Goal: Task Accomplishment & Management: Manage account settings

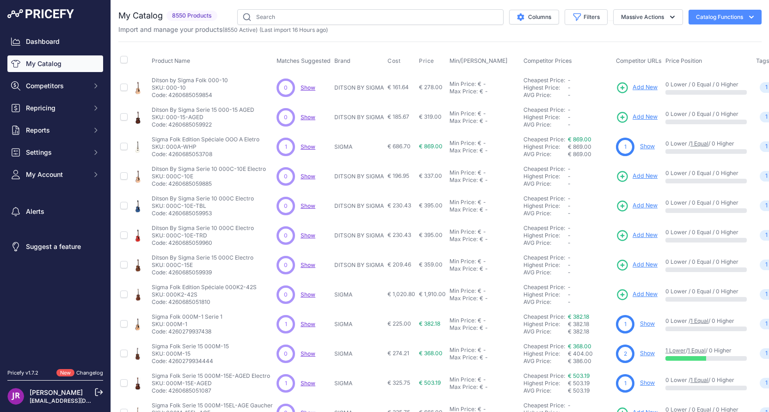
click at [49, 63] on link "My Catalog" at bounding box center [55, 63] width 96 height 17
click at [346, 18] on input "text" at bounding box center [370, 17] width 266 height 16
type input "digitech"
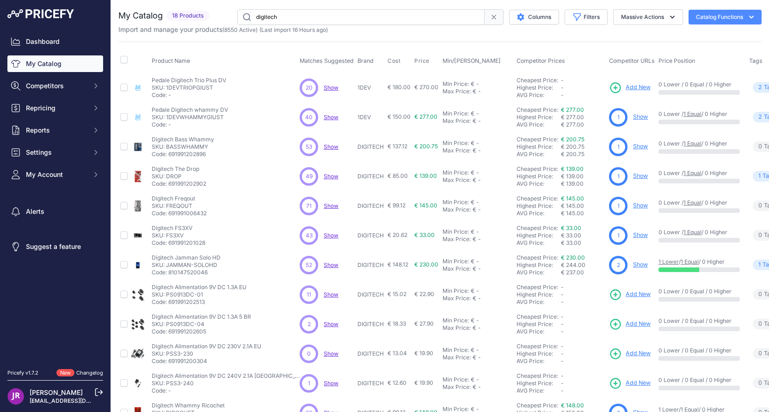
click at [633, 147] on link "Show" at bounding box center [640, 146] width 15 height 7
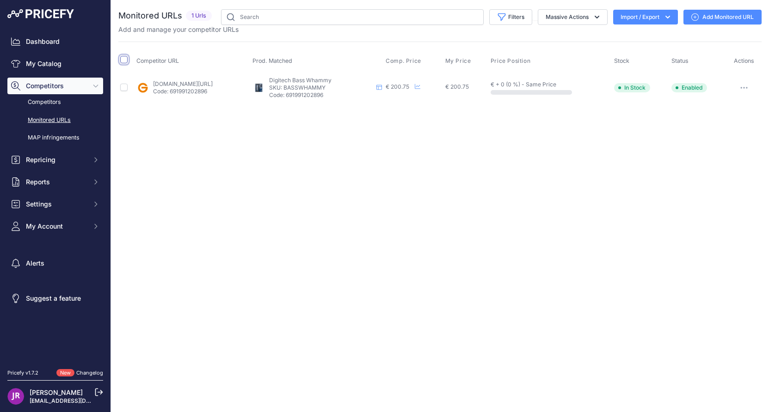
click at [125, 59] on input "checkbox" at bounding box center [123, 59] width 7 height 7
checkbox input "true"
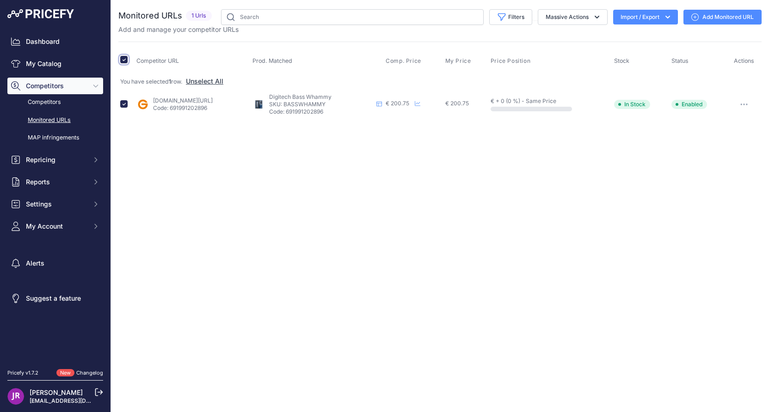
click at [125, 59] on input "checkbox" at bounding box center [123, 59] width 7 height 7
checkbox input "false"
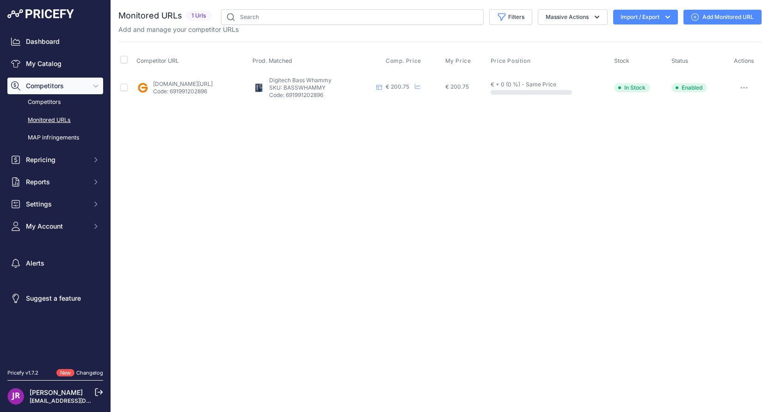
click at [715, 17] on link "Add Monitored URL" at bounding box center [722, 17] width 78 height 15
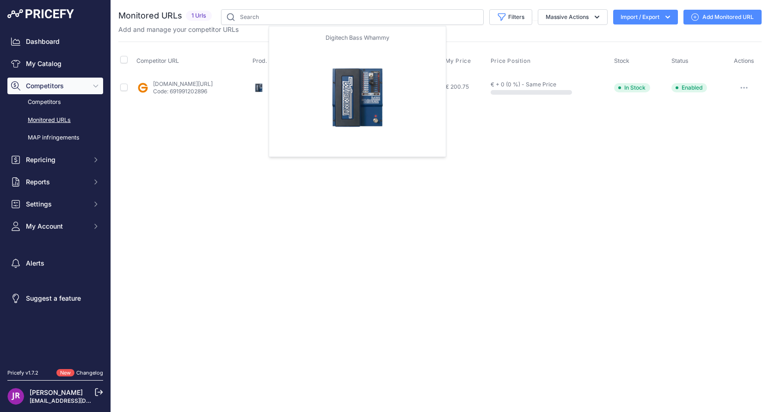
click at [265, 89] on img at bounding box center [258, 87] width 13 height 13
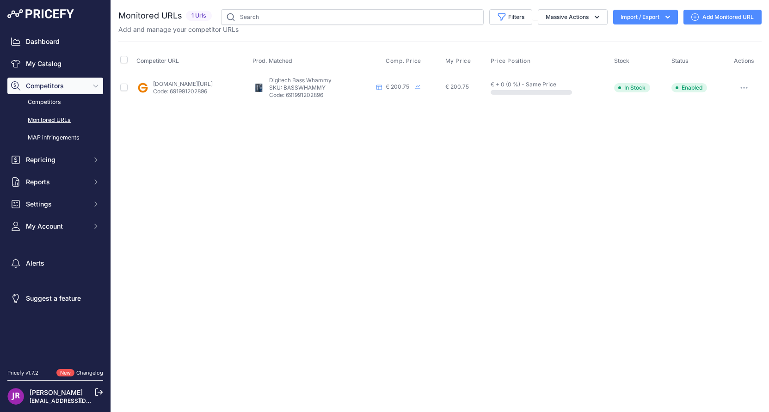
click at [349, 88] on p "SKU: BASSWHAMMY" at bounding box center [321, 87] width 104 height 7
copy p "BASSWHAMMY"
click at [124, 88] on input "checkbox" at bounding box center [123, 87] width 7 height 7
checkbox input "true"
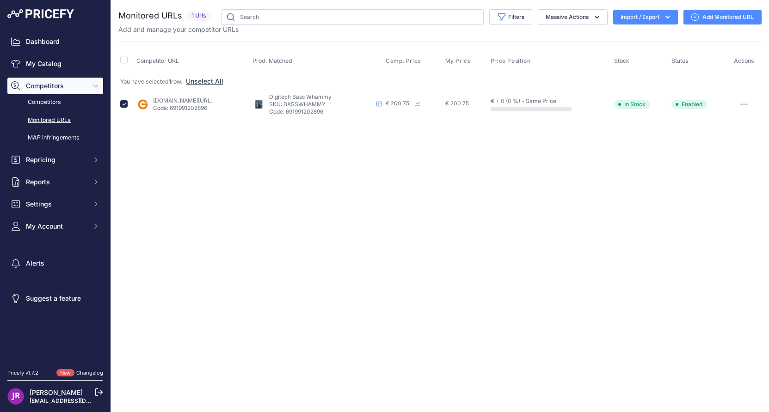
click at [731, 16] on link "Add Monitored URL" at bounding box center [722, 17] width 78 height 15
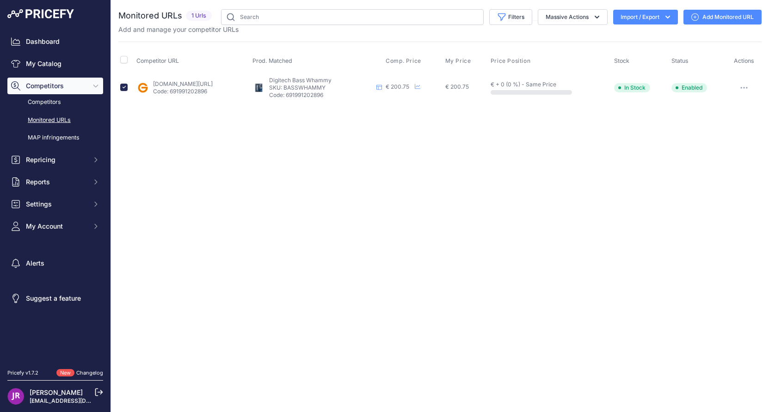
click at [745, 87] on icon "button" at bounding box center [743, 88] width 7 height 2
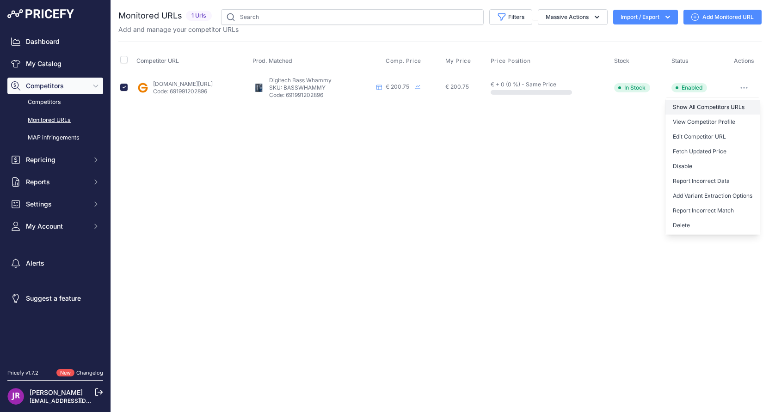
click at [716, 105] on link "Show All Competitors URLs" at bounding box center [712, 107] width 94 height 15
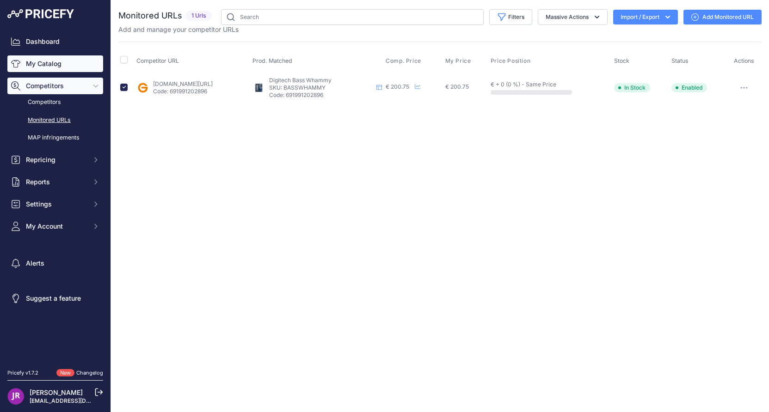
click at [51, 66] on link "My Catalog" at bounding box center [55, 63] width 96 height 17
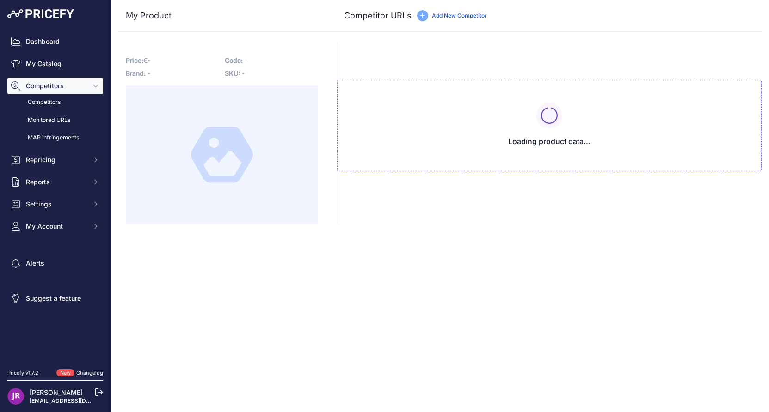
type input "[DOMAIN_NAME][URL]"
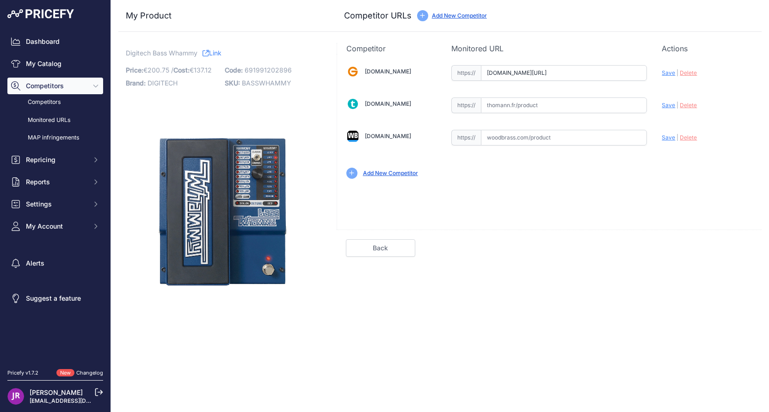
click at [500, 101] on input "text" at bounding box center [564, 106] width 166 height 16
paste input "[URL][DOMAIN_NAME]"
type input "[DOMAIN_NAME][URL]"
click at [505, 139] on input "text" at bounding box center [564, 138] width 166 height 16
paste input "[URL][DOMAIN_NAME]"
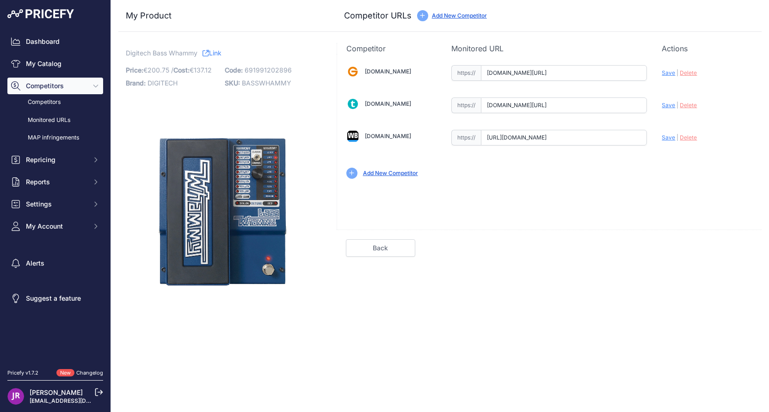
scroll to position [0, 295]
type input "www.woodbrass.com/distortion-fuzz-overdrive-digitech-whammy-basse-pitch-shifter…"
click at [671, 73] on span "Save" at bounding box center [667, 72] width 13 height 7
type input "https://www.gear4music.fr/fr/Guitare-and-Basse/Digitech-Bass-Whammy/5S1Q?prirul…"
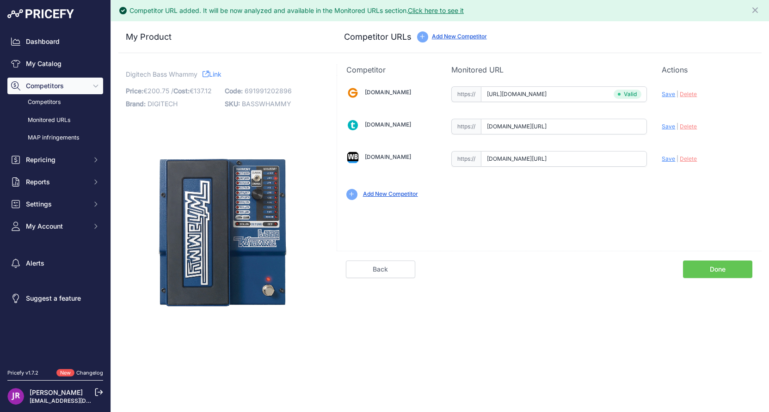
click at [721, 271] on link "Done" at bounding box center [717, 270] width 69 height 18
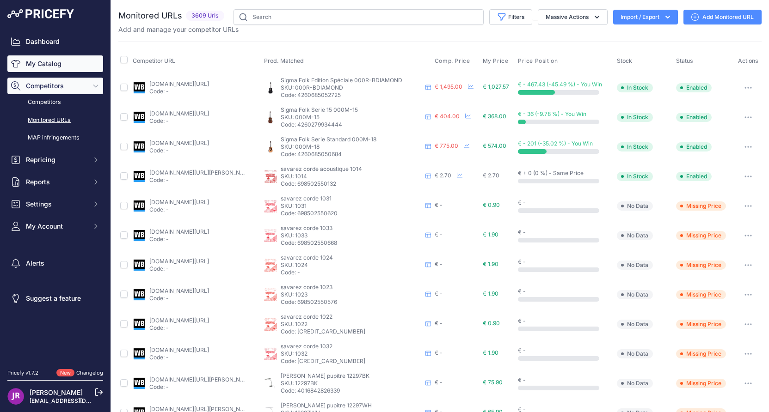
click at [37, 61] on link "My Catalog" at bounding box center [55, 63] width 96 height 17
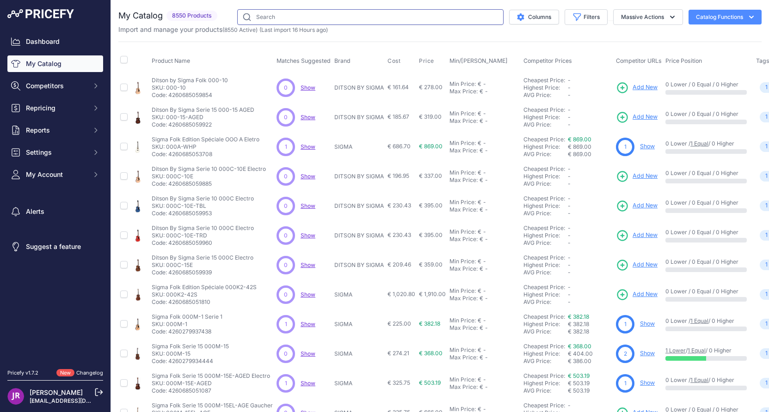
click at [265, 19] on input "text" at bounding box center [370, 17] width 266 height 16
type input "digitech"
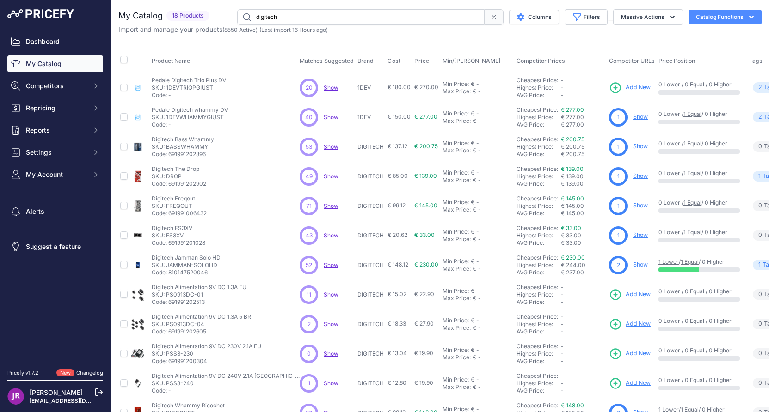
click at [633, 147] on link "Show" at bounding box center [640, 146] width 15 height 7
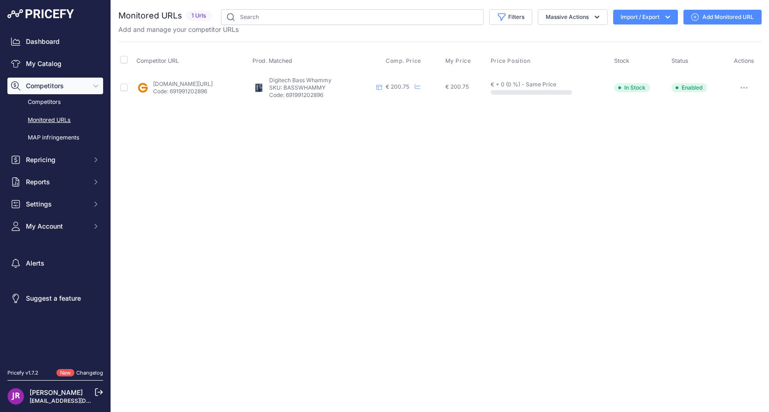
click at [744, 88] on icon "button" at bounding box center [743, 87] width 1 height 1
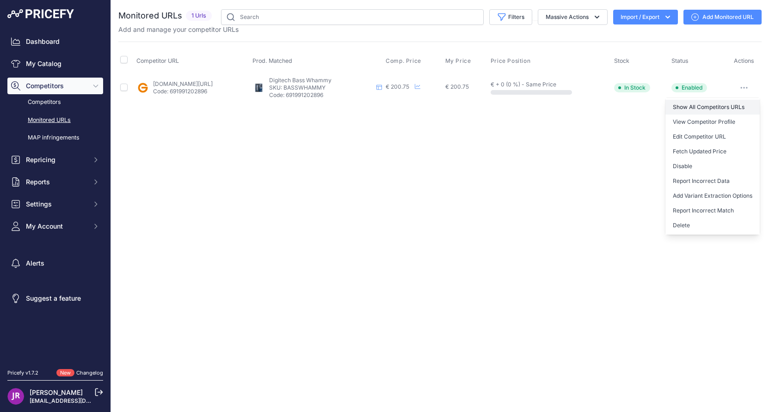
click at [706, 108] on link "Show All Competitors URLs" at bounding box center [712, 107] width 94 height 15
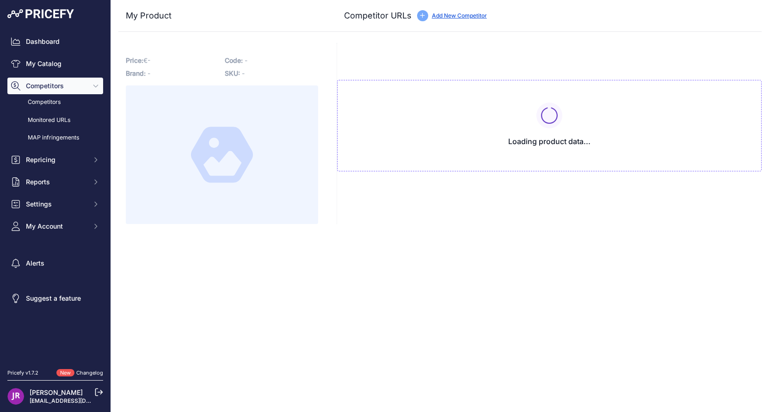
type input "[DOMAIN_NAME][URL]"
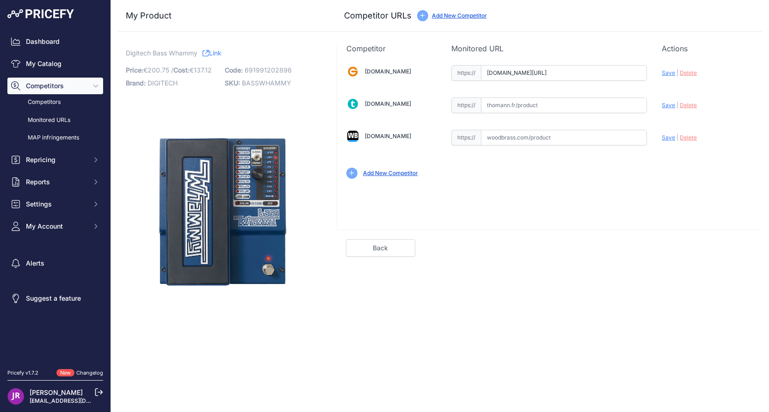
click at [505, 106] on input "text" at bounding box center [564, 106] width 166 height 16
paste input "[DOMAIN_NAME][URL]"
click at [669, 106] on span "Save" at bounding box center [667, 105] width 13 height 7
type input "[URL][DOMAIN_NAME]"
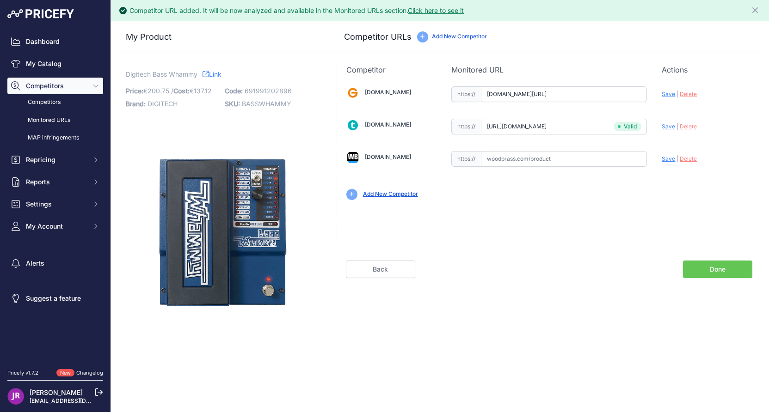
click at [707, 272] on link "Done" at bounding box center [717, 270] width 69 height 18
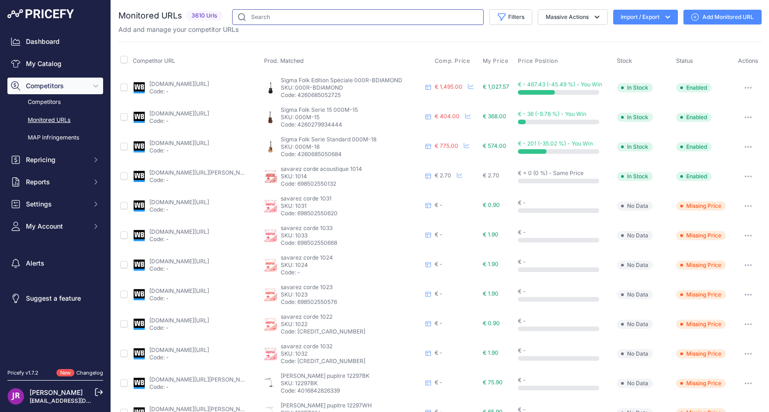
click at [259, 18] on input "text" at bounding box center [357, 17] width 251 height 16
type input "digitech"
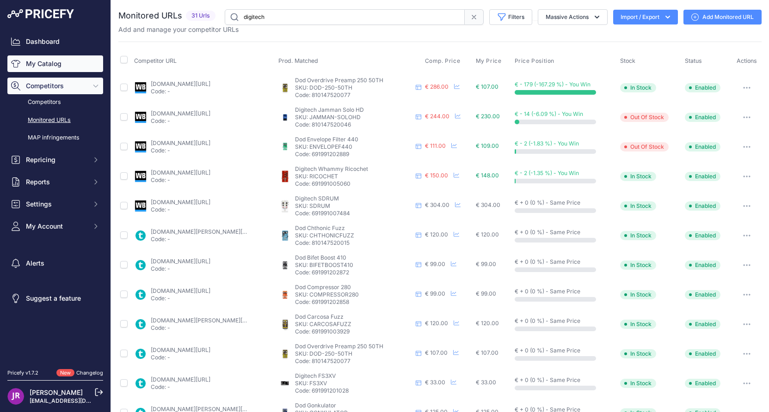
click at [60, 66] on link "My Catalog" at bounding box center [55, 63] width 96 height 17
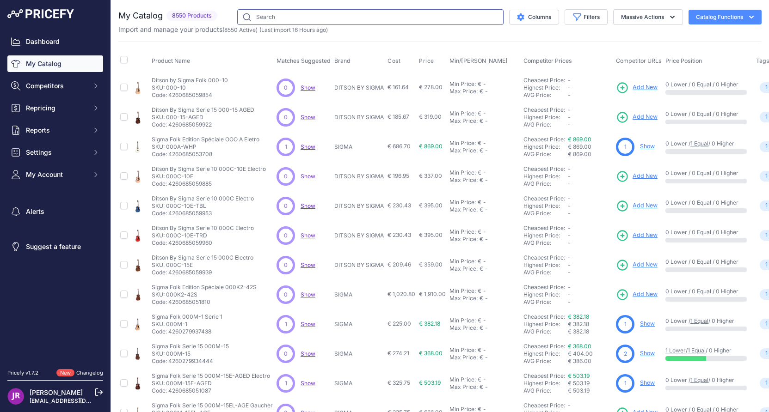
click at [276, 18] on input "text" at bounding box center [370, 17] width 266 height 16
type input "digitech"
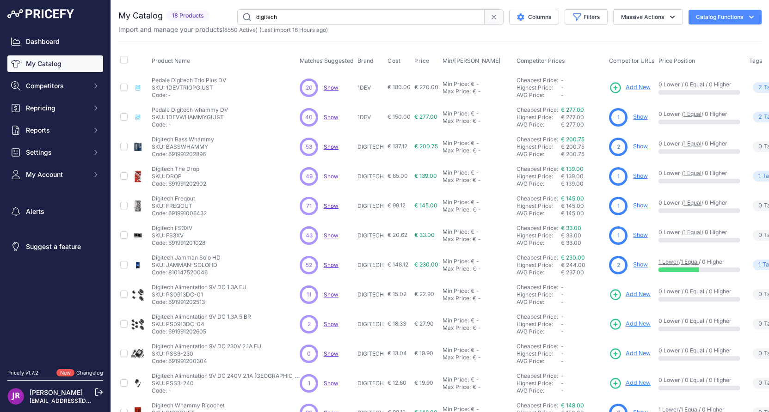
click at [633, 147] on link "Show" at bounding box center [640, 146] width 15 height 7
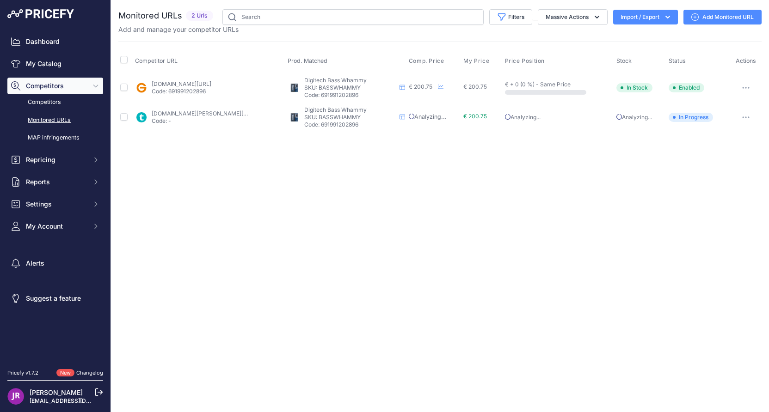
click at [745, 86] on button "button" at bounding box center [745, 87] width 18 height 13
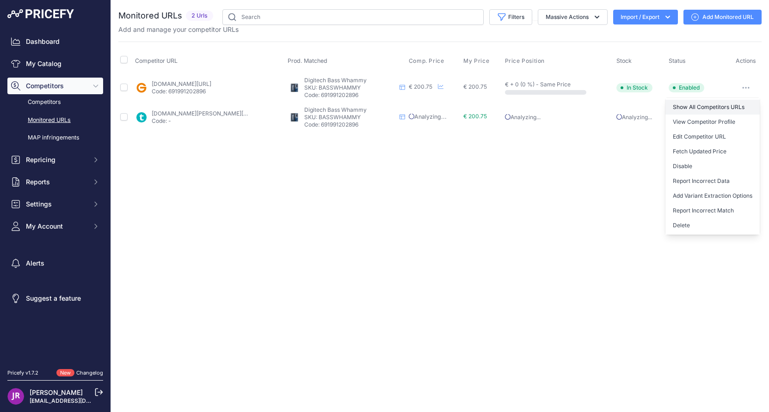
click at [713, 107] on link "Show All Competitors URLs" at bounding box center [712, 107] width 94 height 15
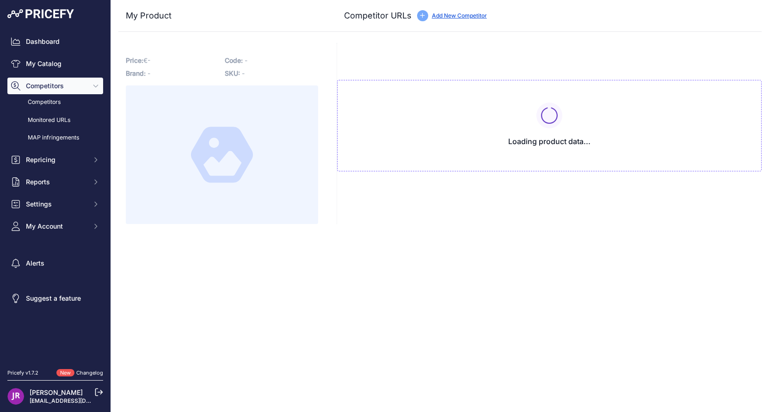
type input "[DOMAIN_NAME][URL]"
type input "[DOMAIN_NAME][PERSON_NAME][URL]"
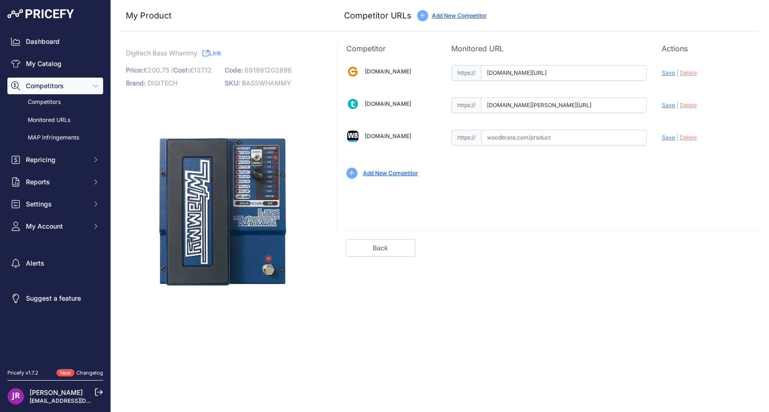
click at [511, 138] on input "text" at bounding box center [564, 138] width 166 height 16
paste input "[URL][DOMAIN_NAME]"
click at [667, 138] on span "Save" at bounding box center [667, 137] width 13 height 7
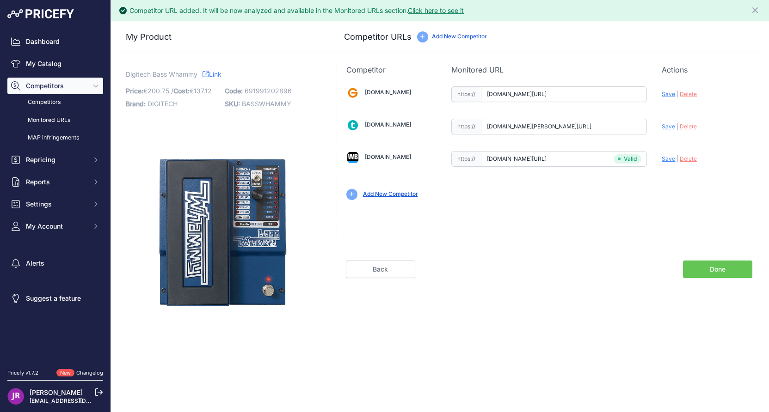
type input "https://www.woodbrass.com/distortion-fuzz-overdrive-digitech-whammy-basse-pitch…"
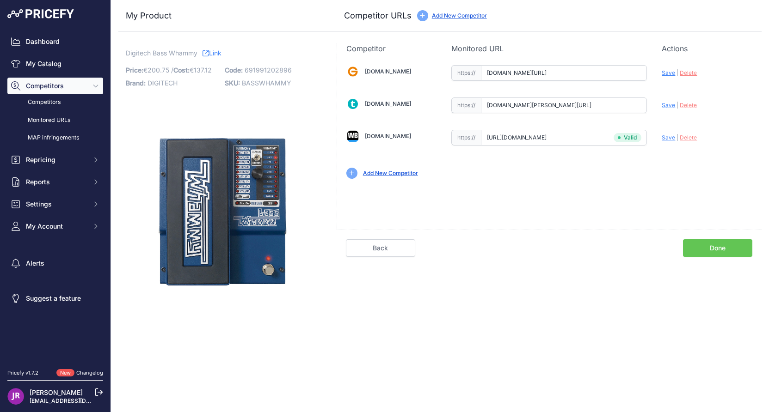
click at [715, 248] on link "Done" at bounding box center [717, 248] width 69 height 18
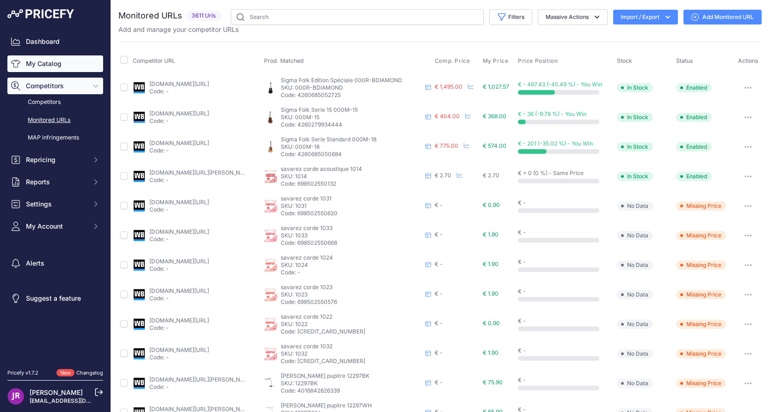
click at [33, 62] on link "My Catalog" at bounding box center [55, 63] width 96 height 17
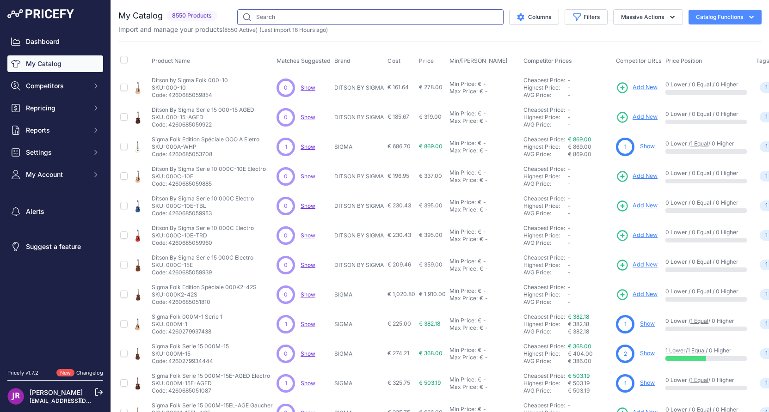
click at [252, 18] on input "text" at bounding box center [370, 17] width 266 height 16
type input "digitech"
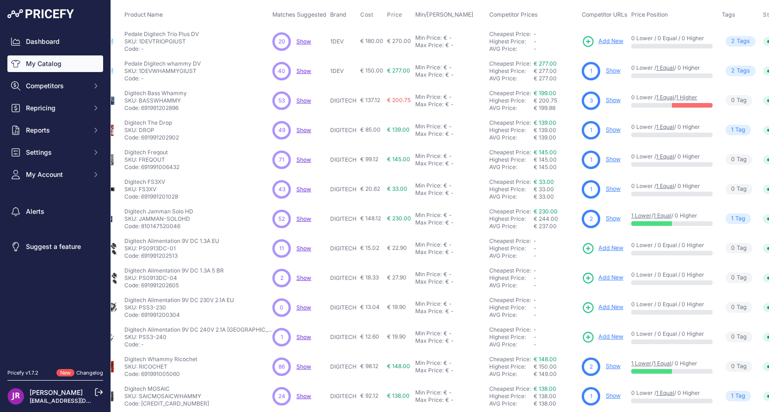
scroll to position [46, 0]
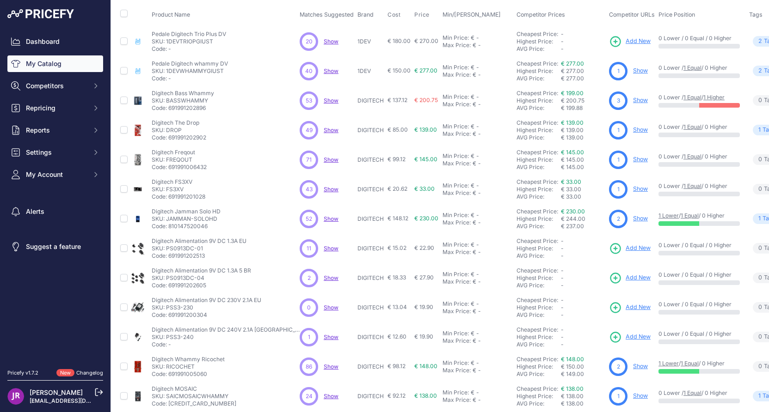
click at [633, 132] on link "Show" at bounding box center [640, 129] width 15 height 7
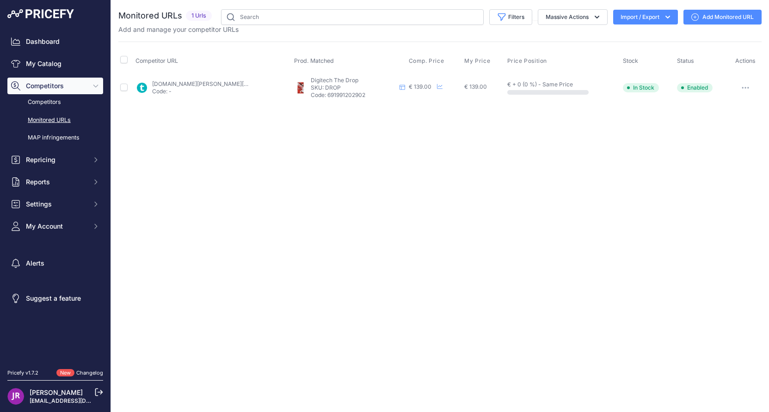
click at [746, 87] on icon "button" at bounding box center [745, 87] width 1 height 1
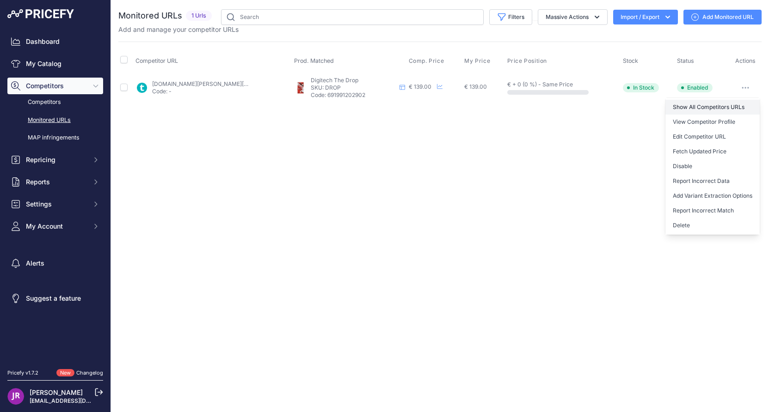
click at [718, 105] on link "Show All Competitors URLs" at bounding box center [712, 107] width 94 height 15
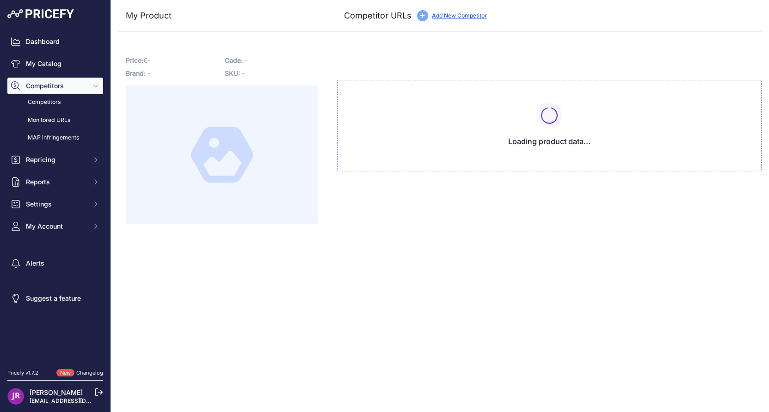
type input "[DOMAIN_NAME][URL]"
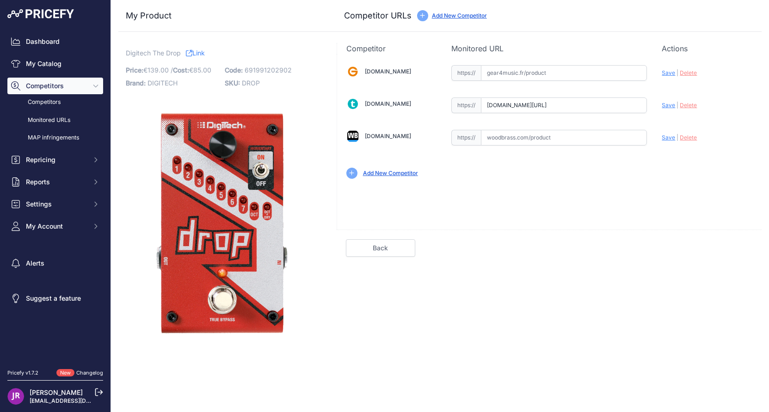
click at [499, 137] on input "text" at bounding box center [564, 138] width 166 height 16
paste input "[URL][DOMAIN_NAME]"
click at [666, 139] on span "Save" at bounding box center [667, 137] width 13 height 7
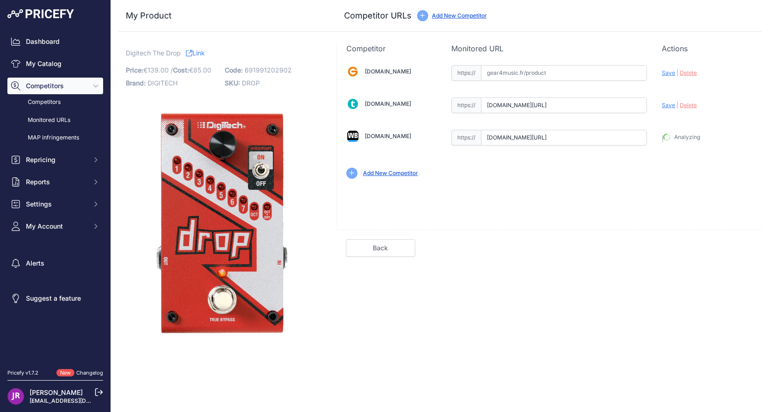
type input "[URL][DOMAIN_NAME]"
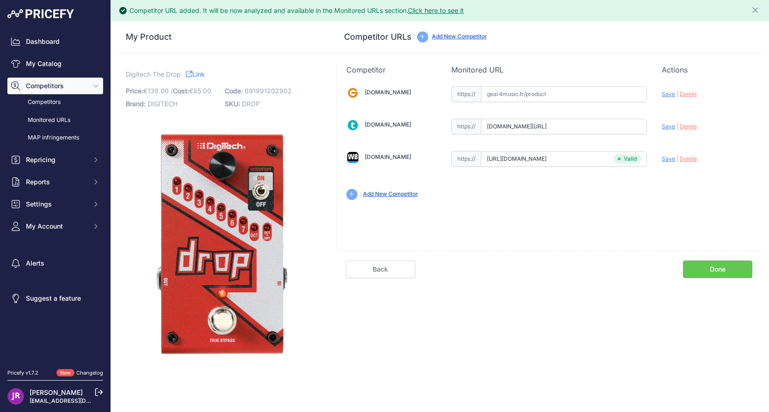
click at [718, 270] on link "Done" at bounding box center [717, 270] width 69 height 18
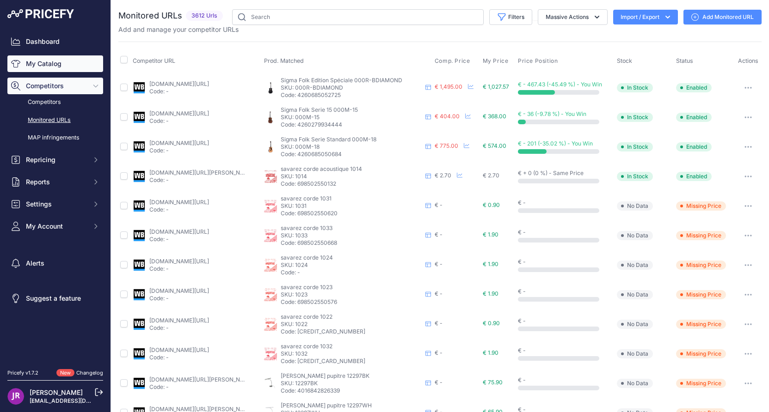
click at [55, 65] on link "My Catalog" at bounding box center [55, 63] width 96 height 17
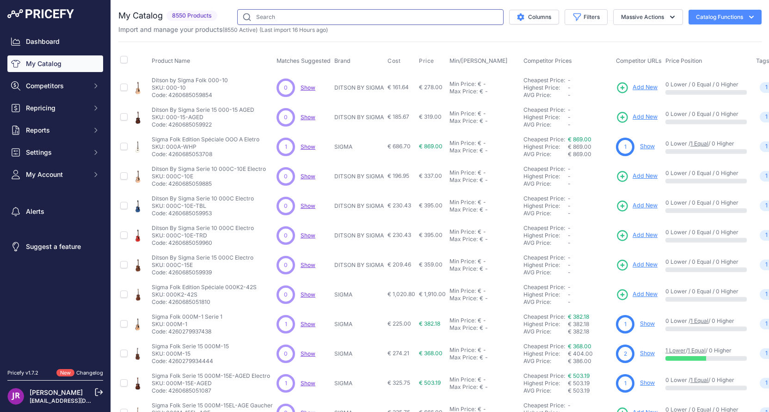
click at [274, 18] on input "text" at bounding box center [370, 17] width 266 height 16
type input "digitech"
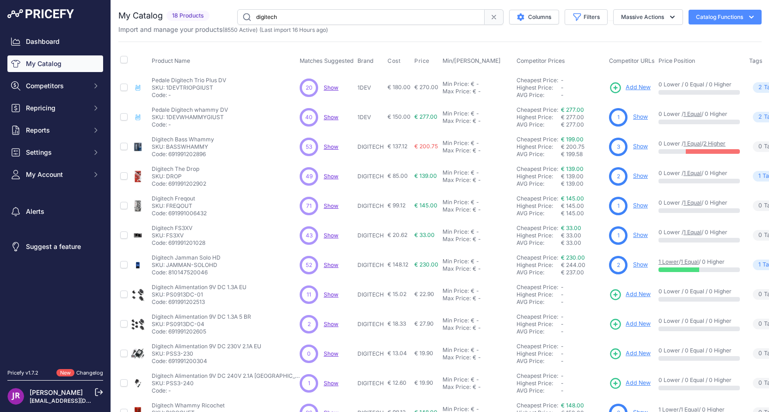
click at [633, 177] on link "Show" at bounding box center [640, 175] width 15 height 7
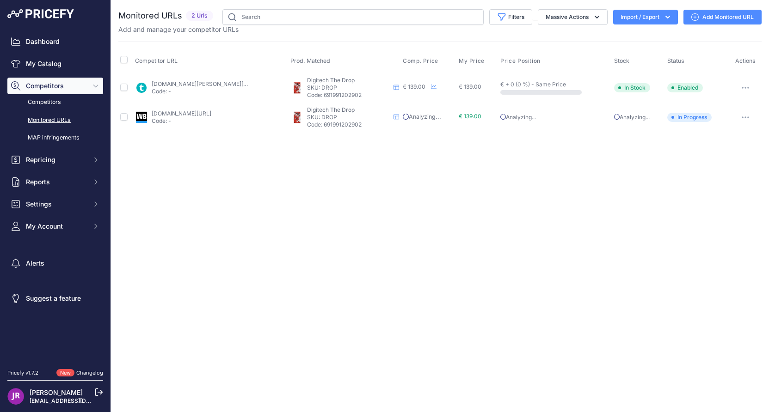
click at [746, 89] on button "button" at bounding box center [745, 87] width 18 height 13
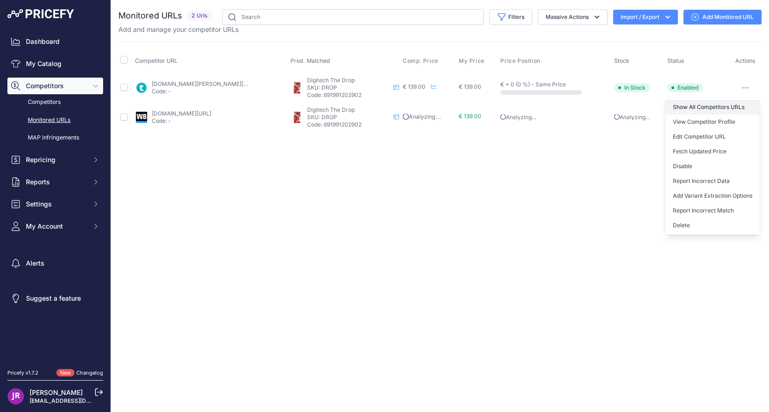
click at [722, 108] on link "Show All Competitors URLs" at bounding box center [712, 107] width 94 height 15
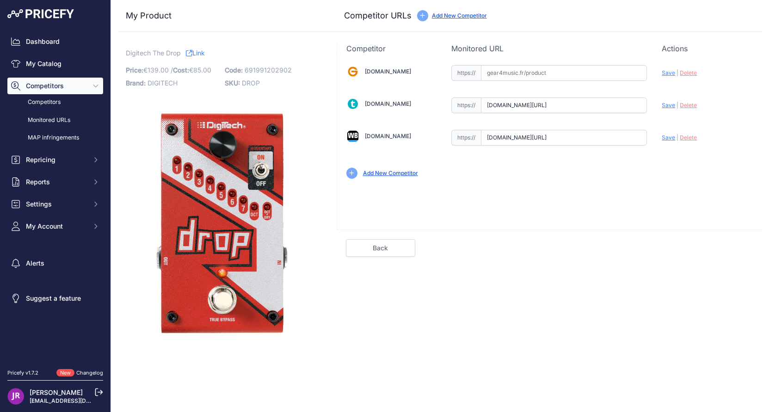
click at [517, 74] on input "text" at bounding box center [564, 73] width 166 height 16
paste input "[URL][DOMAIN_NAME]"
click at [667, 73] on span "Save" at bounding box center [667, 72] width 13 height 7
type input "https://www.gear4music.fr/fr/Guitare-and-Basse/DigiTech-Drop-Polyphonic-Pedale/…"
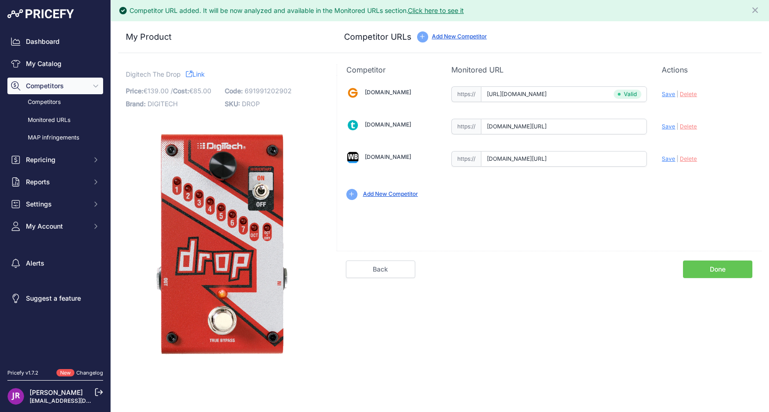
click at [710, 268] on link "Done" at bounding box center [717, 270] width 69 height 18
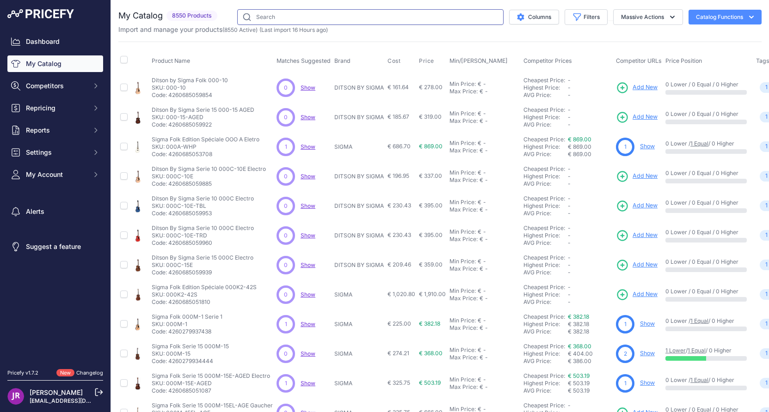
click at [261, 18] on input "text" at bounding box center [370, 17] width 266 height 16
type input "digitech"
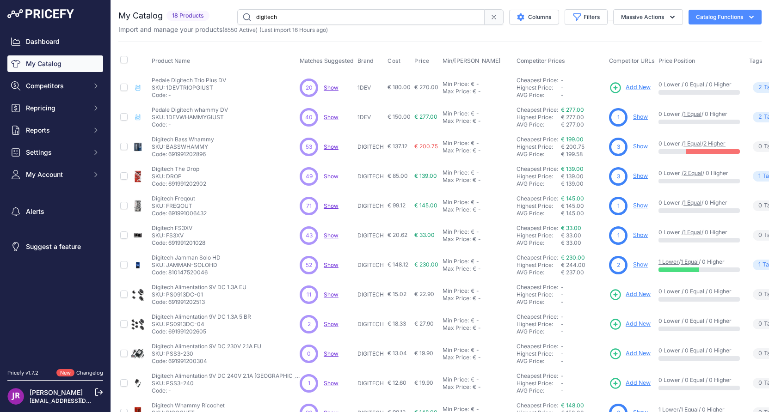
click at [633, 206] on link "Show" at bounding box center [640, 205] width 15 height 7
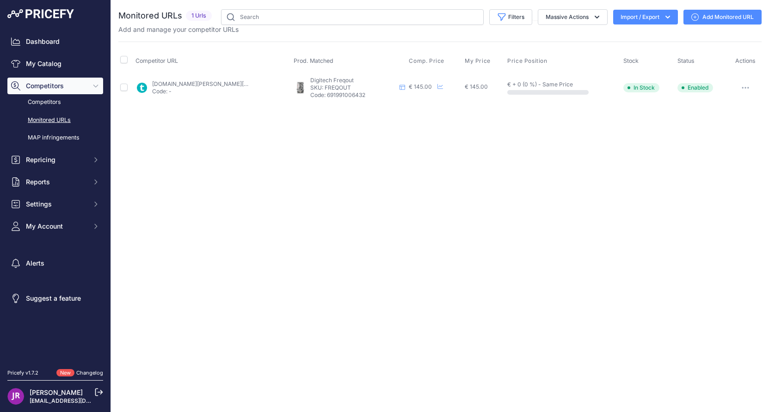
click at [747, 89] on button "button" at bounding box center [745, 87] width 18 height 13
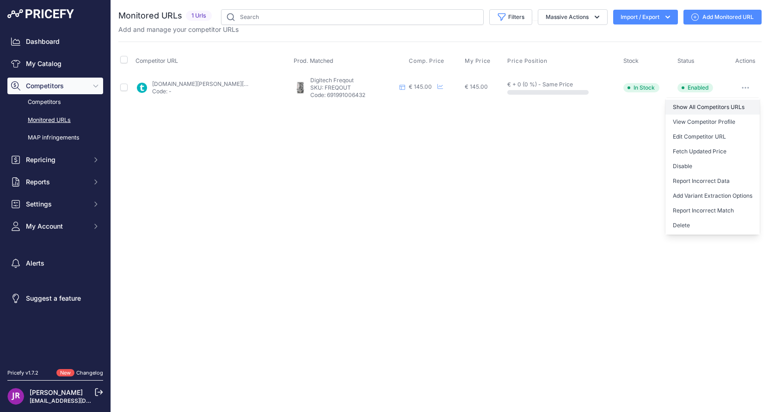
click at [709, 108] on link "Show All Competitors URLs" at bounding box center [712, 107] width 94 height 15
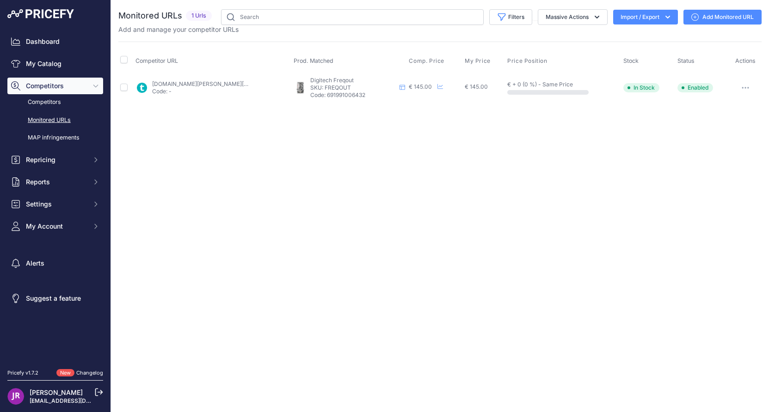
click at [749, 89] on button "button" at bounding box center [745, 87] width 18 height 13
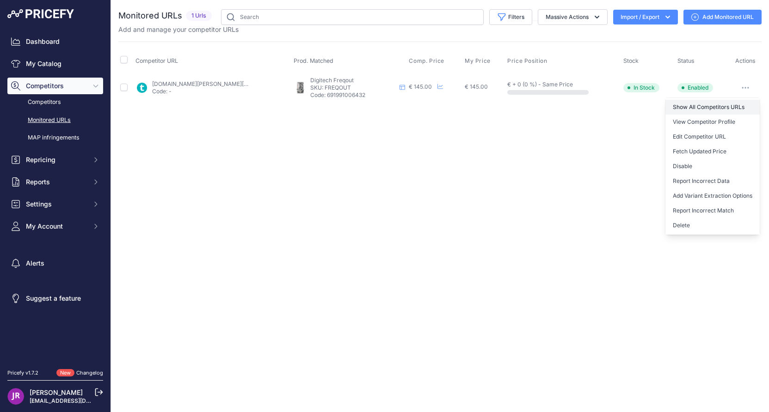
click at [711, 109] on link "Show All Competitors URLs" at bounding box center [712, 107] width 94 height 15
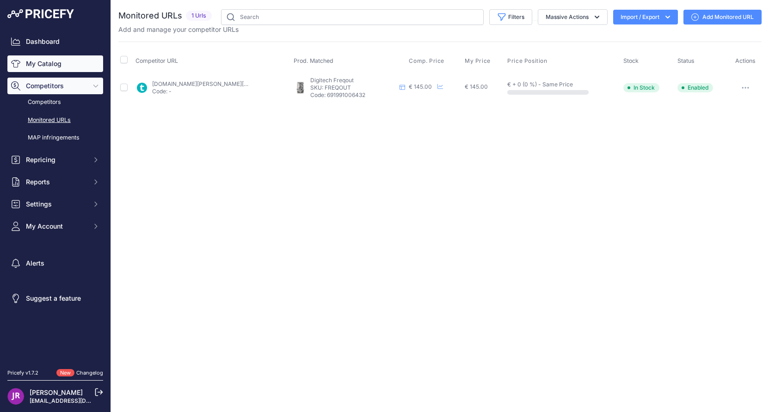
click at [59, 61] on link "My Catalog" at bounding box center [55, 63] width 96 height 17
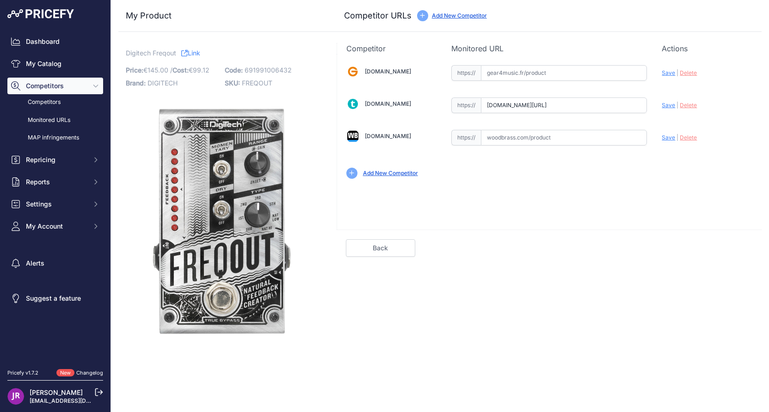
click at [505, 70] on input "text" at bounding box center [564, 73] width 166 height 16
paste input "[URL][DOMAIN_NAME][PERSON_NAME]"
click at [495, 72] on input "[URL][DOMAIN_NAME][PERSON_NAME]" at bounding box center [564, 73] width 166 height 16
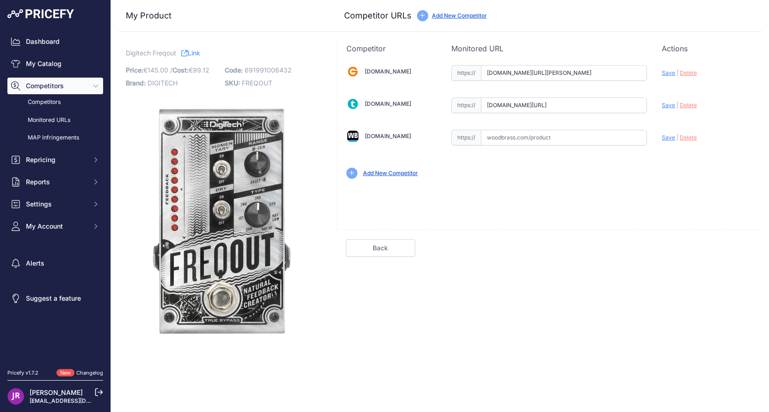
drag, startPoint x: 486, startPoint y: 73, endPoint x: 747, endPoint y: 80, distance: 260.4
click at [747, 80] on div "Gear4music.fr Valid Invalid" at bounding box center [549, 121] width 424 height 134
paste input "https://www."
click at [667, 73] on span "Save" at bounding box center [667, 72] width 13 height 7
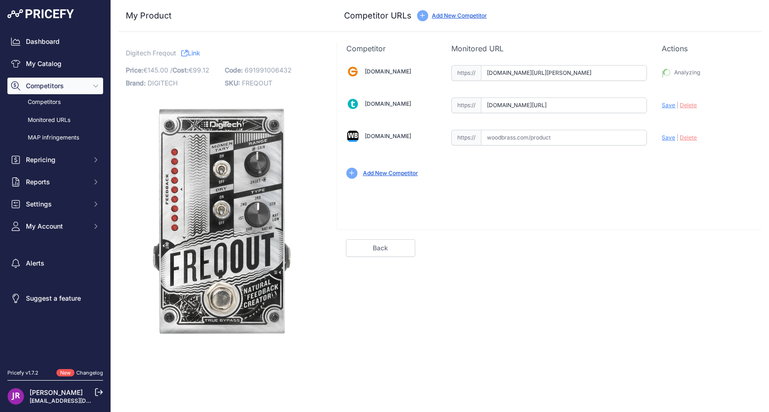
type input "https://www.gear4music.fr/fr/Guitare-and-Basse/DigiTech-FreqOut-Natural-Feedbac…"
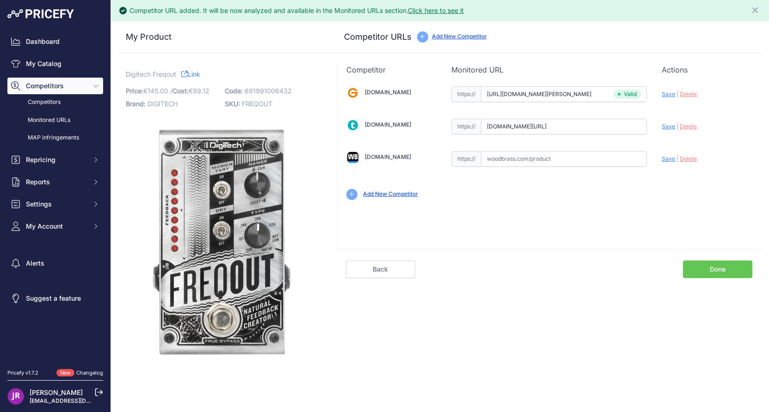
click at [717, 273] on link "Done" at bounding box center [717, 270] width 69 height 18
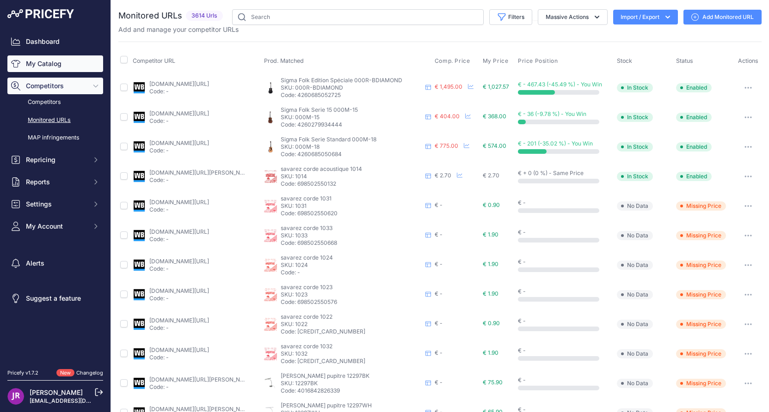
click at [35, 62] on link "My Catalog" at bounding box center [55, 63] width 96 height 17
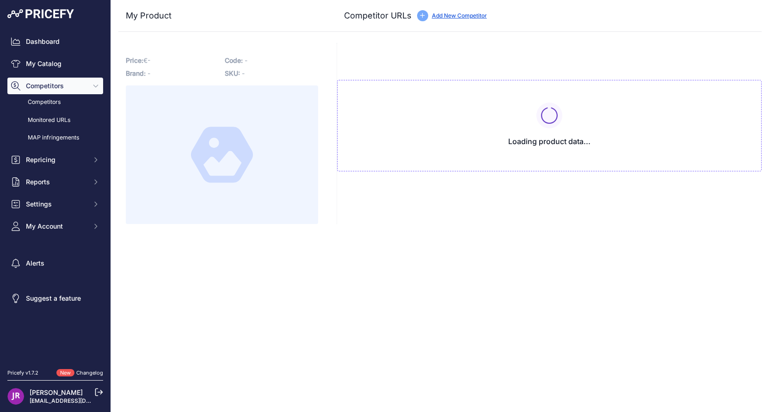
type input "[DOMAIN_NAME][URL][PERSON_NAME]"
type input "www.thomann.fr/digitech_freqout.htm?prirule_jdsnikfkfjsd=9365"
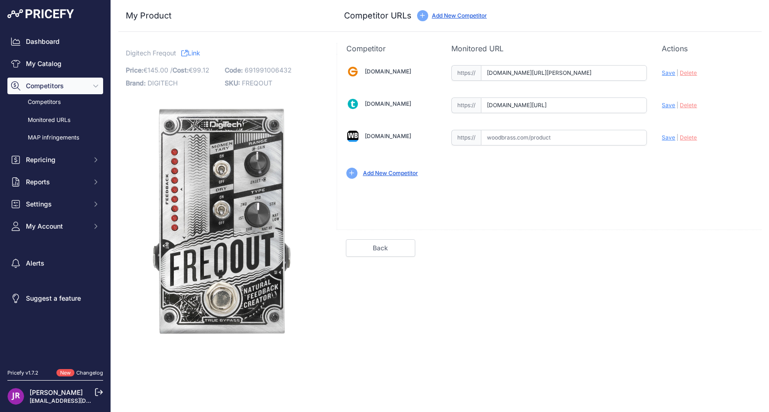
click at [491, 139] on input "text" at bounding box center [564, 138] width 166 height 16
paste input "https://www.woodbrass.com/distortion-fuzz-overdrive-digitech-freqout-p248316.ht…"
click at [669, 139] on span "Save" at bounding box center [667, 137] width 13 height 7
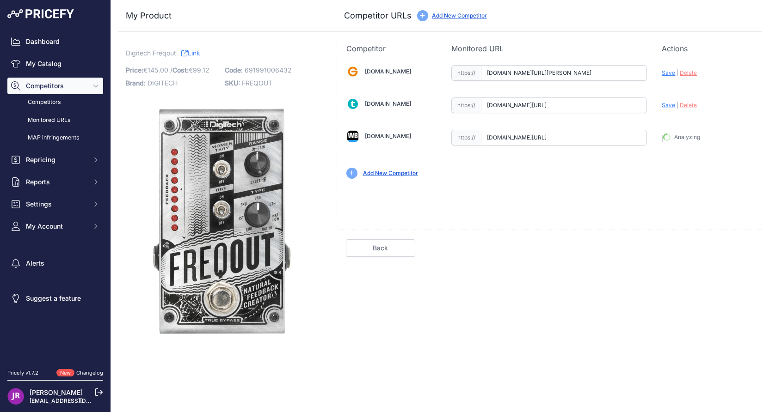
type input "https://www.woodbrass.com/distortion-fuzz-overdrive-digitech-freqout-p248316.ht…"
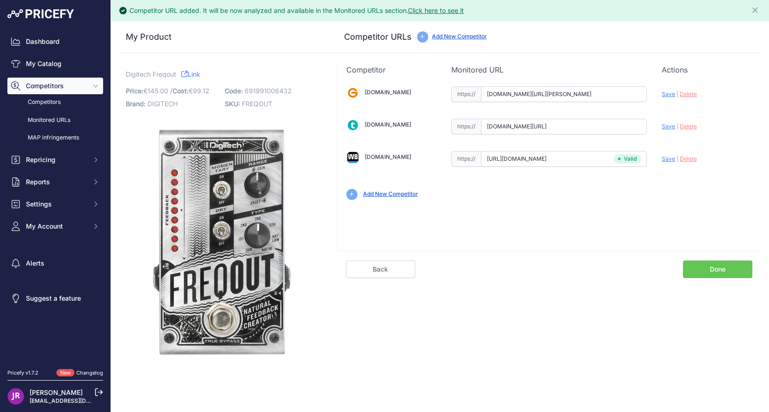
click at [730, 268] on link "Done" at bounding box center [717, 270] width 69 height 18
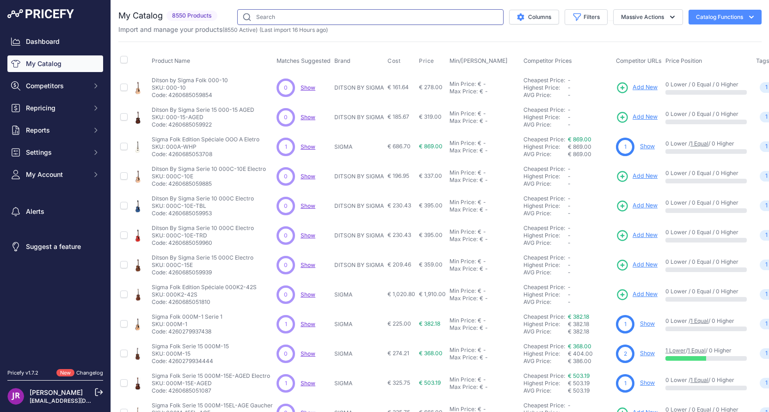
click at [259, 18] on input "text" at bounding box center [370, 17] width 266 height 16
type input "digitech"
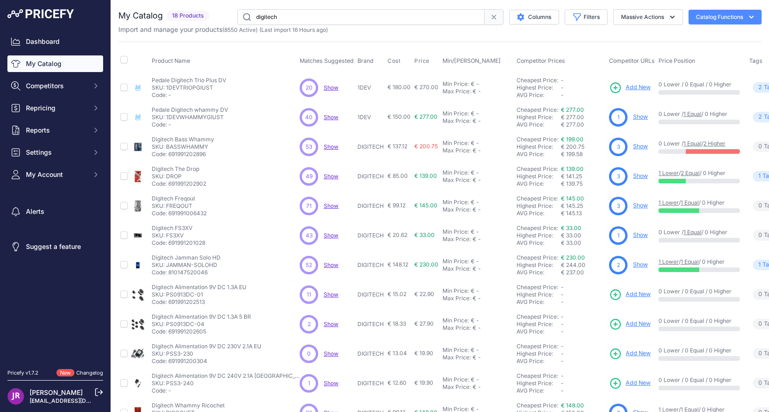
scroll to position [46, 0]
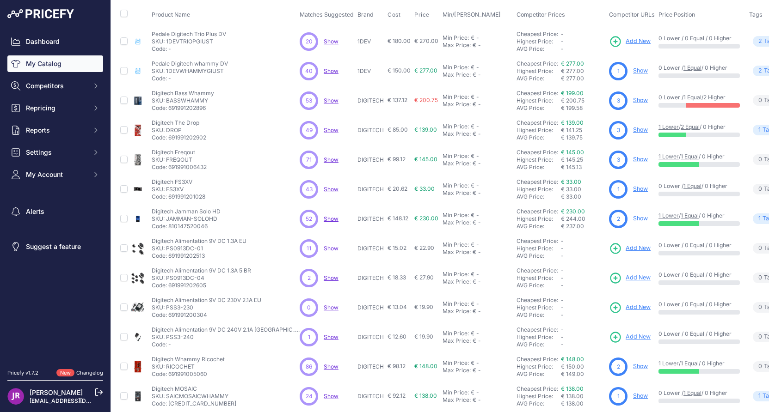
click at [633, 189] on link "Show" at bounding box center [640, 188] width 15 height 7
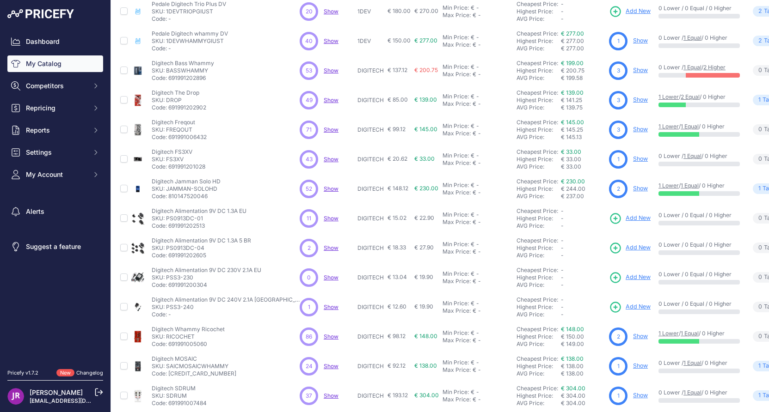
scroll to position [92, 0]
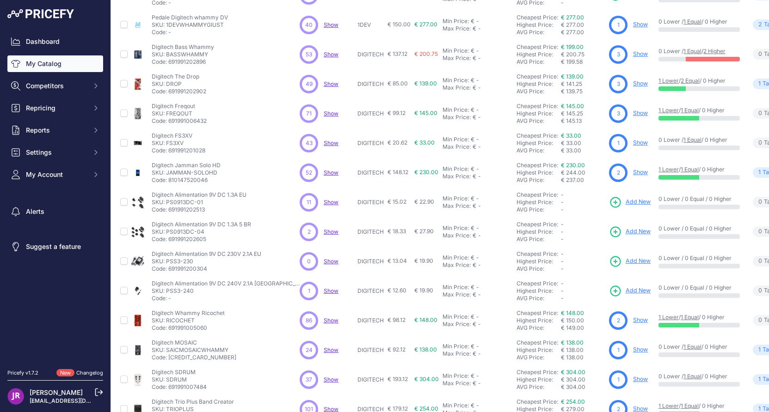
click at [633, 175] on link "Show" at bounding box center [640, 172] width 15 height 7
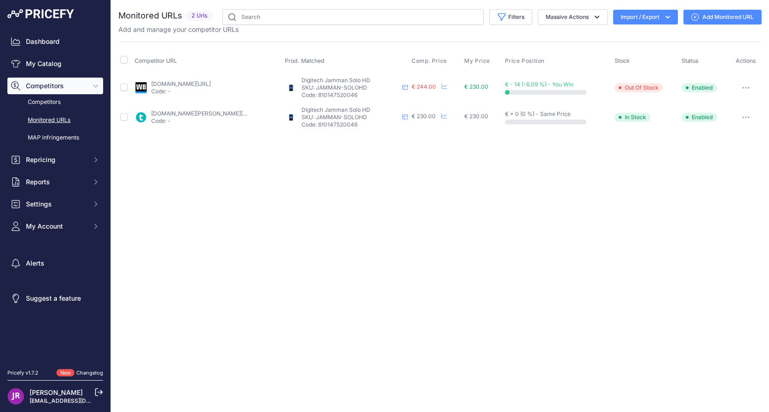
click at [747, 87] on icon "button" at bounding box center [745, 88] width 7 height 2
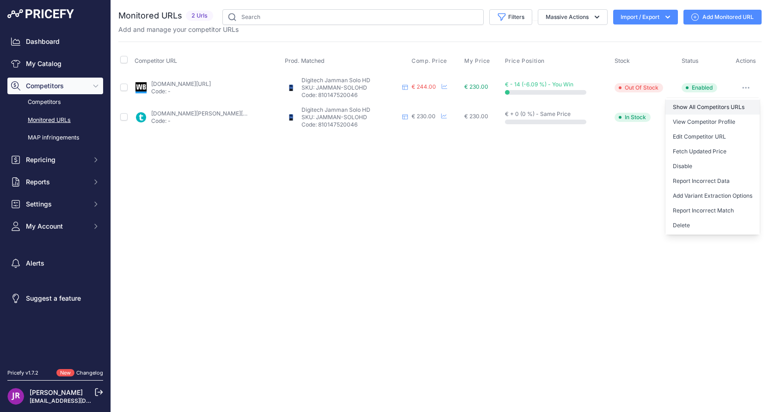
click at [704, 105] on link "Show All Competitors URLs" at bounding box center [712, 107] width 94 height 15
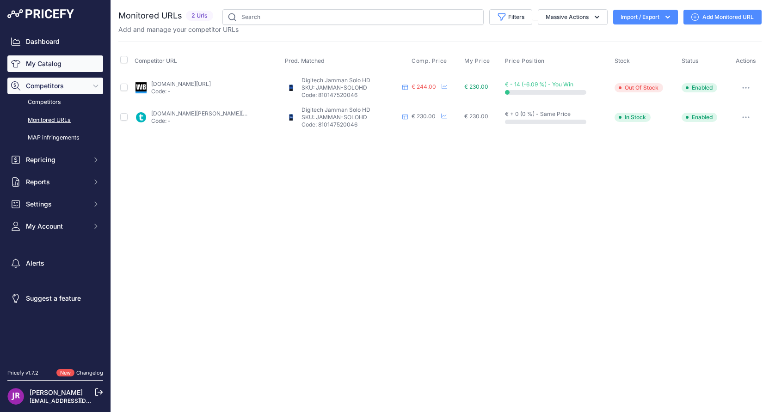
click at [43, 65] on link "My Catalog" at bounding box center [55, 63] width 96 height 17
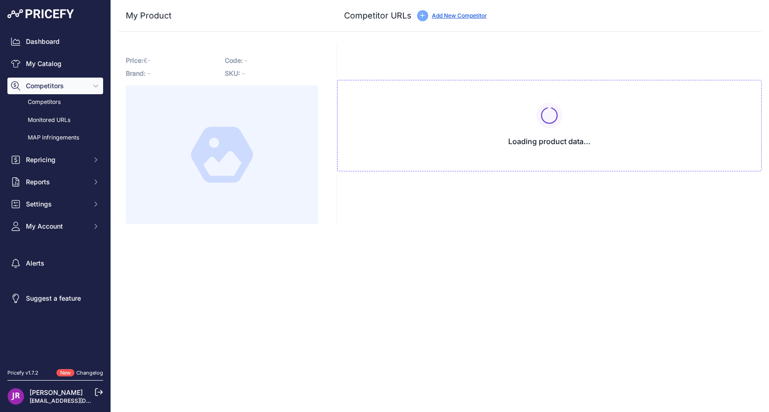
type input "[DOMAIN_NAME][URL]"
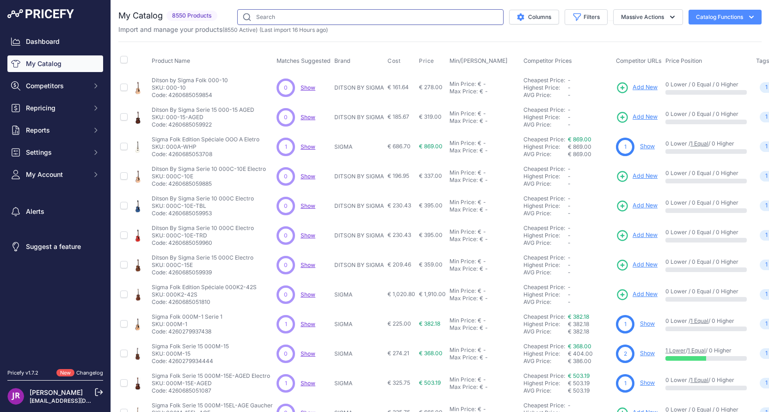
click at [288, 21] on input "text" at bounding box center [370, 17] width 266 height 16
type input "digitech"
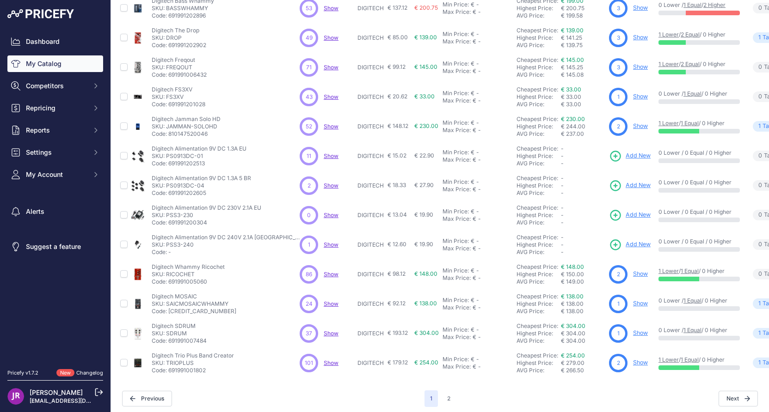
scroll to position [150, 0]
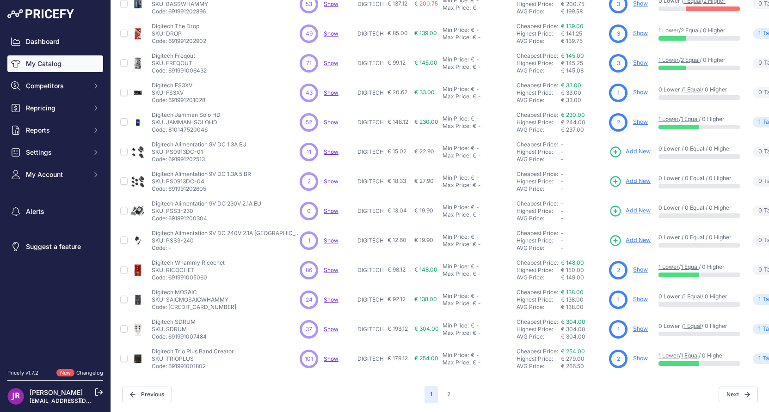
click at [633, 266] on link "Show" at bounding box center [640, 269] width 15 height 7
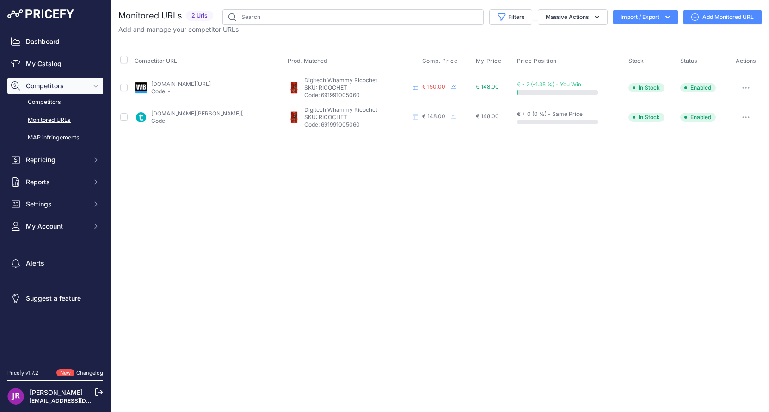
click at [748, 87] on icon "button" at bounding box center [745, 88] width 7 height 2
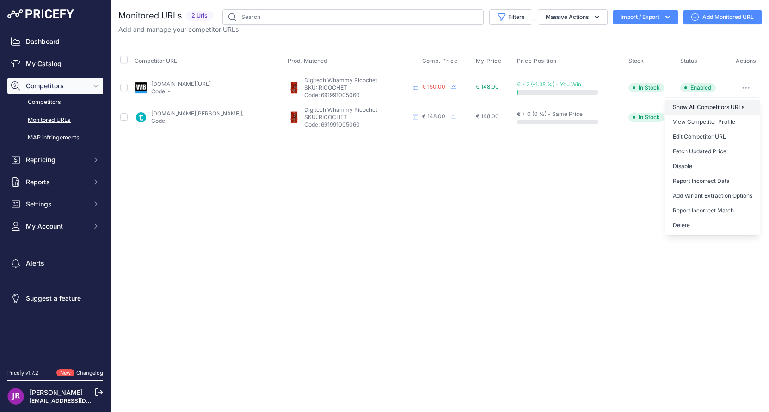
click at [708, 106] on link "Show All Competitors URLs" at bounding box center [712, 107] width 94 height 15
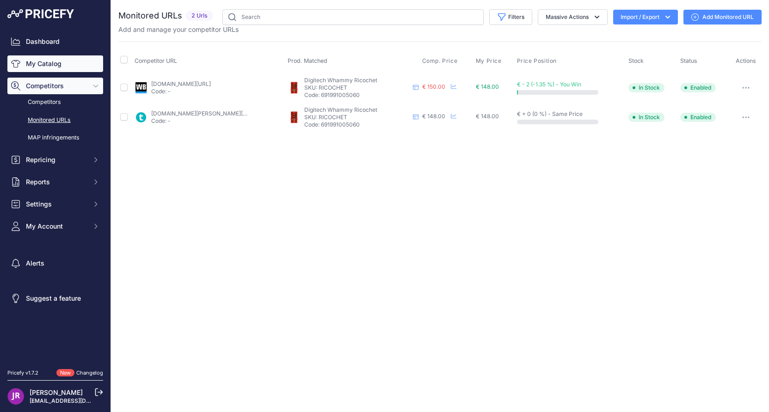
click at [40, 61] on link "My Catalog" at bounding box center [55, 63] width 96 height 17
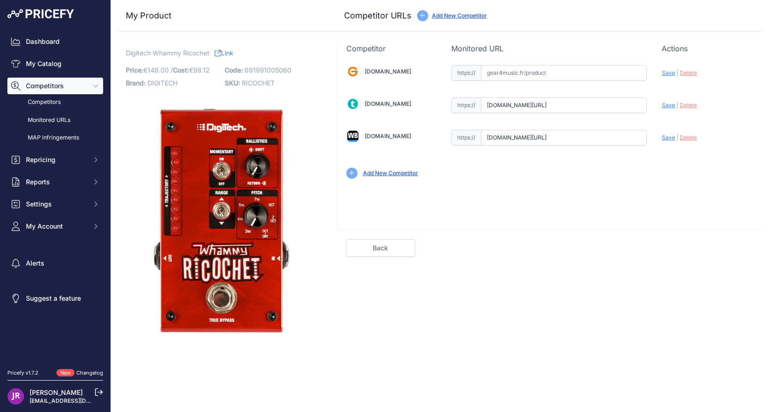
click at [514, 75] on input "text" at bounding box center [564, 73] width 166 height 16
paste input "[URL][DOMAIN_NAME]"
click at [669, 73] on span "Save" at bounding box center [667, 72] width 13 height 7
type input "[URL][DOMAIN_NAME]"
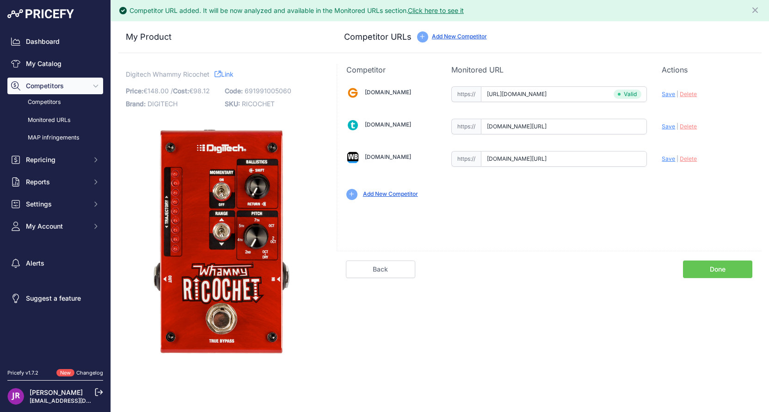
click at [711, 272] on link "Done" at bounding box center [717, 270] width 69 height 18
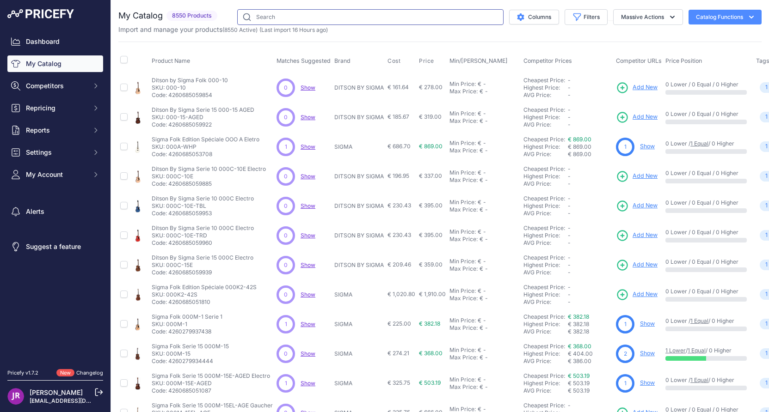
click at [260, 18] on input "text" at bounding box center [370, 17] width 266 height 16
type input "digitech"
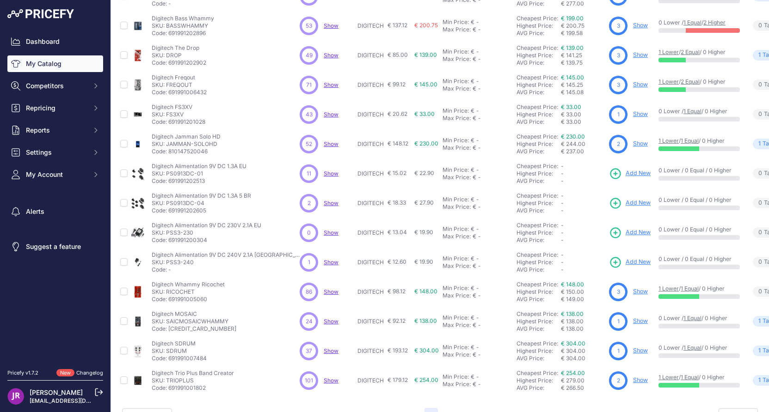
scroll to position [150, 0]
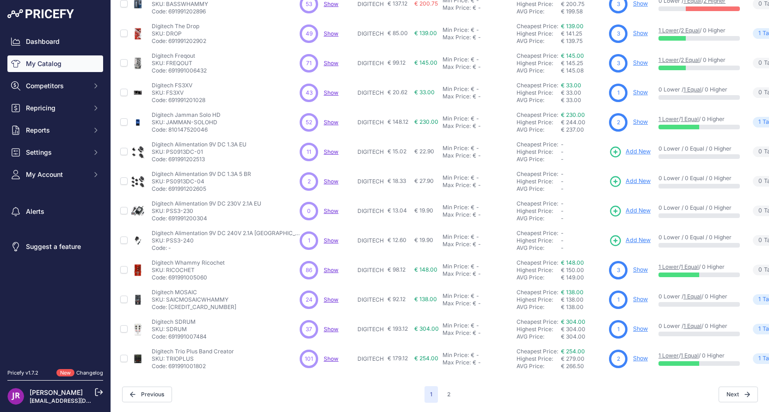
click at [633, 296] on link "Show" at bounding box center [640, 299] width 15 height 7
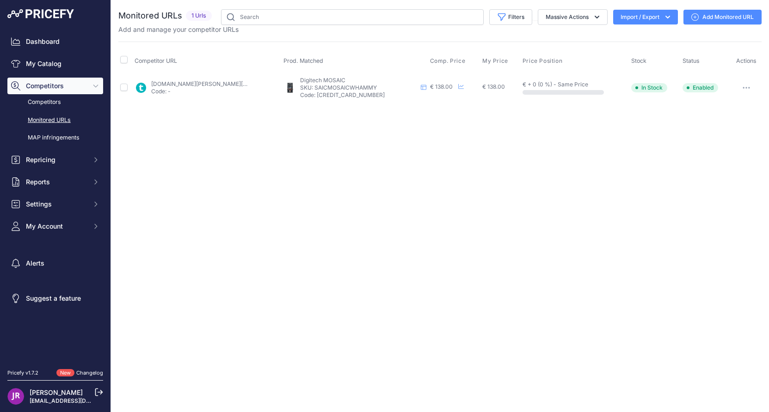
click at [748, 87] on icon "button" at bounding box center [745, 88] width 7 height 2
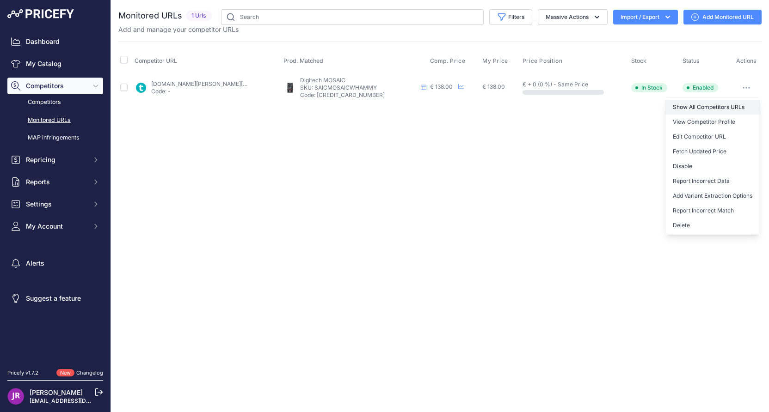
click at [716, 105] on link "Show All Competitors URLs" at bounding box center [712, 107] width 94 height 15
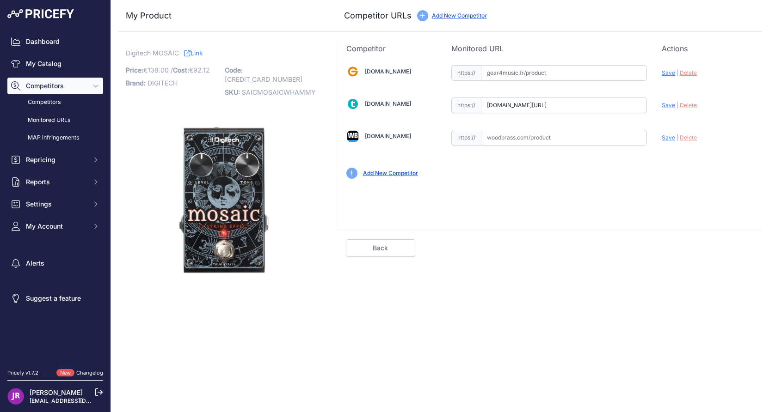
click at [520, 139] on input "text" at bounding box center [564, 138] width 166 height 16
paste input "https://www.woodbrass.com/autres-effets-et-pedales-digitech-mosaic-pedale-effet…"
click at [669, 139] on span "Save" at bounding box center [667, 137] width 13 height 7
type input "https://www.woodbrass.com/autres-effets-et-pedales-digitech-mosaic-pedale-effet…"
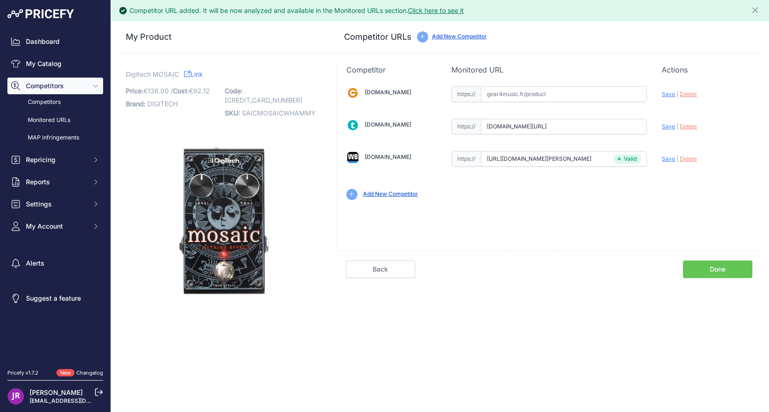
click at [724, 271] on link "Done" at bounding box center [717, 270] width 69 height 18
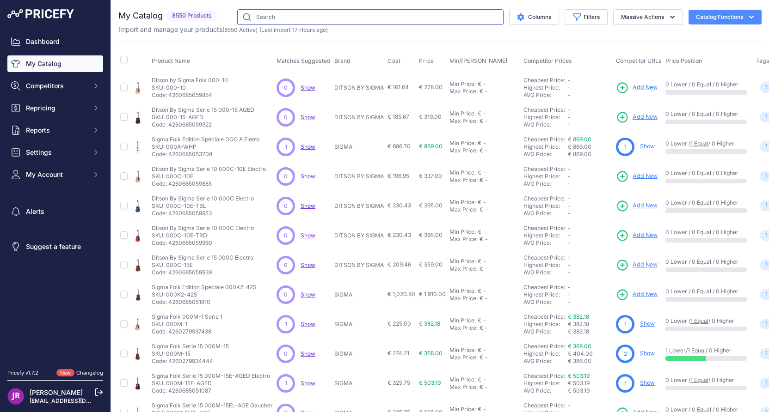
click at [266, 14] on input "text" at bounding box center [370, 17] width 266 height 16
type input "digitech"
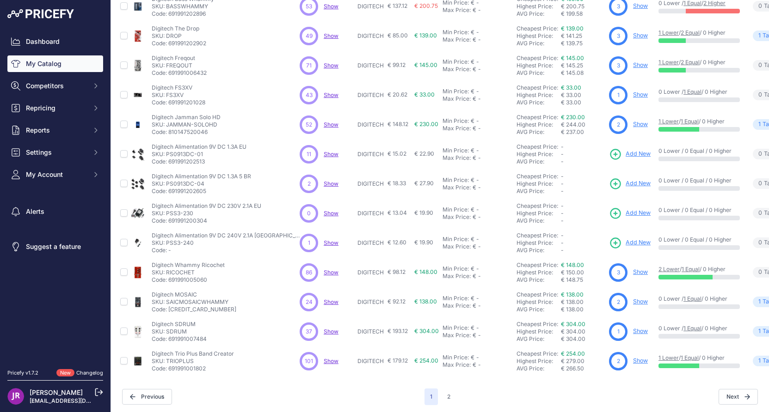
scroll to position [150, 0]
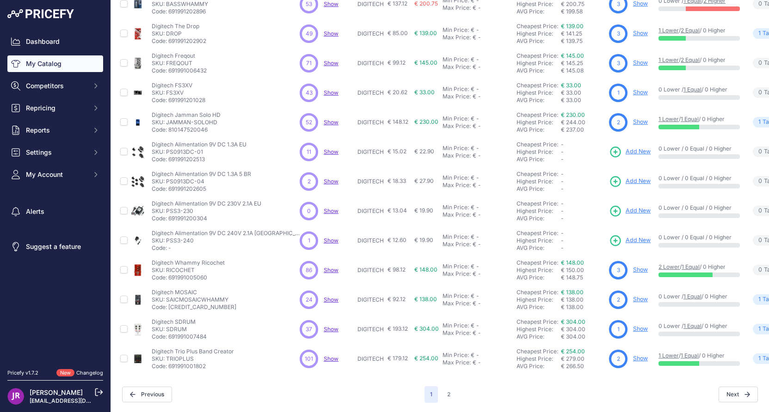
click at [633, 325] on link "Show" at bounding box center [640, 328] width 15 height 7
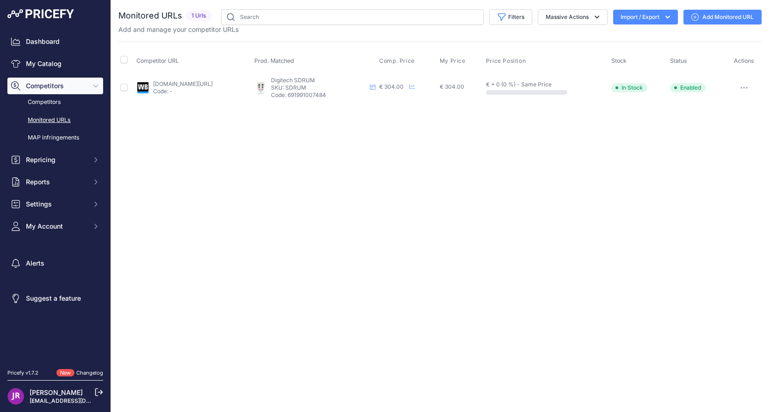
click at [741, 87] on icon "button" at bounding box center [741, 87] width 1 height 1
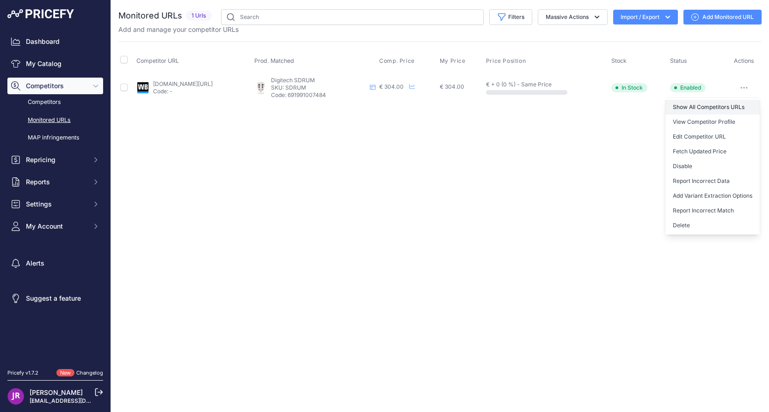
click at [710, 106] on link "Show All Competitors URLs" at bounding box center [712, 107] width 94 height 15
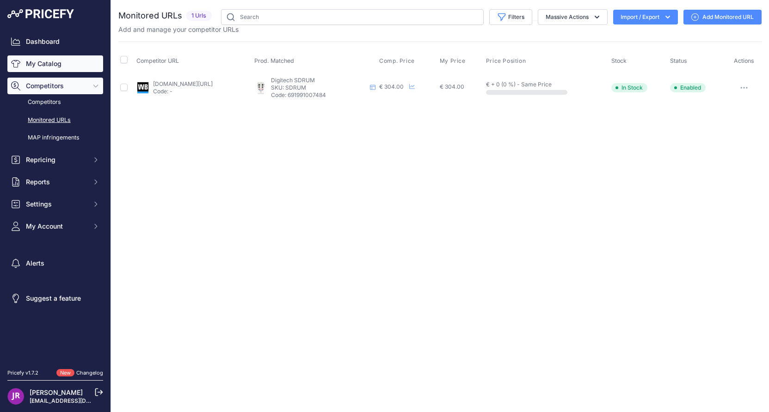
click at [42, 63] on link "My Catalog" at bounding box center [55, 63] width 96 height 17
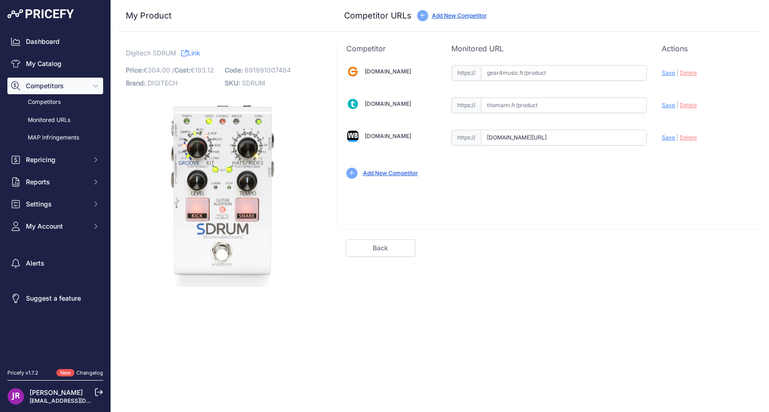
scroll to position [0, 82]
drag, startPoint x: 487, startPoint y: 138, endPoint x: 662, endPoint y: 143, distance: 175.3
click at [662, 143] on div "Gear4music.fr Valid Invalid" at bounding box center [549, 121] width 424 height 134
paste input "https://www.woodbrass.com/stompbox-digitech-sdrum-p254971.html?queryID=219dcdd9…"
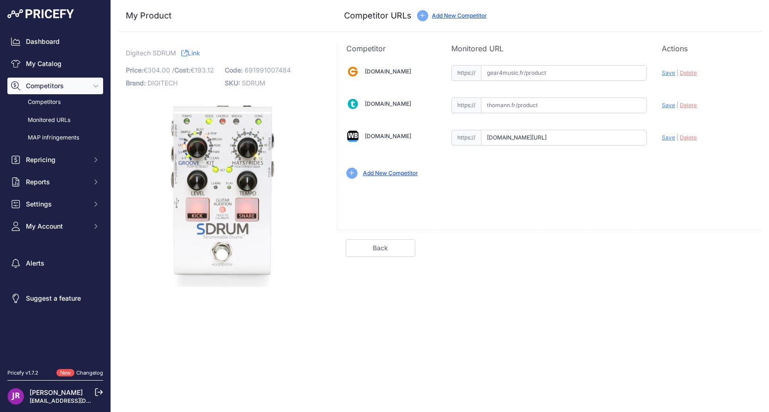
click at [670, 140] on span "Save" at bounding box center [667, 137] width 13 height 7
type input "https://www.woodbrass.com/stompbox-digitech-sdrum-p254971.html?queryID=219dcdd9…"
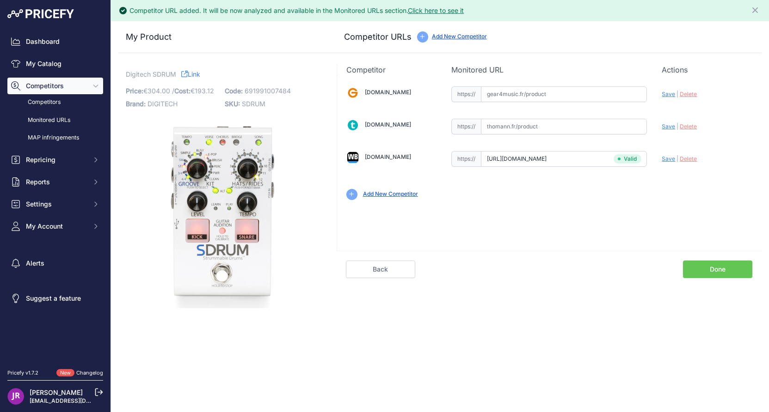
click at [713, 269] on link "Done" at bounding box center [717, 270] width 69 height 18
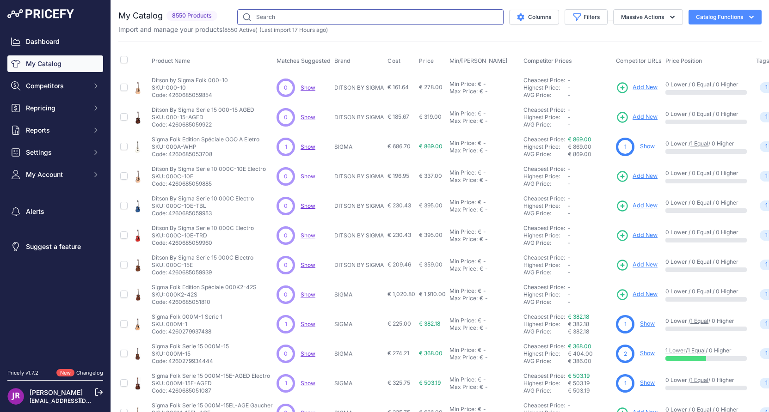
click at [265, 19] on input "text" at bounding box center [370, 17] width 266 height 16
type input "digitech"
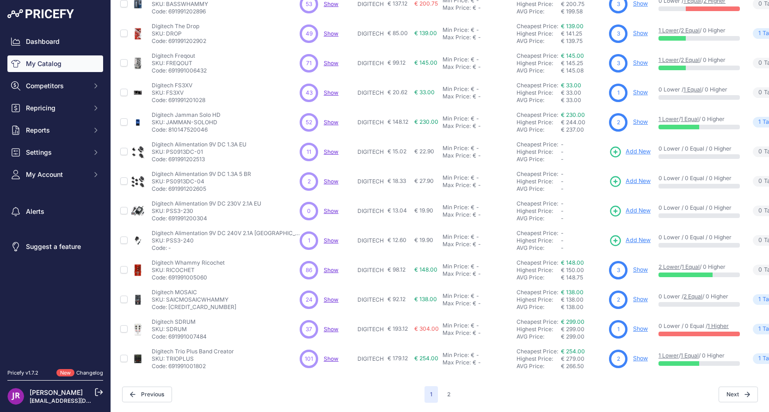
scroll to position [150, 0]
click at [633, 325] on link "Show" at bounding box center [640, 328] width 15 height 7
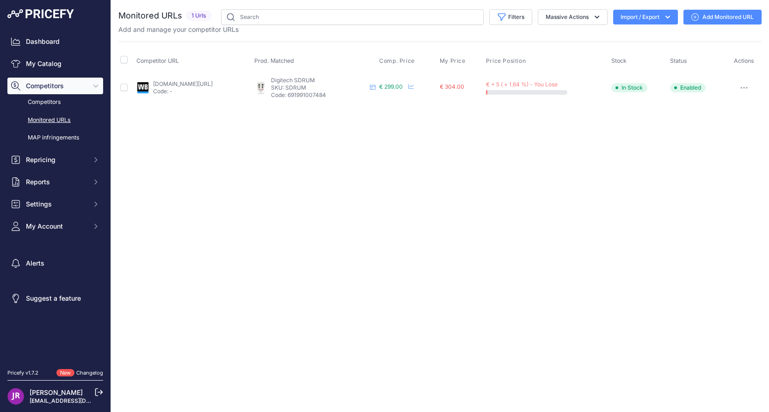
click at [747, 87] on icon "button" at bounding box center [743, 88] width 7 height 2
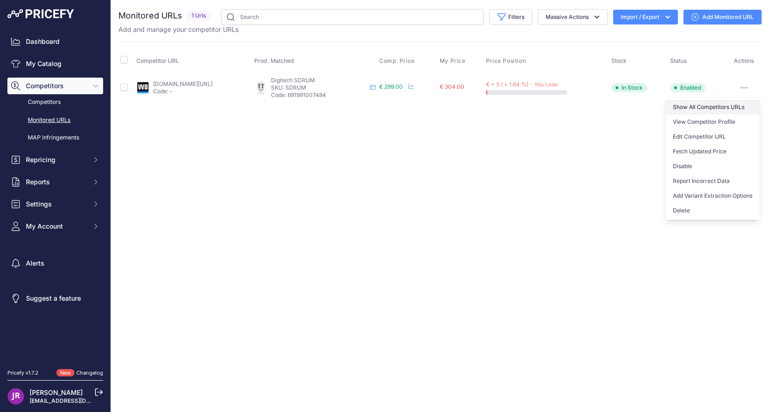
click at [698, 107] on link "Show All Competitors URLs" at bounding box center [712, 107] width 94 height 15
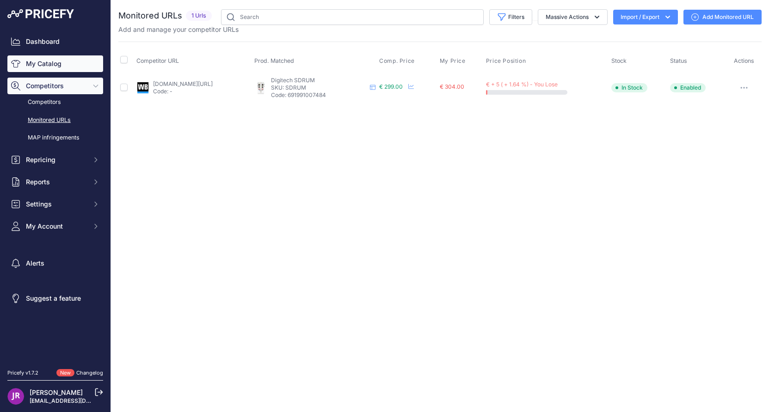
click at [43, 65] on link "My Catalog" at bounding box center [55, 63] width 96 height 17
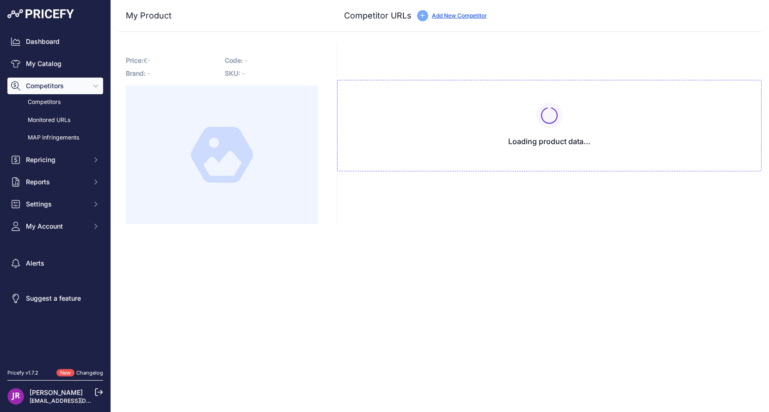
type input "[DOMAIN_NAME][URL]"
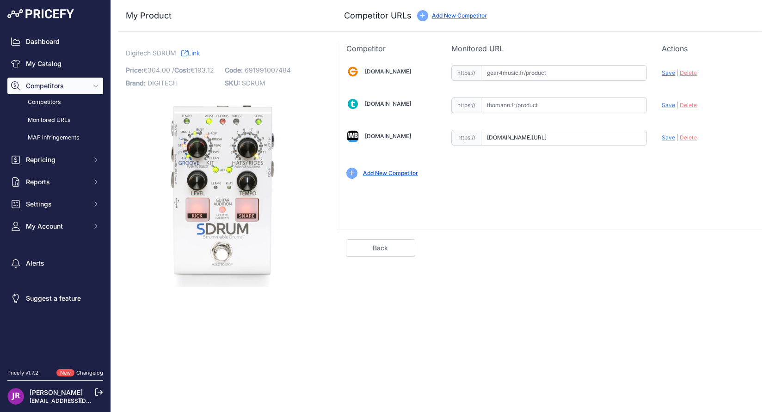
click at [502, 107] on input "text" at bounding box center [564, 106] width 166 height 16
paste input "[URL][DOMAIN_NAME]"
click at [667, 105] on span "Save" at bounding box center [667, 105] width 13 height 7
type input "https://www.thomann.fr/digitech_sdrum_strummable_drums.htm?prirule_jdsnikfkfjsd…"
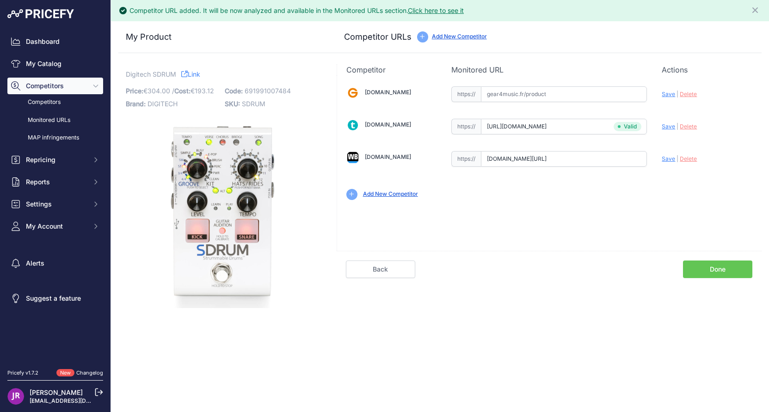
click at [720, 268] on link "Done" at bounding box center [717, 270] width 69 height 18
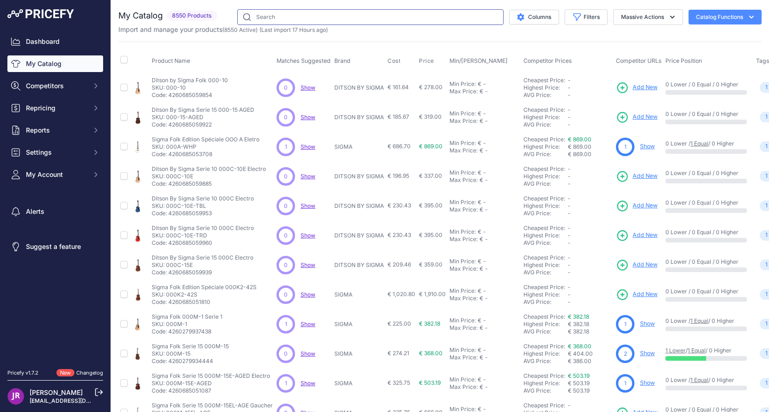
click at [285, 17] on input "text" at bounding box center [370, 17] width 266 height 16
type input "digitech"
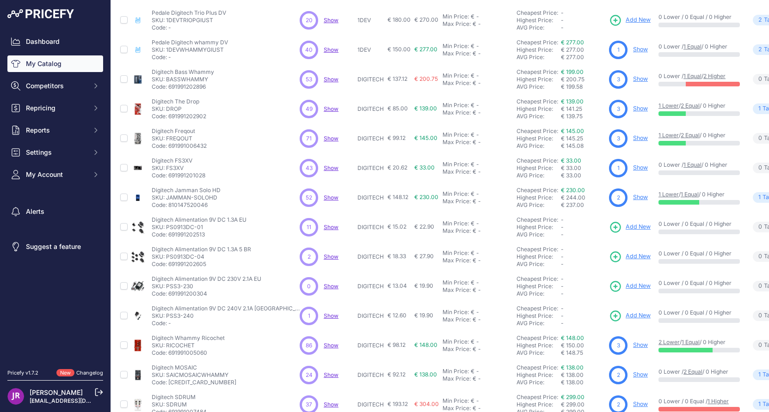
scroll to position [150, 0]
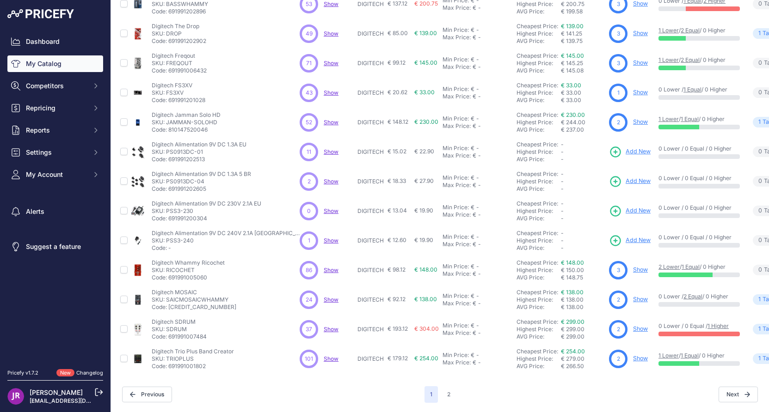
click at [633, 325] on link "Show" at bounding box center [640, 328] width 15 height 7
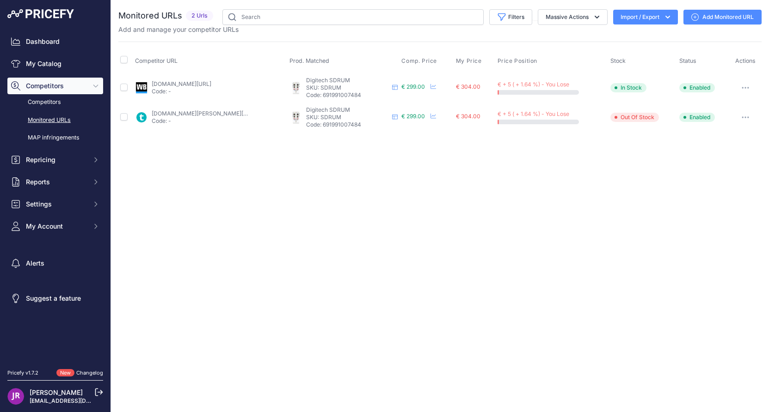
click at [747, 87] on icon "button" at bounding box center [744, 88] width 7 height 2
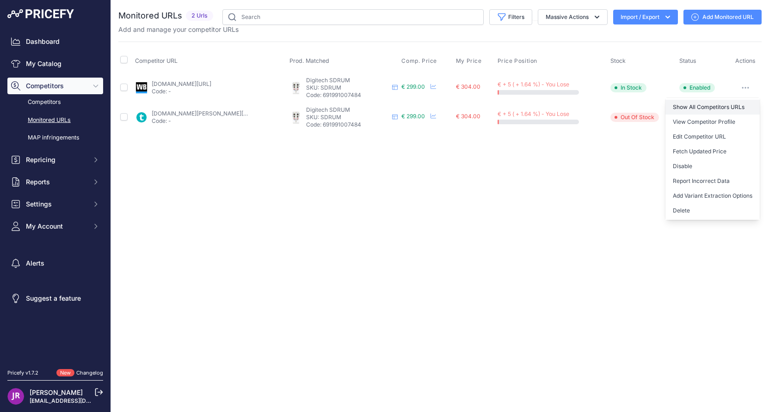
click at [711, 107] on link "Show All Competitors URLs" at bounding box center [712, 107] width 94 height 15
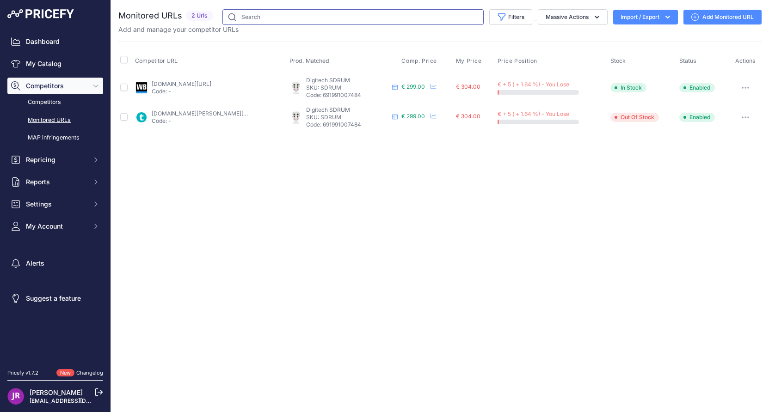
click at [253, 18] on input "text" at bounding box center [352, 17] width 261 height 16
type input "digitech"
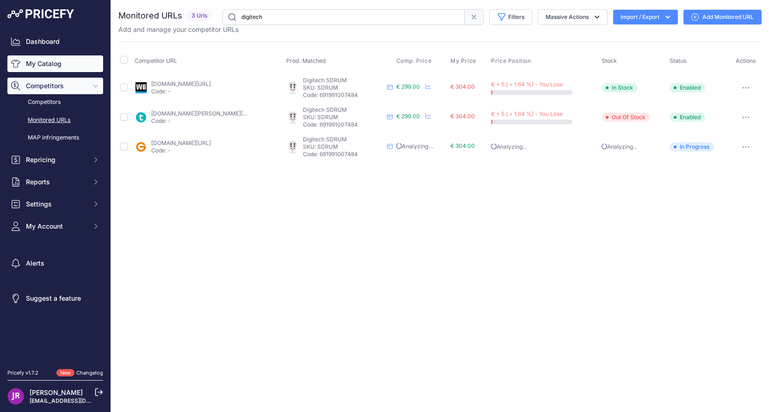
click at [54, 60] on link "My Catalog" at bounding box center [55, 63] width 96 height 17
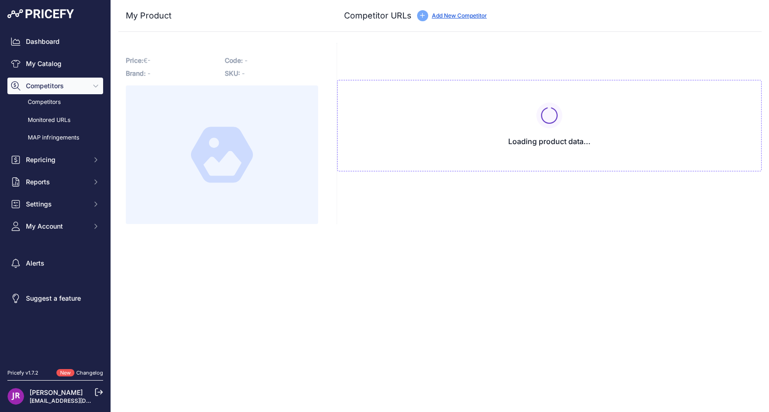
type input "[DOMAIN_NAME][URL]"
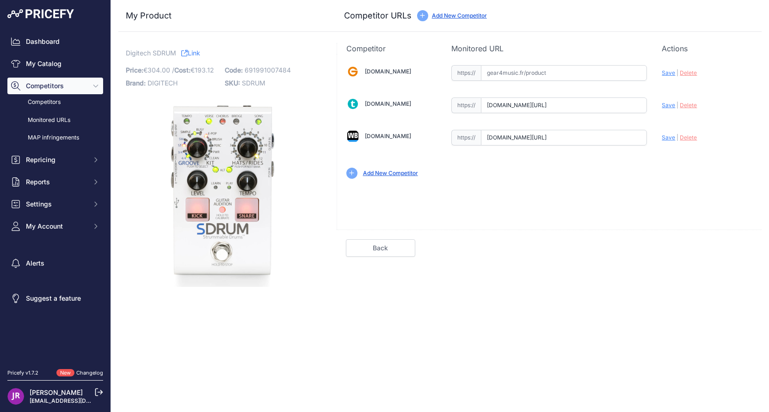
click at [521, 73] on input "text" at bounding box center [564, 73] width 166 height 16
paste input "https://www.gear4music.fr/fr/Guitare-and-Basse/Digitech-SDRUM-Strummable-Drums-…"
click at [667, 72] on span "Save" at bounding box center [667, 72] width 13 height 7
type input "https://www.gear4music.fr/fr/Guitare-and-Basse/Digitech-SDRUM-Strummable-Drums-…"
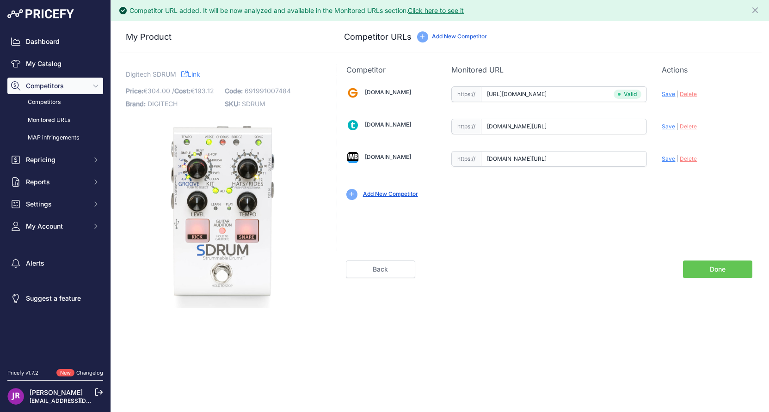
click at [723, 264] on link "Done" at bounding box center [717, 270] width 69 height 18
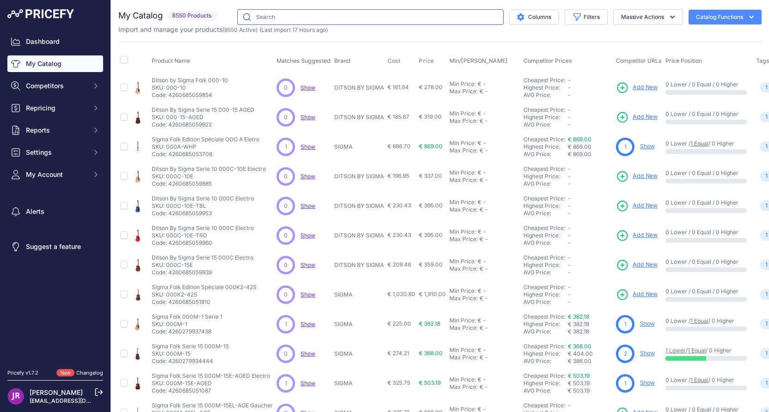
click at [275, 18] on input "text" at bounding box center [370, 17] width 266 height 16
type input "digitech"
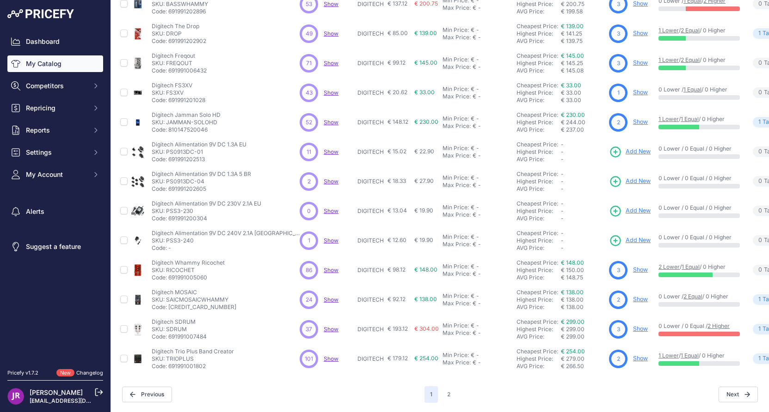
scroll to position [150, 0]
click at [633, 325] on link "Show" at bounding box center [640, 328] width 15 height 7
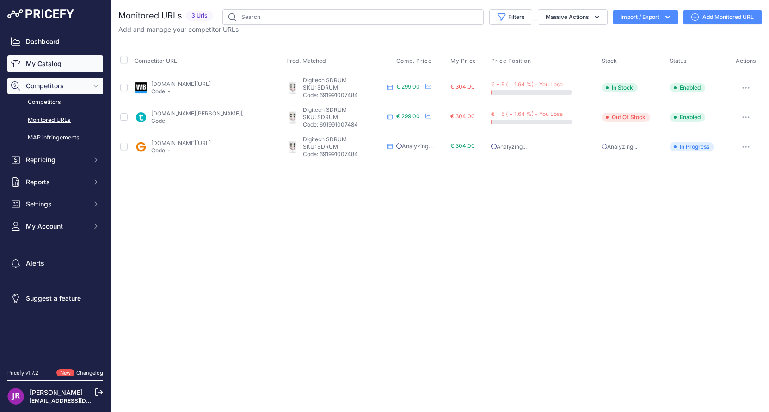
click at [75, 67] on link "My Catalog" at bounding box center [55, 63] width 96 height 17
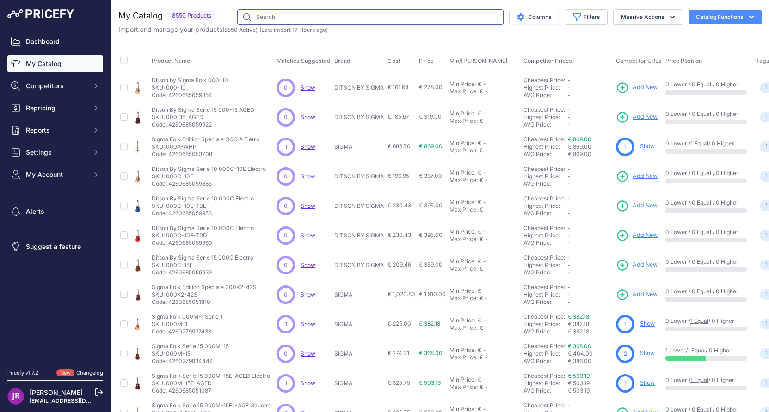
click at [261, 21] on input "text" at bounding box center [370, 17] width 266 height 16
type input "digitech"
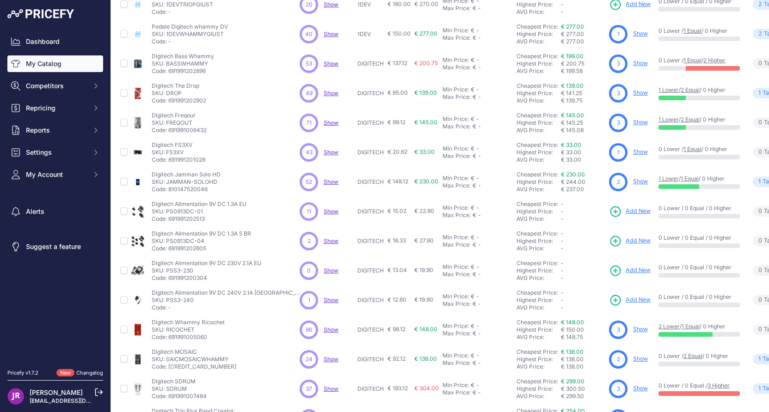
scroll to position [150, 0]
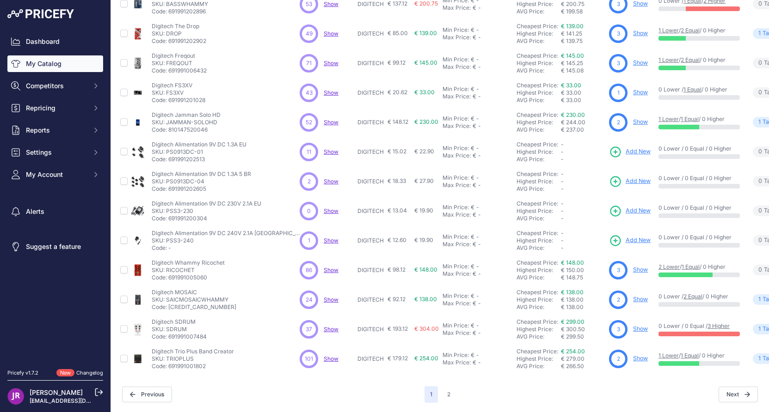
click at [633, 355] on link "Show" at bounding box center [640, 358] width 15 height 7
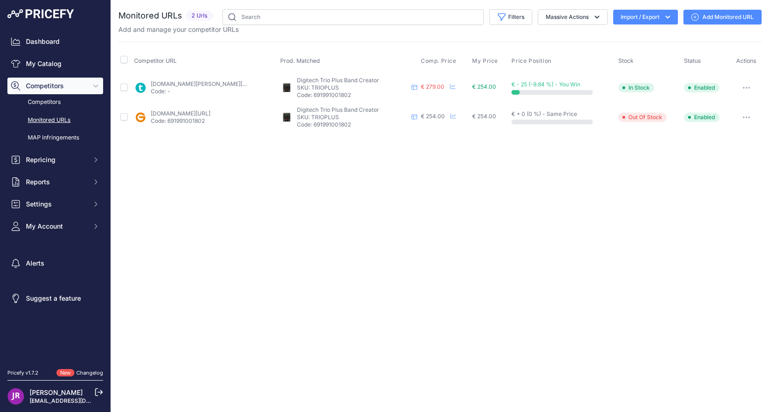
click at [749, 88] on icon "button" at bounding box center [748, 87] width 1 height 1
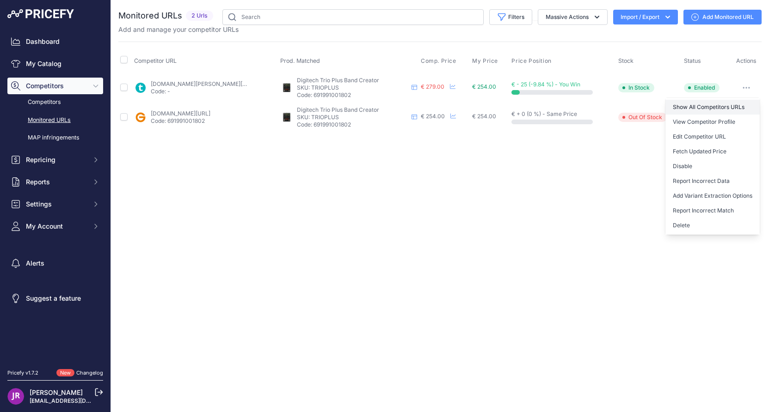
click at [705, 110] on link "Show All Competitors URLs" at bounding box center [712, 107] width 94 height 15
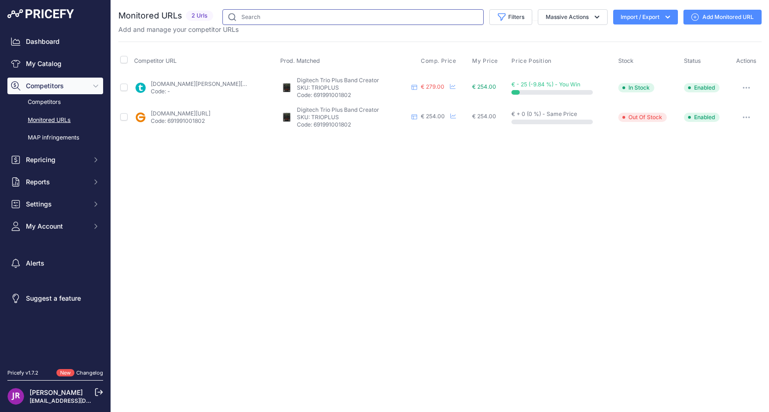
click at [257, 18] on input "text" at bounding box center [352, 17] width 261 height 16
type input "digite"
click at [74, 63] on link "My Catalog" at bounding box center [55, 63] width 96 height 17
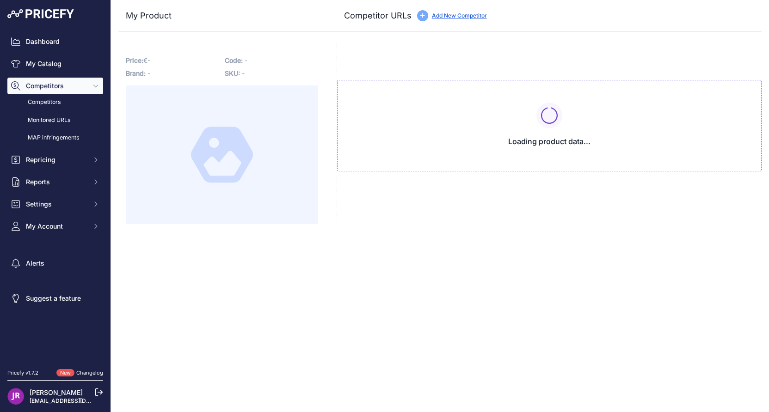
type input "[DOMAIN_NAME][URL]"
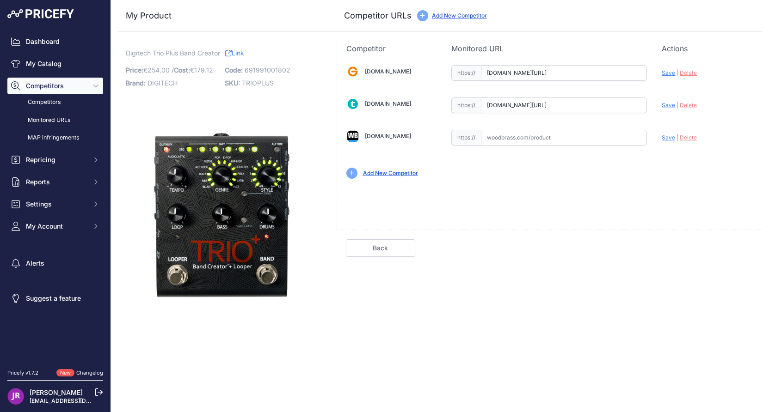
click at [500, 138] on input "text" at bounding box center [564, 138] width 166 height 16
paste input "[URL][DOMAIN_NAME][PERSON_NAME]"
click at [494, 137] on input "[URL][DOMAIN_NAME][PERSON_NAME]" at bounding box center [564, 138] width 166 height 16
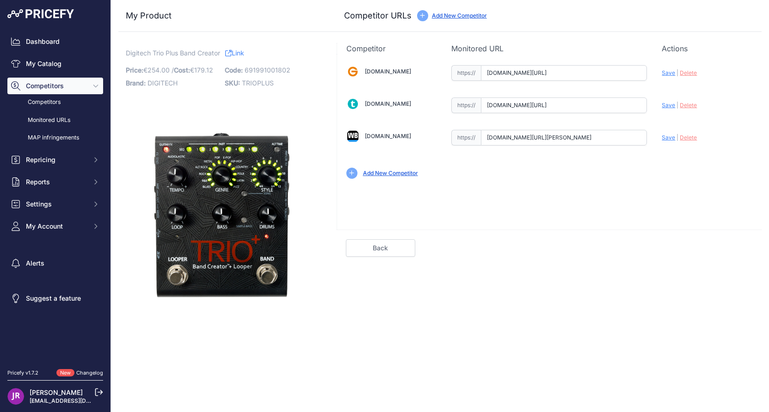
click at [672, 140] on span "Save" at bounding box center [667, 137] width 13 height 7
type input "[URL][DOMAIN_NAME][PERSON_NAME]"
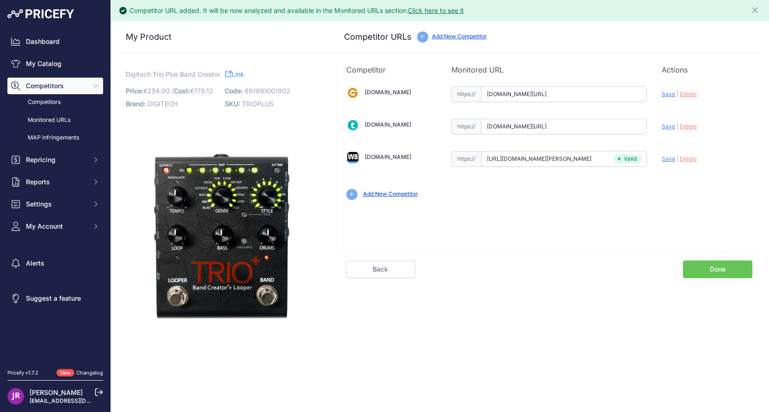
click at [710, 275] on link "Done" at bounding box center [717, 270] width 69 height 18
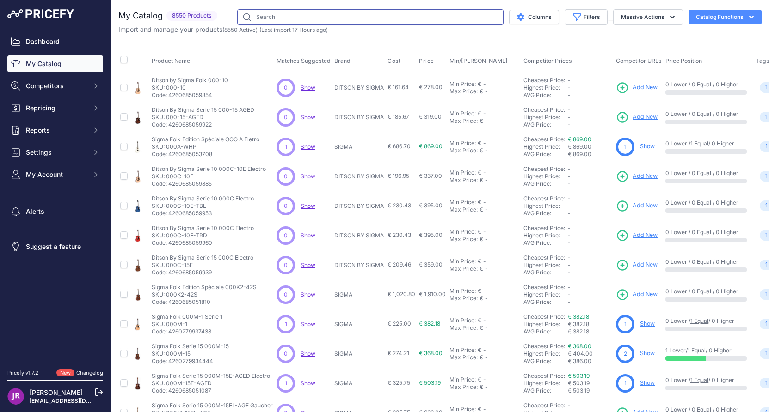
click at [251, 16] on input "text" at bounding box center [370, 17] width 266 height 16
type input "digitech"
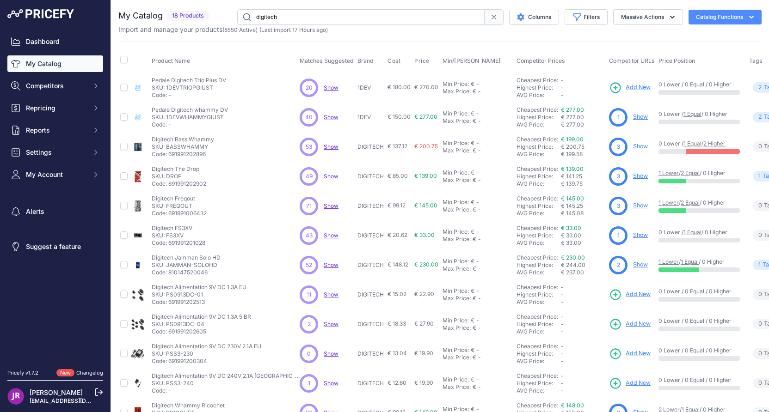
scroll to position [150, 0]
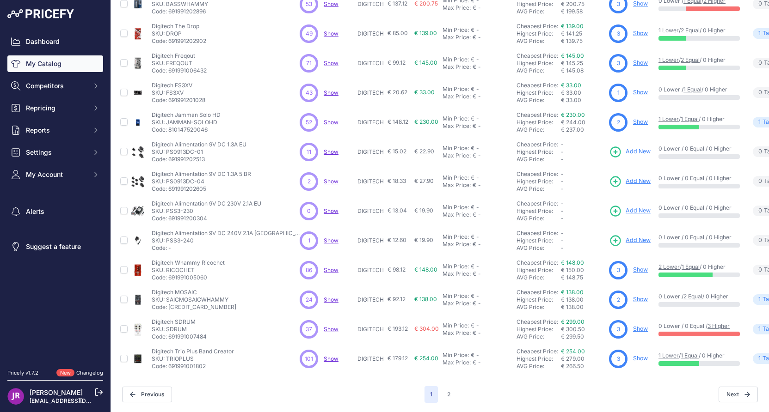
click at [633, 355] on link "Show" at bounding box center [640, 358] width 15 height 7
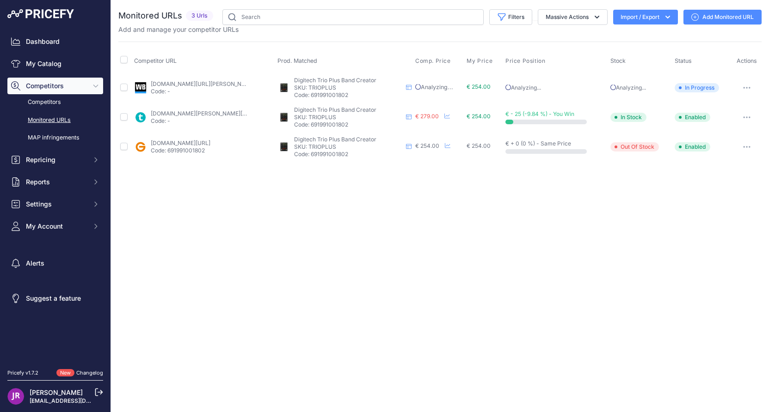
click at [746, 148] on button "button" at bounding box center [746, 147] width 18 height 13
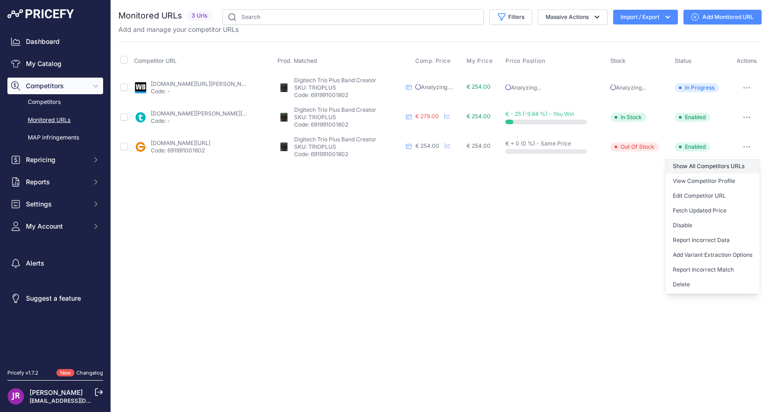
click at [704, 165] on link "Show All Competitors URLs" at bounding box center [712, 166] width 94 height 15
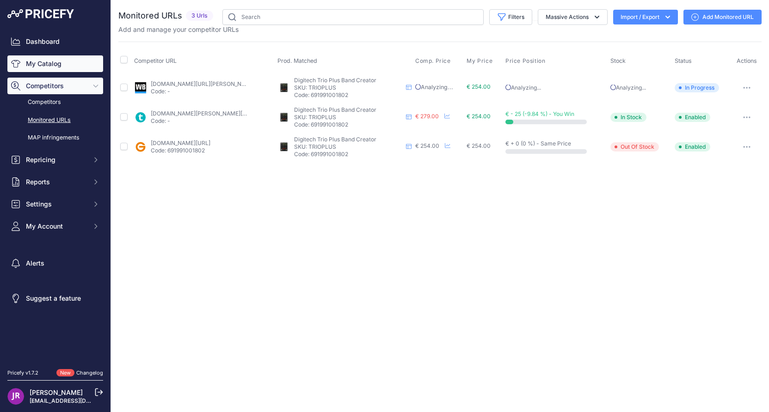
click at [57, 66] on link "My Catalog" at bounding box center [55, 63] width 96 height 17
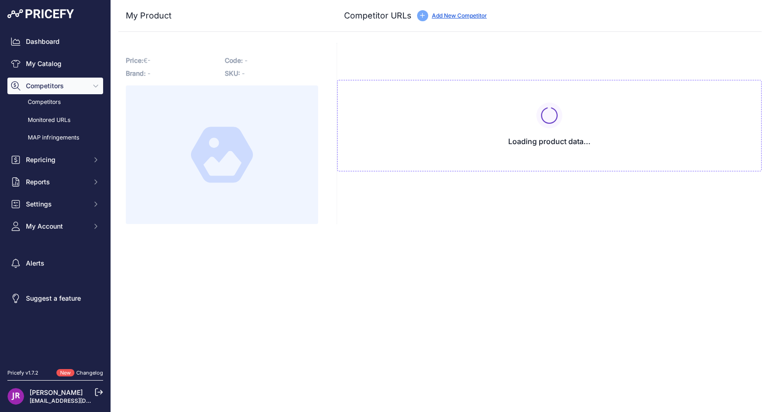
type input "[DOMAIN_NAME][URL]"
type input "[DOMAIN_NAME][URL][PERSON_NAME]"
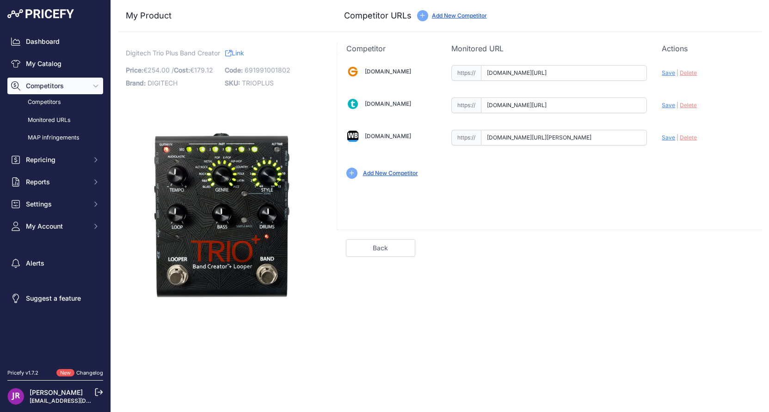
scroll to position [0, 150]
drag, startPoint x: 488, startPoint y: 72, endPoint x: 700, endPoint y: 73, distance: 212.6
click at [700, 73] on div "[DOMAIN_NAME] Valid Invalid" at bounding box center [549, 121] width 424 height 134
paste input "[URL][DOMAIN_NAME]"
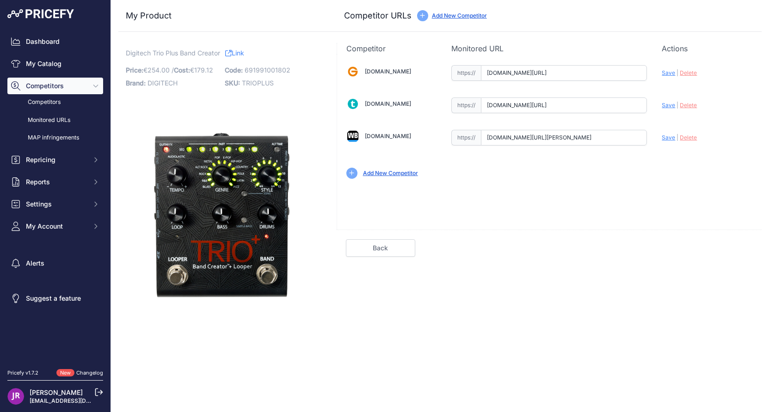
drag, startPoint x: 485, startPoint y: 68, endPoint x: 781, endPoint y: 87, distance: 296.0
click at [768, 87] on html "Lorem Ipsum Close Dashboard My Catalog Competitors Competitors Monitored URLs M…" at bounding box center [384, 206] width 769 height 412
paste input "https://"
click at [661, 73] on div "Gear4music.fr Valid Invalid" at bounding box center [549, 121] width 424 height 134
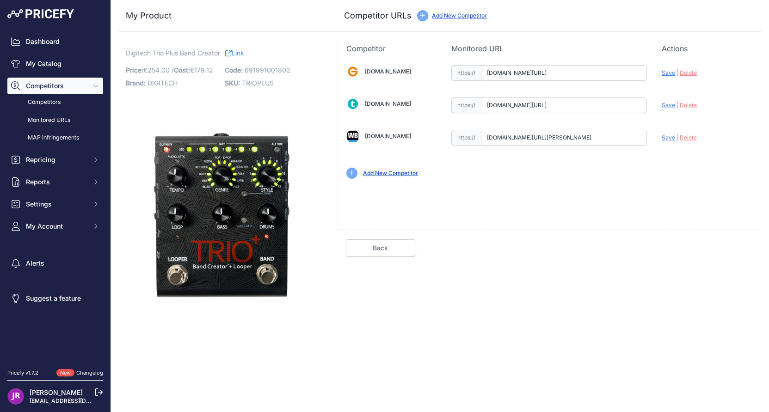
click at [668, 73] on span "Save" at bounding box center [667, 72] width 13 height 7
type input "https://www.gear4music.fr/fr/Guitare-and-Basse/DigiTech-TRIOand-Band-Creator-Pe…"
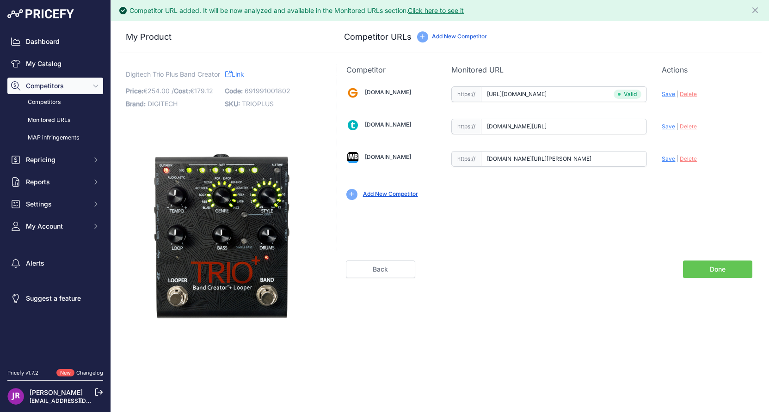
click at [721, 270] on link "Done" at bounding box center [717, 270] width 69 height 18
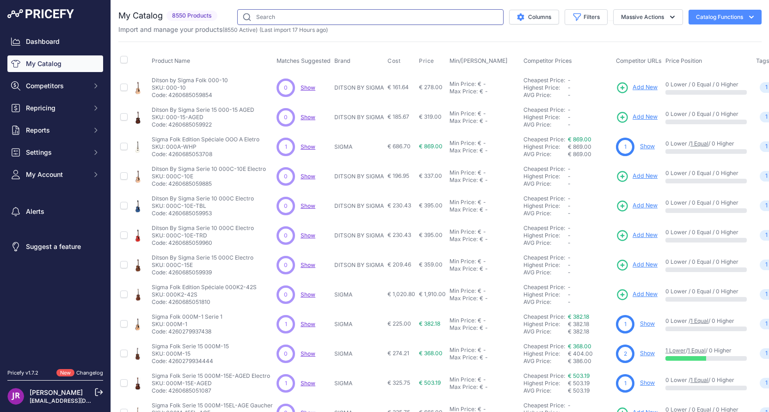
click at [263, 18] on input "text" at bounding box center [370, 17] width 266 height 16
type input "digitech"
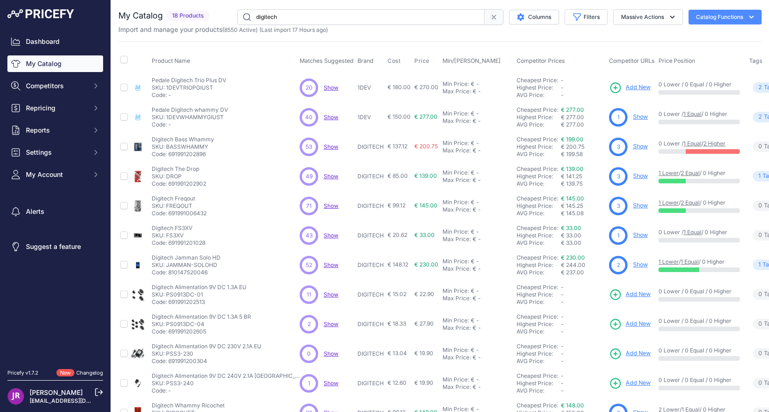
scroll to position [150, 0]
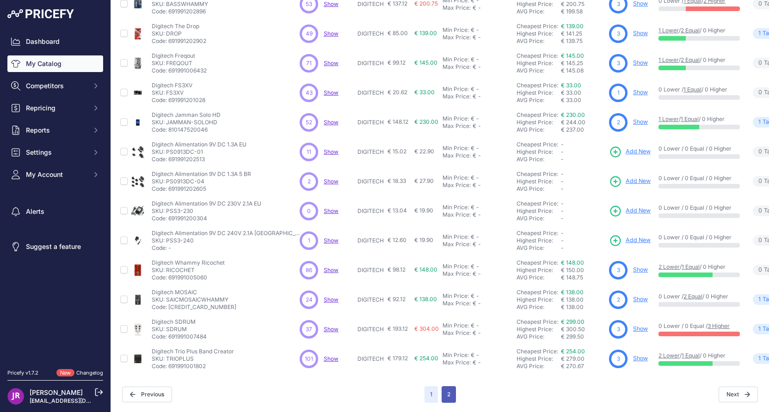
click at [443, 388] on button "2" at bounding box center [448, 394] width 14 height 17
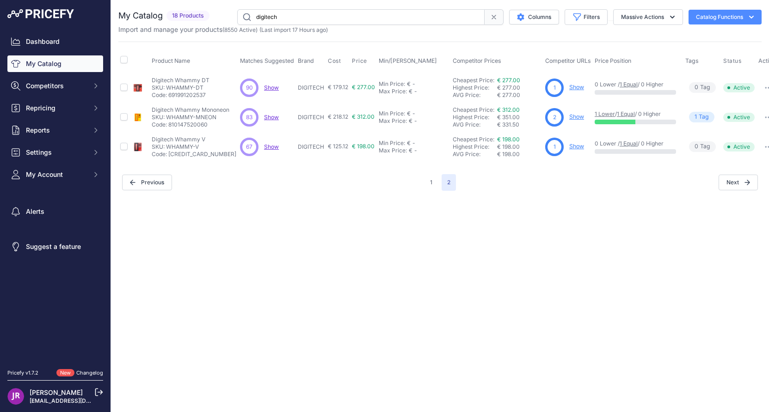
click at [570, 87] on link "Show" at bounding box center [576, 87] width 15 height 7
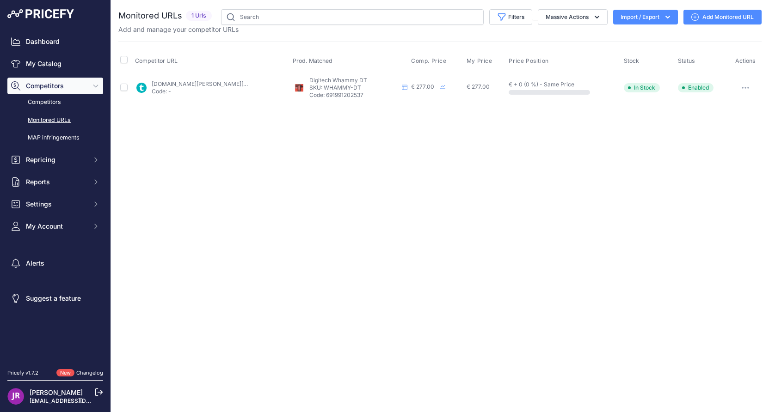
drag, startPoint x: 325, startPoint y: 88, endPoint x: 364, endPoint y: 90, distance: 38.9
click at [364, 90] on p "SKU: WHAMMY-DT" at bounding box center [353, 87] width 89 height 7
copy p "WHAMMY-DT"
click at [743, 89] on button "button" at bounding box center [745, 87] width 18 height 13
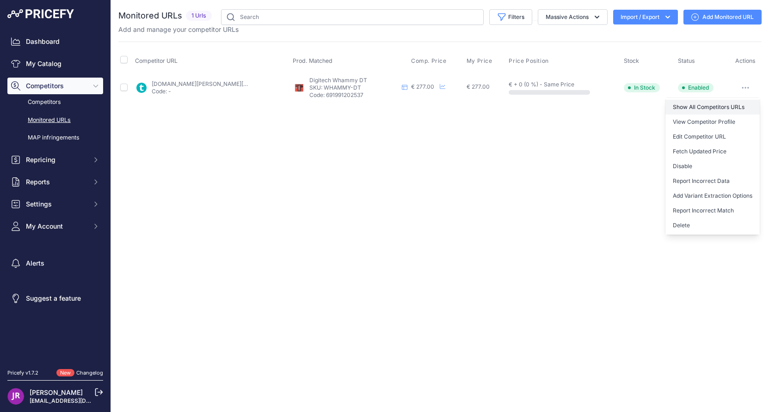
click at [708, 105] on link "Show All Competitors URLs" at bounding box center [712, 107] width 94 height 15
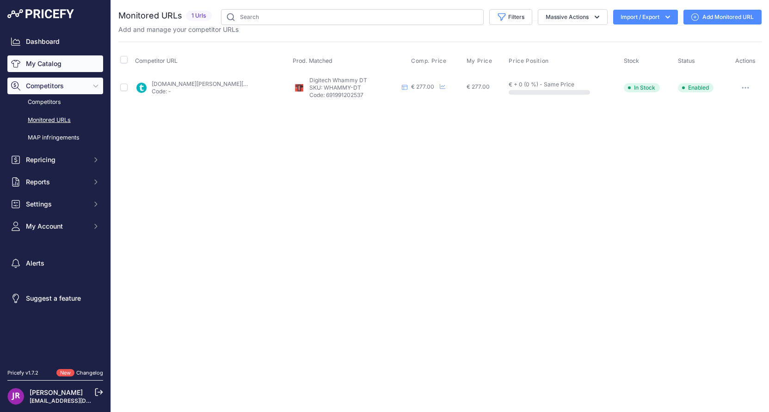
click at [45, 60] on link "My Catalog" at bounding box center [55, 63] width 96 height 17
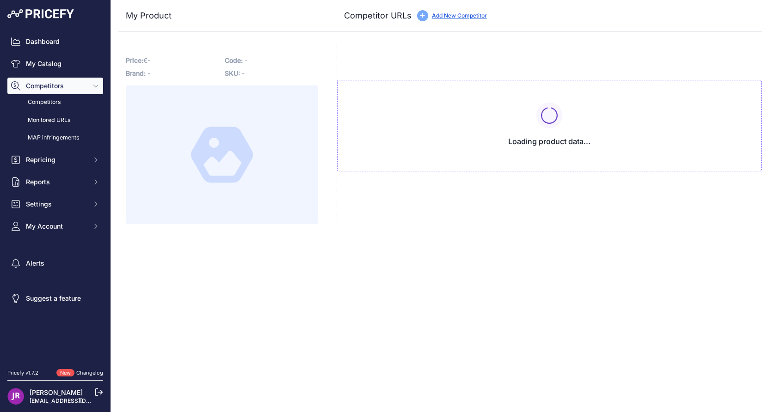
type input "[DOMAIN_NAME][URL]"
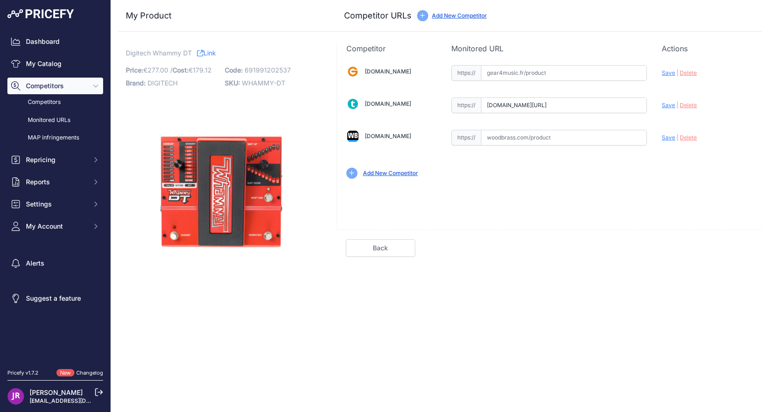
click at [504, 74] on input "text" at bounding box center [564, 73] width 166 height 16
paste input "https://www.gear4music.fr/fr/Guitare-and-Basse/DigiTech-Whammy-DT-Pedal-Pitch-S…"
click at [670, 73] on span "Save" at bounding box center [667, 72] width 13 height 7
type input "https://www.gear4music.fr/fr/Guitare-and-Basse/DigiTech-Whammy-DT-Pedal-Pitch-S…"
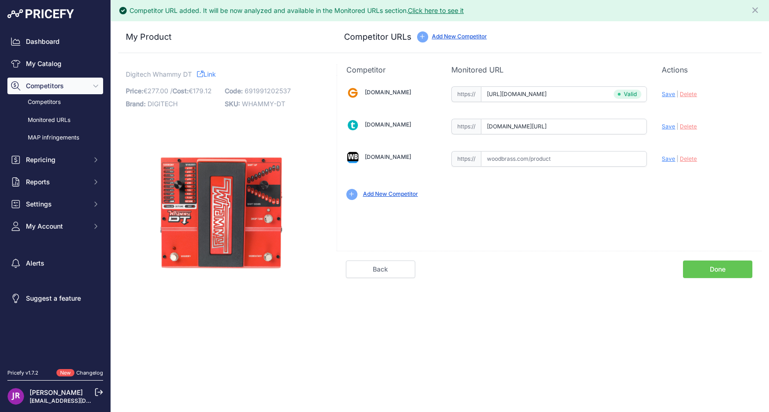
click at [708, 269] on link "Done" at bounding box center [717, 270] width 69 height 18
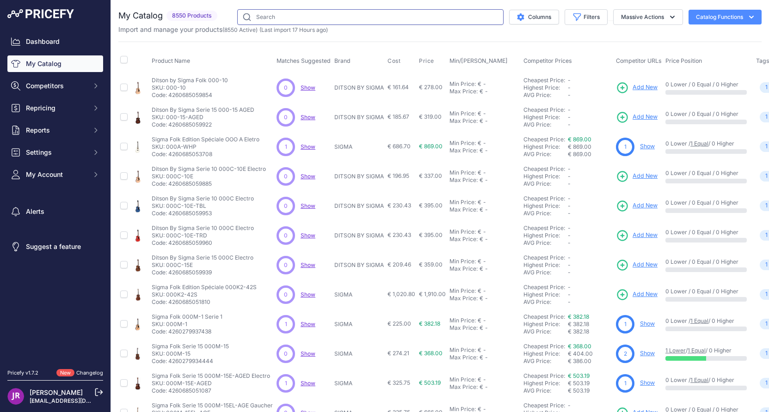
click at [263, 17] on input "text" at bounding box center [370, 17] width 266 height 16
type input "digitech"
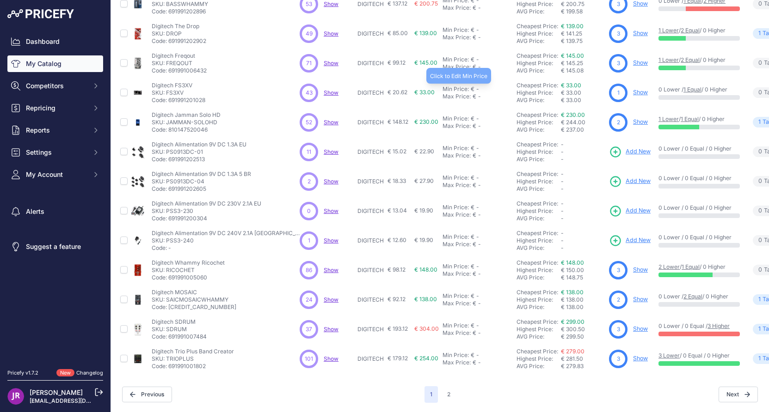
scroll to position [150, 0]
click at [442, 388] on button "2" at bounding box center [448, 394] width 14 height 17
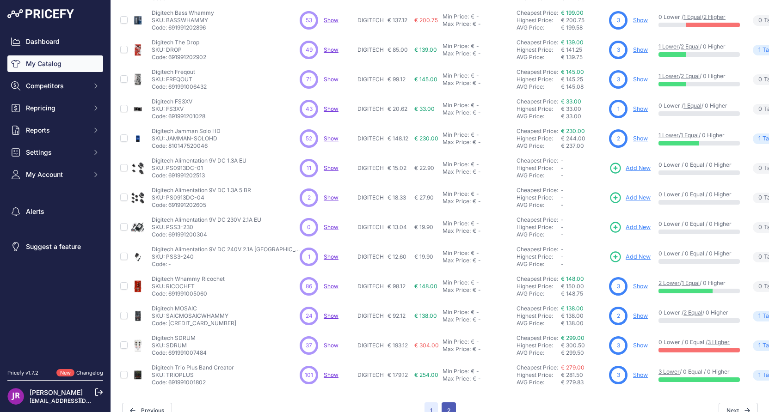
scroll to position [173, 0]
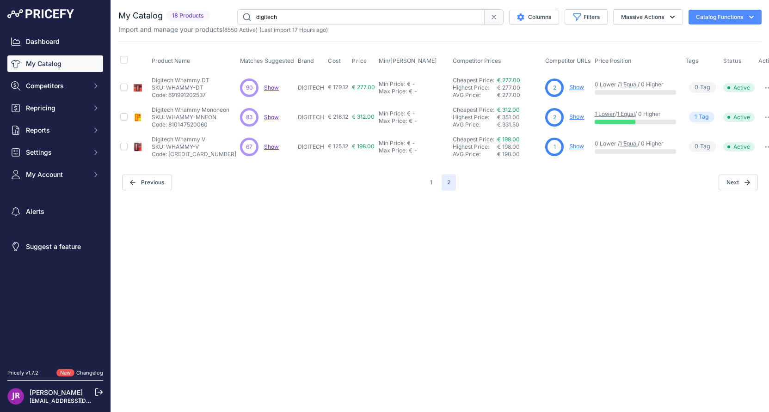
click at [574, 89] on link "Show" at bounding box center [576, 87] width 15 height 7
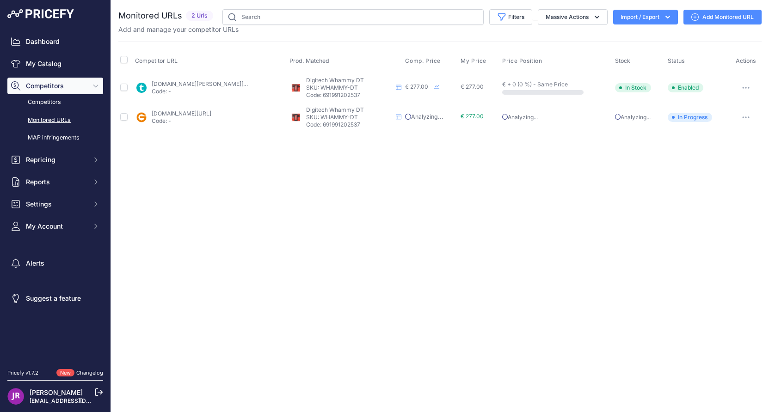
click at [747, 87] on icon "button" at bounding box center [745, 88] width 7 height 2
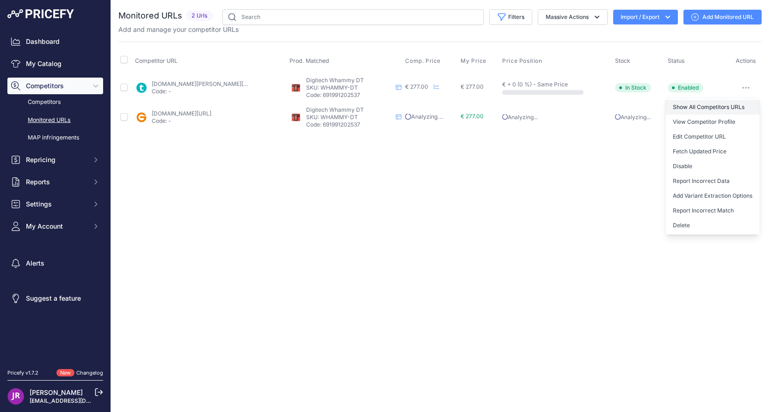
click at [722, 107] on link "Show All Competitors URLs" at bounding box center [712, 107] width 94 height 15
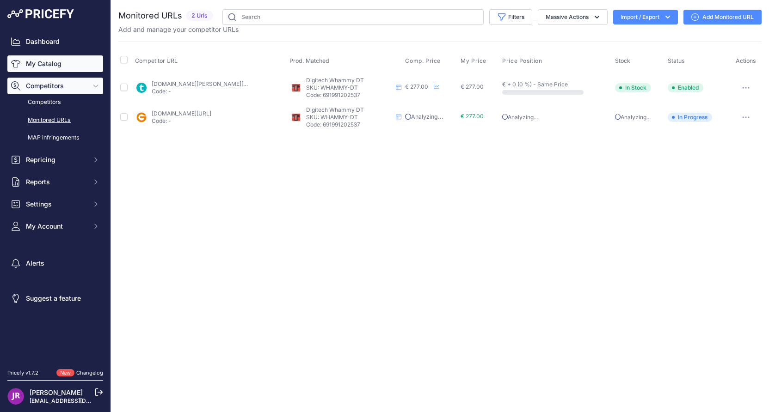
click at [55, 63] on link "My Catalog" at bounding box center [55, 63] width 96 height 17
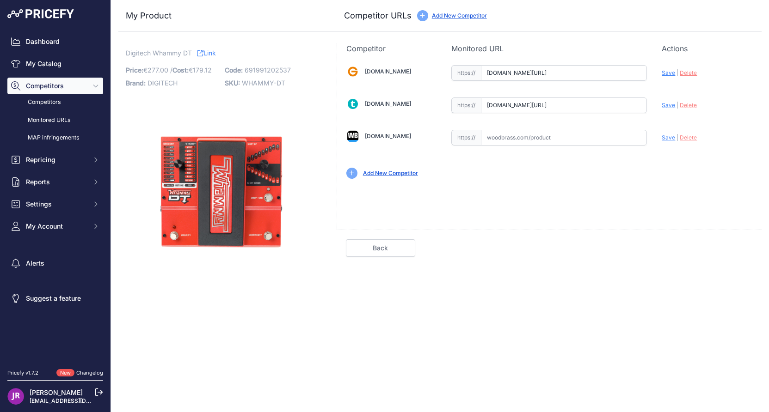
click at [496, 140] on input "text" at bounding box center [564, 138] width 166 height 16
paste input "https://www.woodbrass.com/multi-effets-guitare-electrique-digitech-whammy-dt-p1…"
click at [669, 139] on span "Save" at bounding box center [667, 137] width 13 height 7
type input "https://www.woodbrass.com/multi-effets-guitare-electrique-digitech-whammy-dt-p1…"
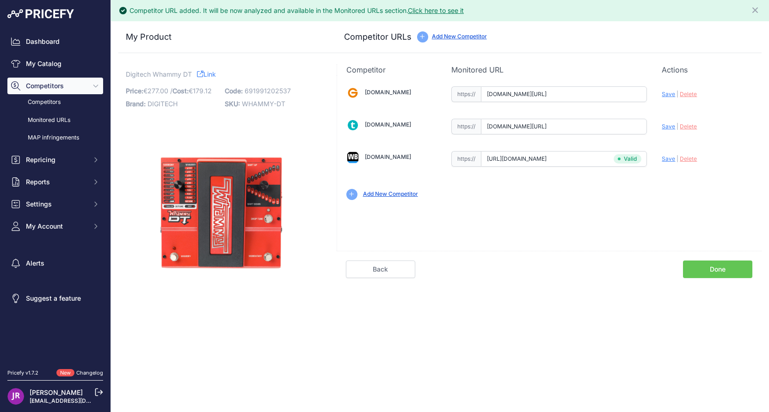
click at [720, 269] on link "Done" at bounding box center [717, 270] width 69 height 18
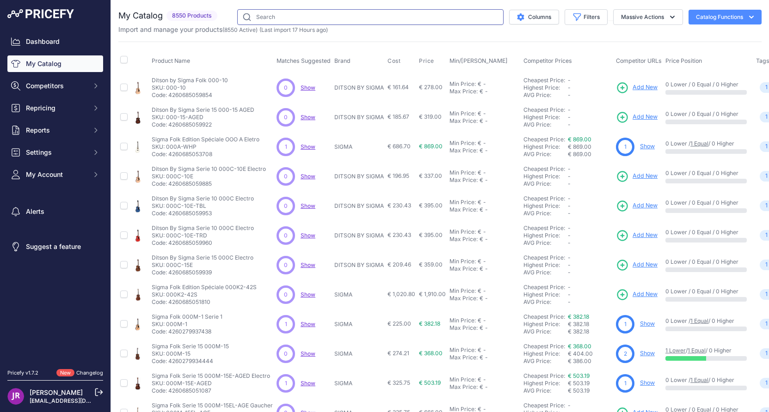
click at [281, 20] on input "text" at bounding box center [370, 17] width 266 height 16
type input "digitech"
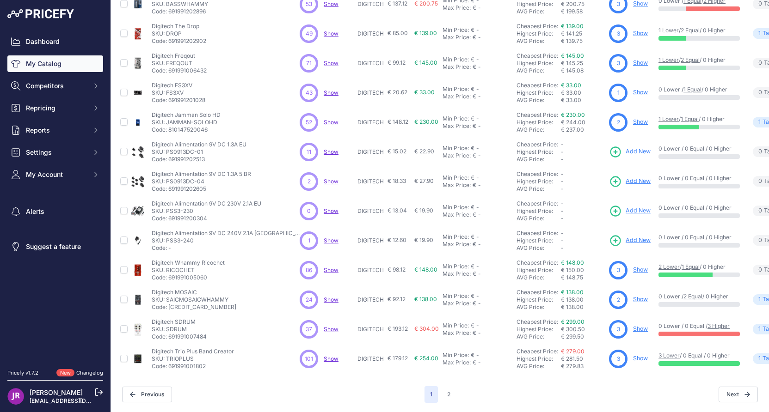
scroll to position [150, 0]
click at [444, 391] on button "2" at bounding box center [448, 394] width 14 height 17
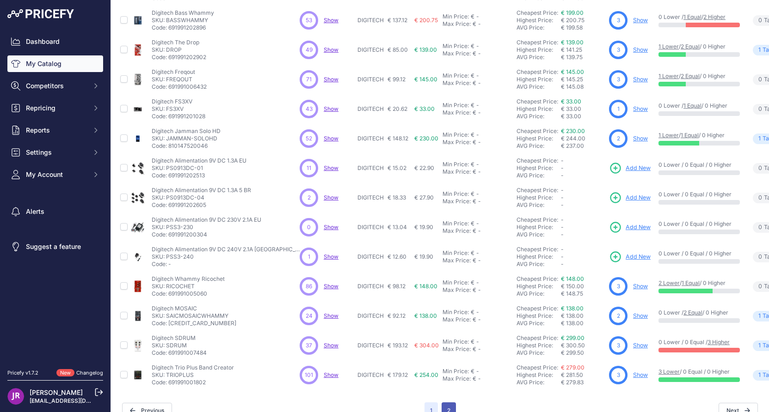
scroll to position [173, 0]
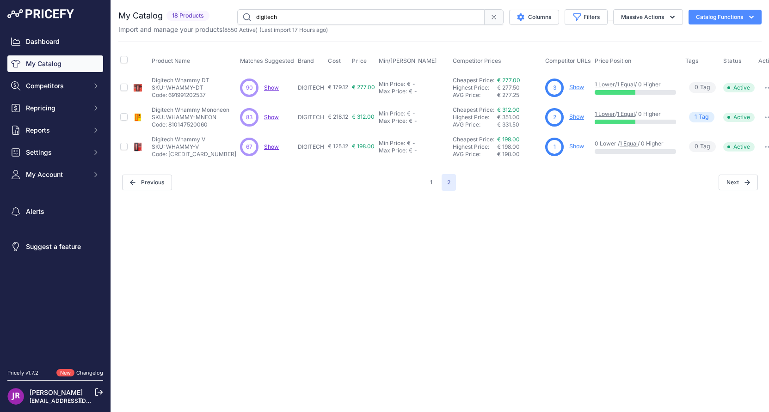
click at [572, 117] on link "Show" at bounding box center [576, 116] width 15 height 7
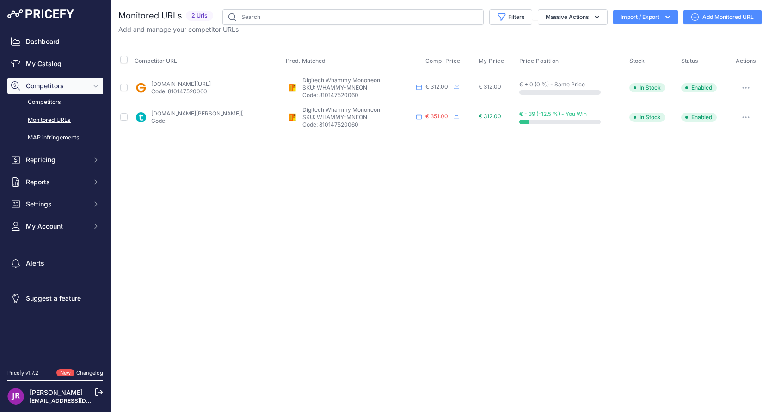
drag, startPoint x: 318, startPoint y: 87, endPoint x: 374, endPoint y: 90, distance: 56.0
click at [374, 90] on p "SKU: WHAMMY-MNEON" at bounding box center [357, 87] width 110 height 7
copy p "WHAMMY-MNEON"
click at [744, 87] on icon "button" at bounding box center [745, 88] width 7 height 2
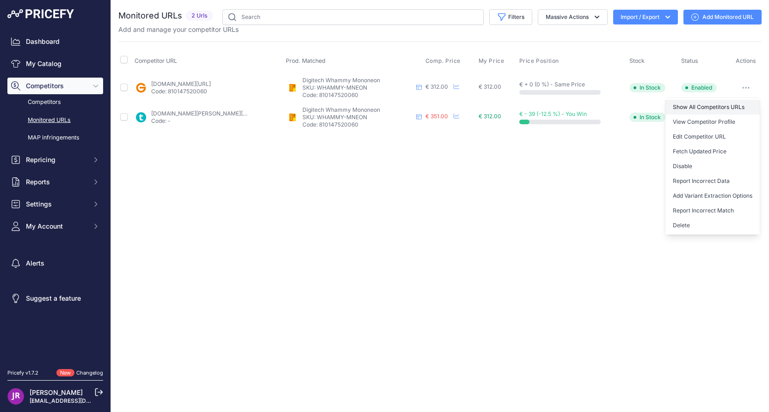
click at [692, 110] on link "Show All Competitors URLs" at bounding box center [712, 107] width 94 height 15
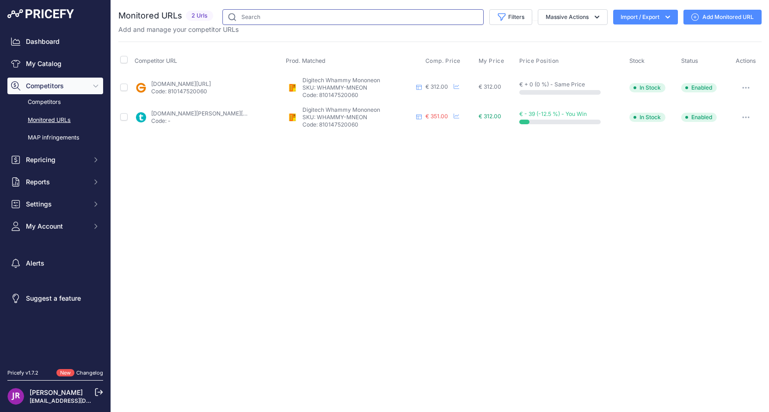
click at [263, 18] on input "text" at bounding box center [352, 17] width 261 height 16
type input "digitech"
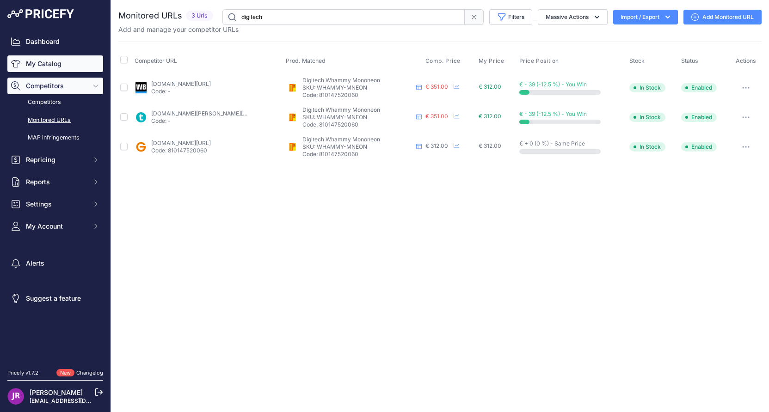
click at [47, 63] on link "My Catalog" at bounding box center [55, 63] width 96 height 17
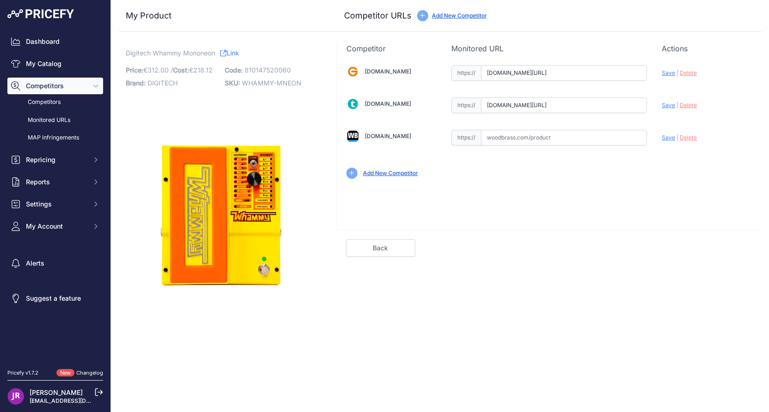
click at [504, 138] on input "text" at bounding box center [564, 138] width 166 height 16
paste input "https://www.woodbrass.com/multi-effets-guitare-electrique-digitech-whammy-5-mon…"
click at [672, 138] on span "Save" at bounding box center [667, 137] width 13 height 7
type input "[URL][DOMAIN_NAME]"
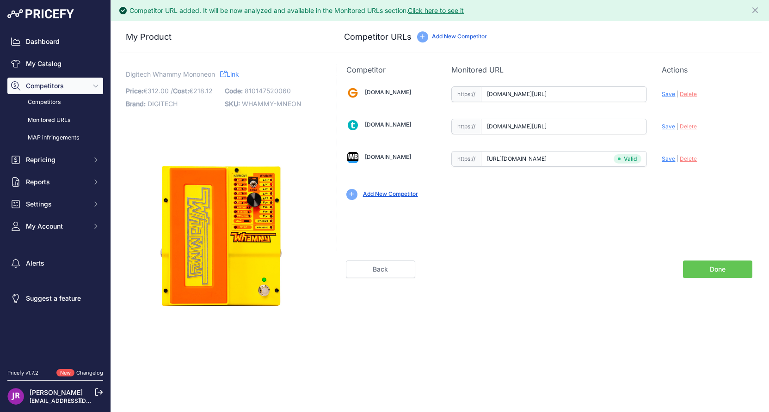
click at [720, 269] on link "Done" at bounding box center [717, 270] width 69 height 18
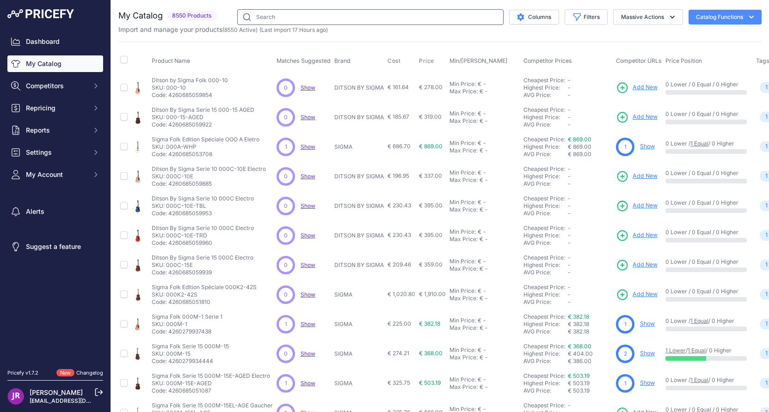
click at [262, 16] on input "text" at bounding box center [370, 17] width 266 height 16
type input "digitech"
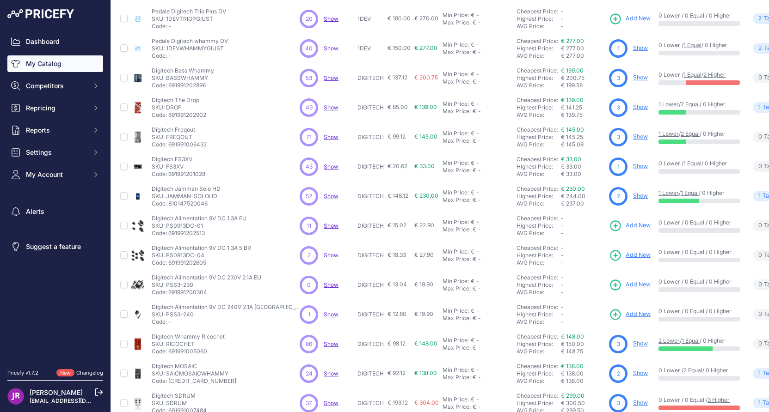
scroll to position [150, 0]
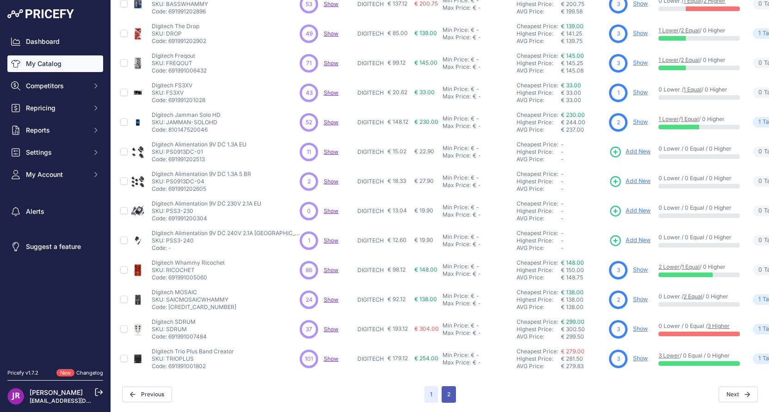
click at [445, 387] on button "2" at bounding box center [448, 394] width 14 height 17
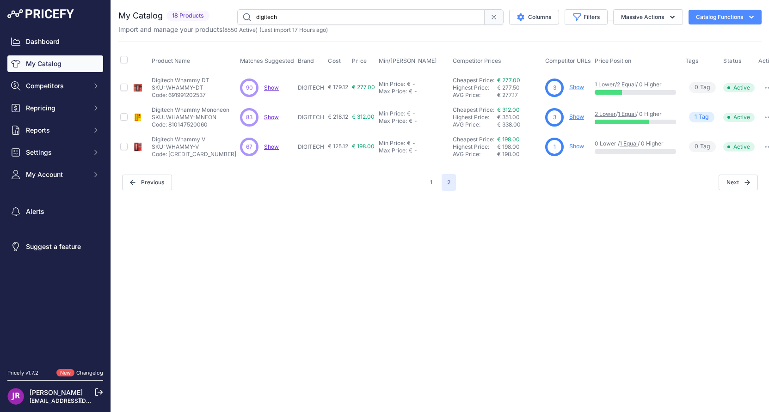
click at [574, 146] on link "Show" at bounding box center [576, 146] width 15 height 7
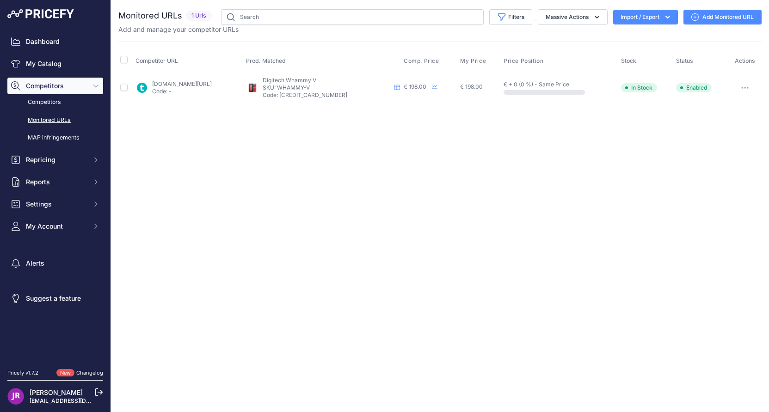
click at [746, 88] on icon "button" at bounding box center [744, 88] width 7 height 2
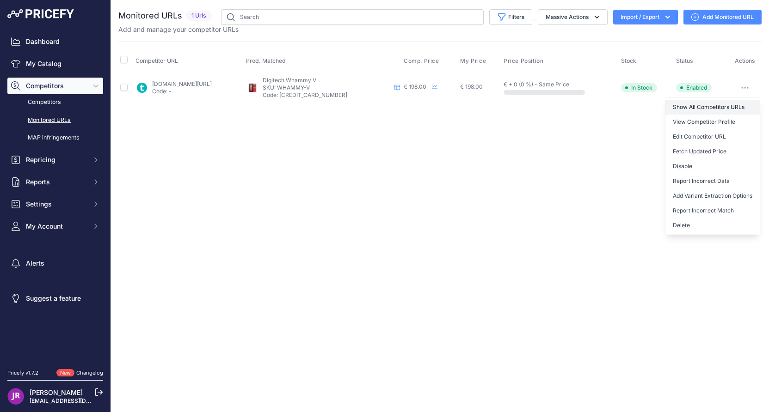
click at [709, 106] on link "Show All Competitors URLs" at bounding box center [712, 107] width 94 height 15
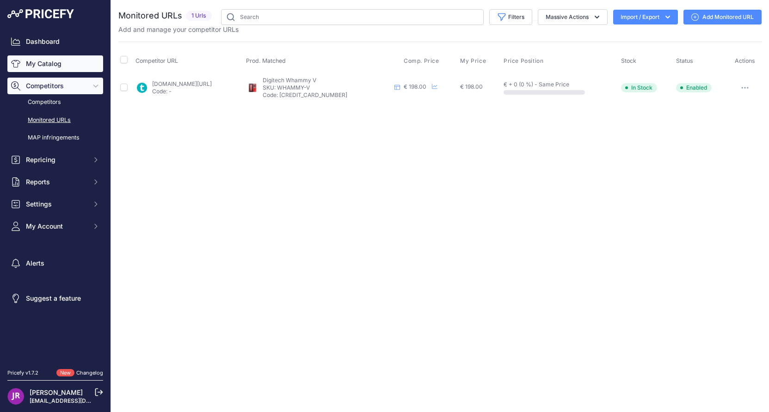
click at [45, 64] on link "My Catalog" at bounding box center [55, 63] width 96 height 17
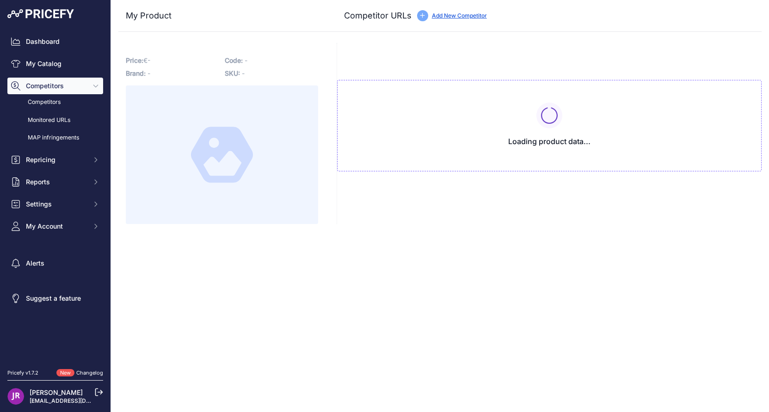
type input "[DOMAIN_NAME][URL]"
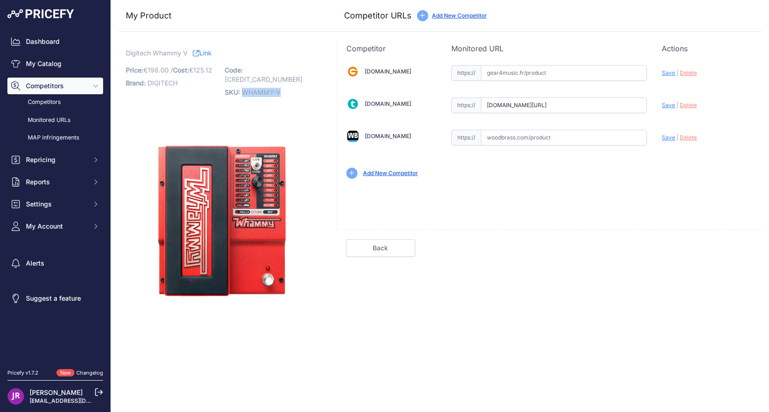
drag, startPoint x: 244, startPoint y: 85, endPoint x: 291, endPoint y: 83, distance: 47.2
click at [291, 86] on p "SKU: WHAMMY-V" at bounding box center [271, 92] width 93 height 13
copy span "WHAMMY-V"
click at [507, 68] on input "text" at bounding box center [564, 73] width 166 height 16
paste input "https://www.gear4music.fr/fr/Guitare-and-Basse/DigiTech-Whammy-5eme-generation-…"
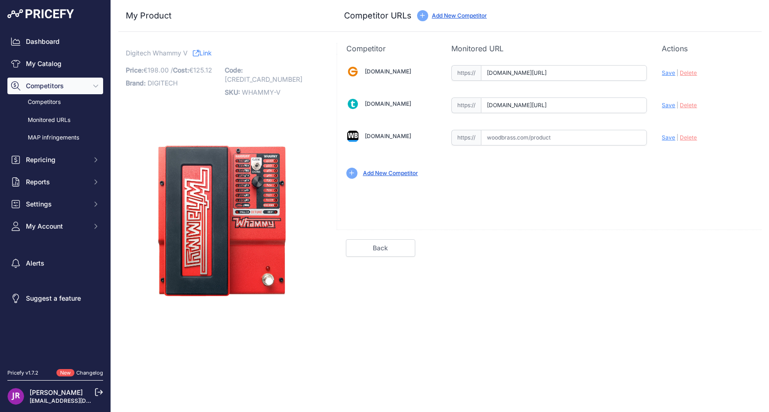
click at [670, 73] on span "Save" at bounding box center [667, 72] width 13 height 7
type input "[URL][DOMAIN_NAME]"
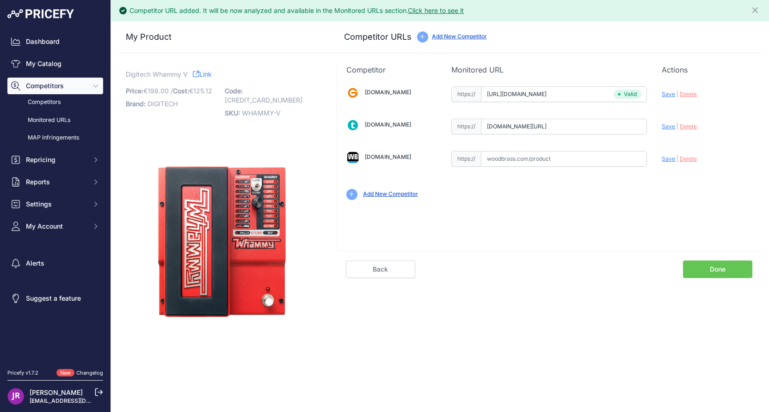
click at [715, 269] on link "Done" at bounding box center [717, 270] width 69 height 18
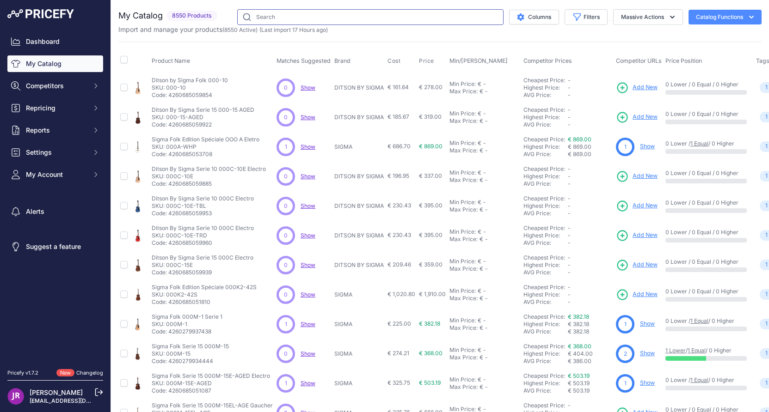
click at [254, 20] on input "text" at bounding box center [370, 17] width 266 height 16
type input "digitech"
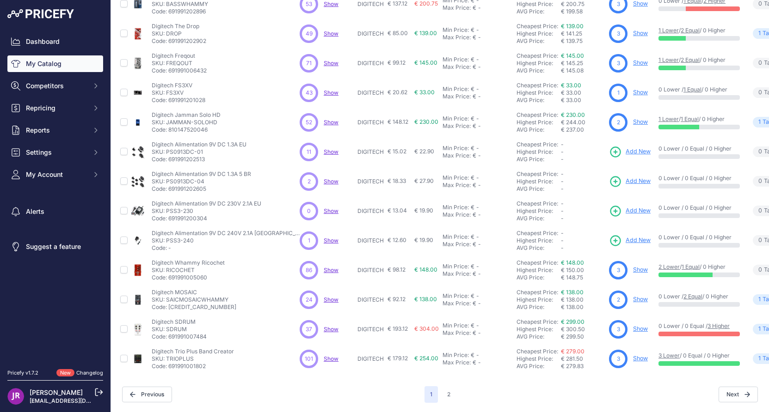
scroll to position [150, 0]
click at [444, 388] on button "2" at bounding box center [448, 394] width 14 height 17
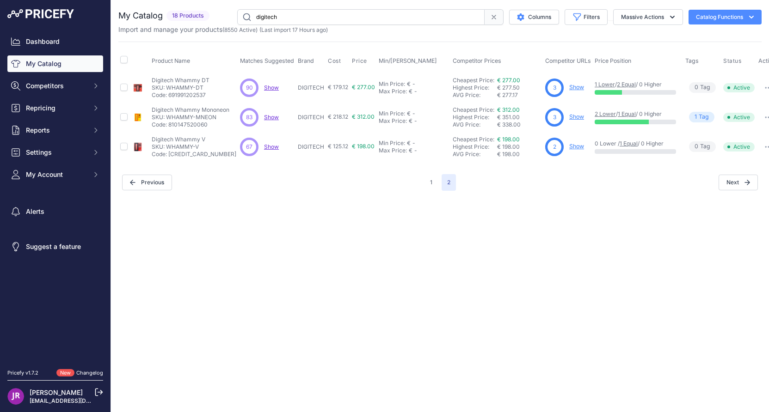
click at [572, 148] on link "Show" at bounding box center [576, 146] width 15 height 7
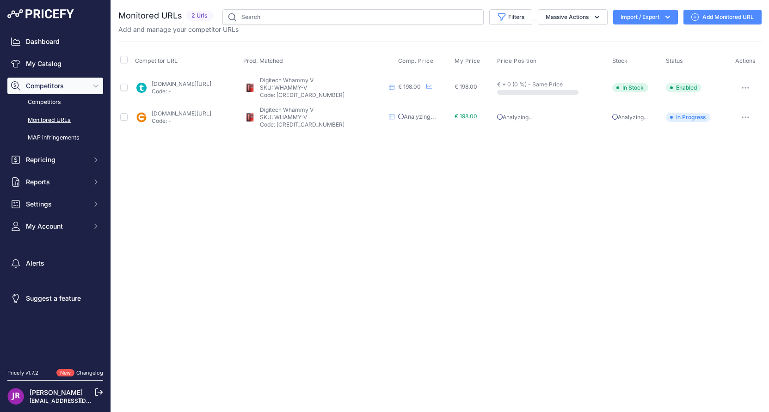
click at [747, 87] on icon "button" at bounding box center [744, 88] width 7 height 2
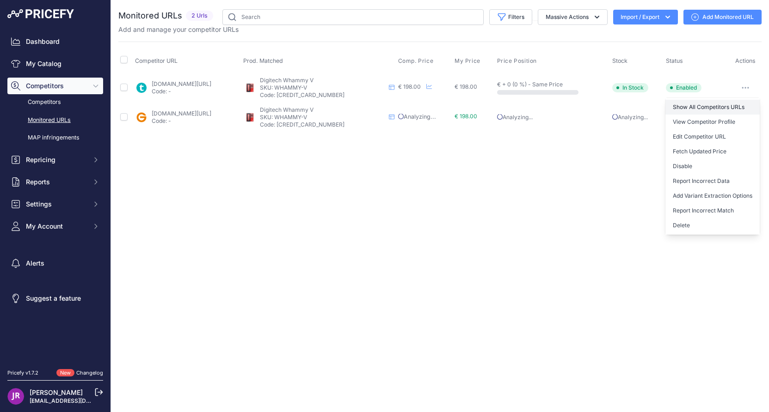
click at [710, 106] on link "Show All Competitors URLs" at bounding box center [712, 107] width 94 height 15
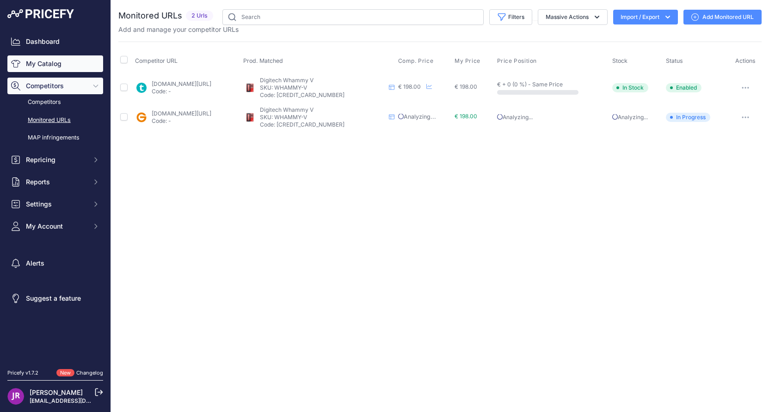
click at [47, 66] on link "My Catalog" at bounding box center [55, 63] width 96 height 17
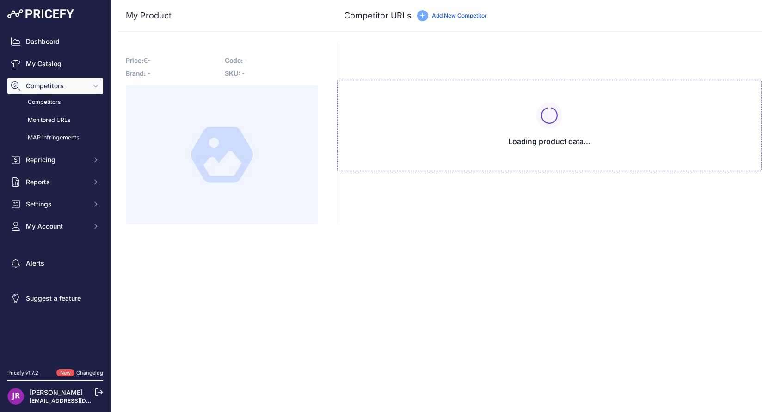
type input "[DOMAIN_NAME][URL]"
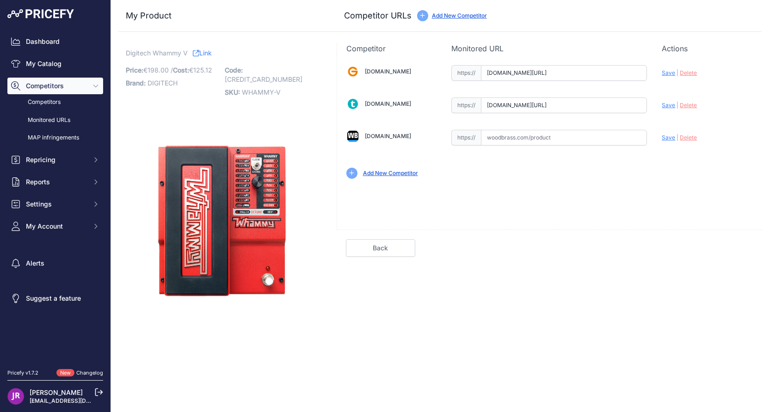
click at [511, 138] on input "text" at bounding box center [564, 138] width 166 height 16
paste input "https://www.woodbrass.com/multi-effets-guitare-electrique-digitech-whammy5-p167…"
click at [667, 136] on span "Save" at bounding box center [667, 137] width 13 height 7
type input "https://www.woodbrass.com/multi-effets-guitare-electrique-digitech-whammy5-p167…"
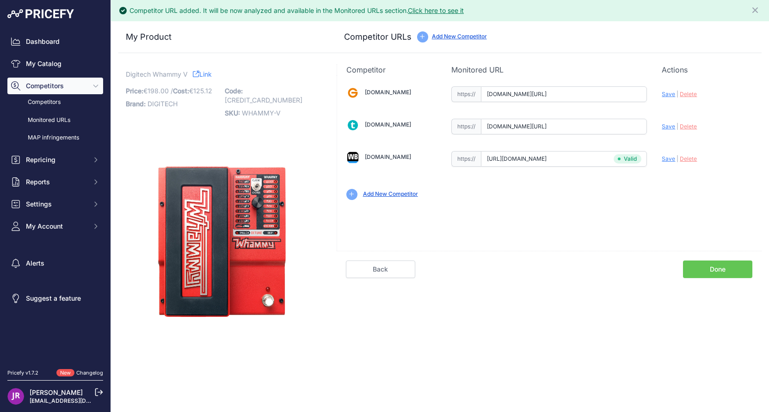
click at [728, 269] on link "Done" at bounding box center [717, 270] width 69 height 18
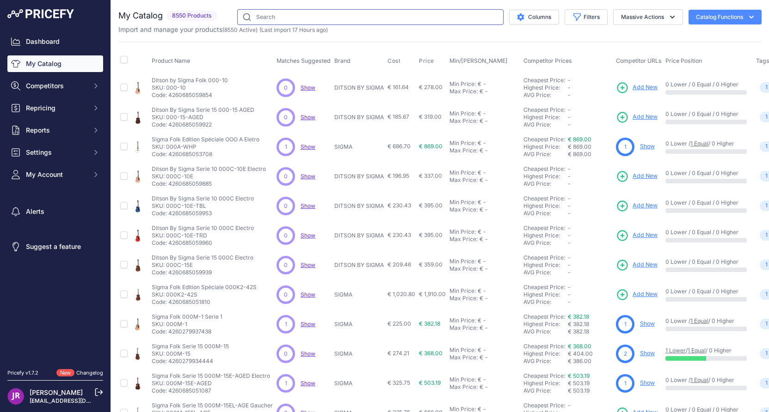
click at [254, 20] on input "text" at bounding box center [370, 17] width 266 height 16
type input "digitech"
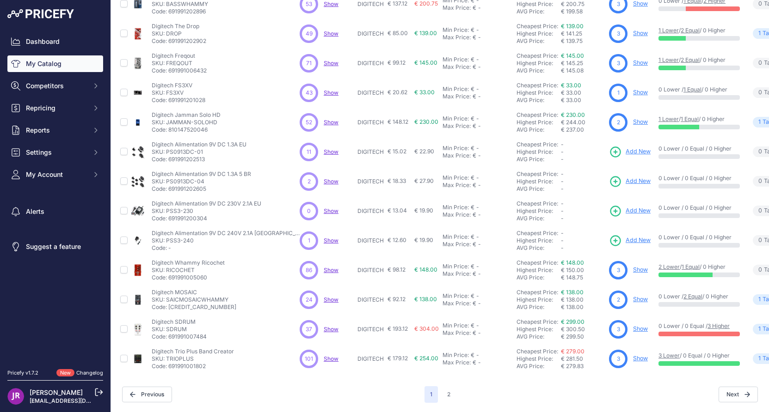
scroll to position [150, 0]
click at [444, 391] on button "2" at bounding box center [448, 394] width 14 height 17
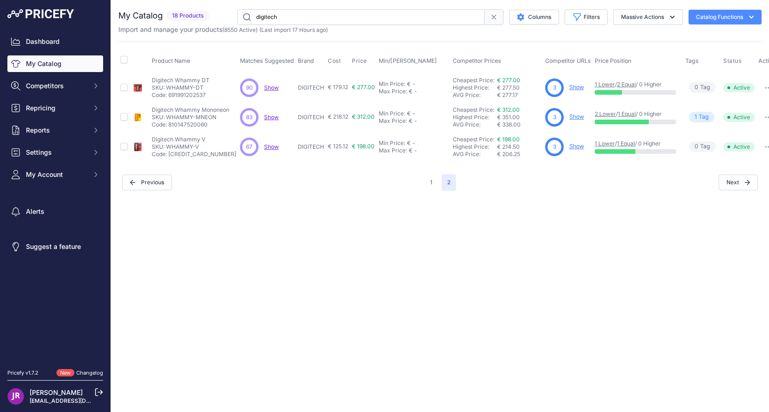
click at [525, 270] on div "Close You are not connected to the internet." at bounding box center [440, 206] width 658 height 412
click at [431, 182] on button "1" at bounding box center [430, 182] width 13 height 17
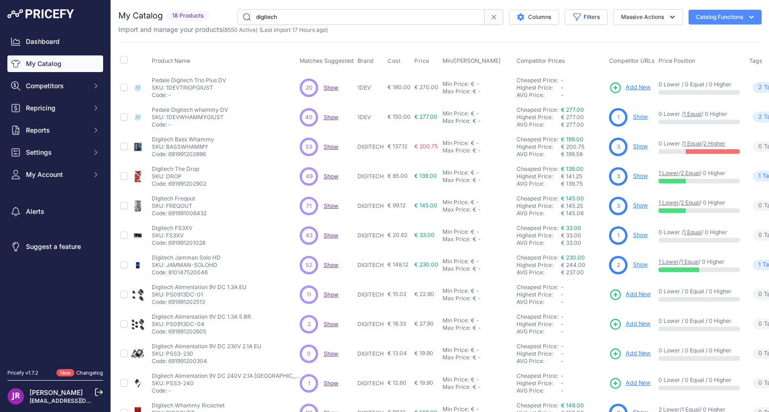
click at [633, 117] on link "Show" at bounding box center [640, 116] width 15 height 7
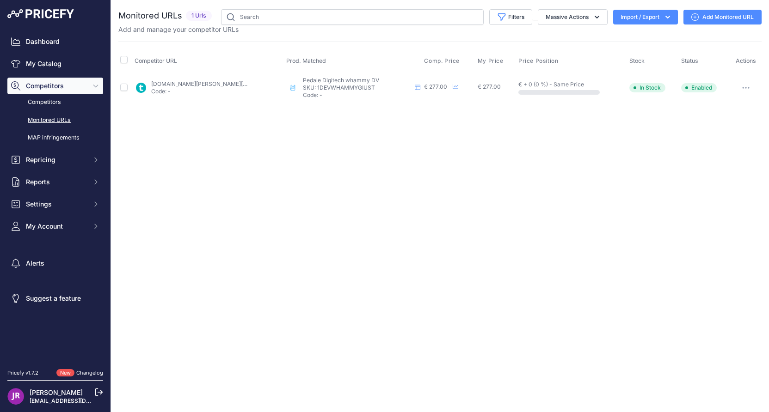
click at [743, 87] on icon "button" at bounding box center [742, 87] width 1 height 1
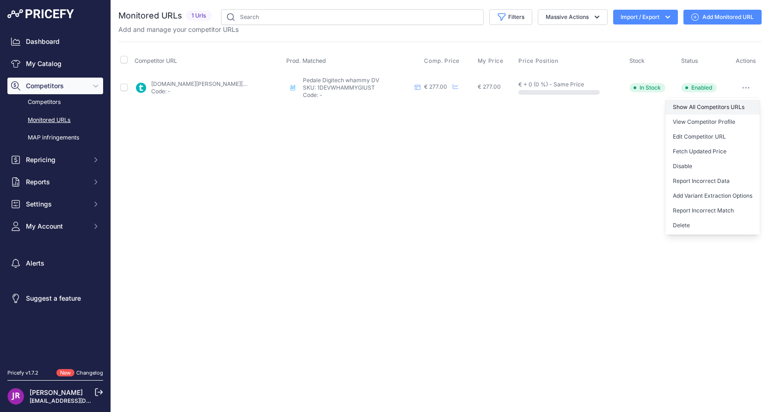
click at [713, 106] on link "Show All Competitors URLs" at bounding box center [712, 107] width 94 height 15
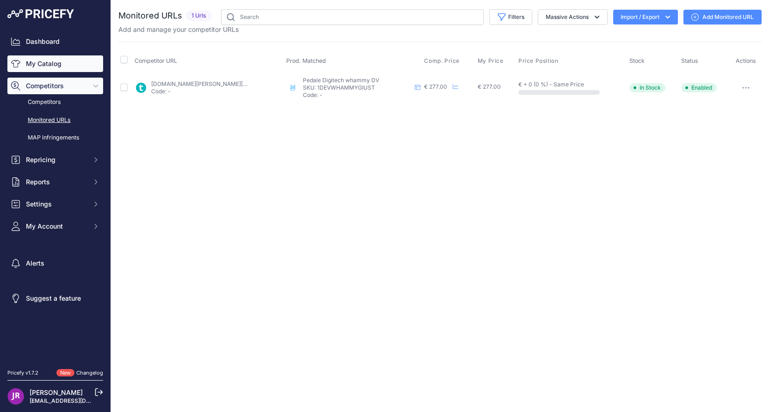
click at [54, 63] on link "My Catalog" at bounding box center [55, 63] width 96 height 17
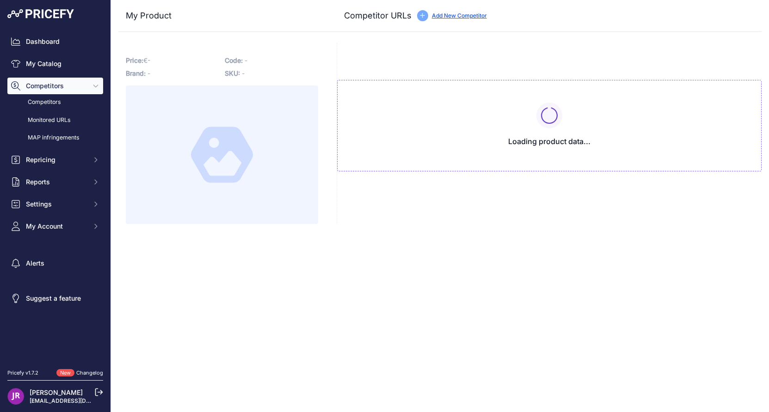
type input "[DOMAIN_NAME][URL]"
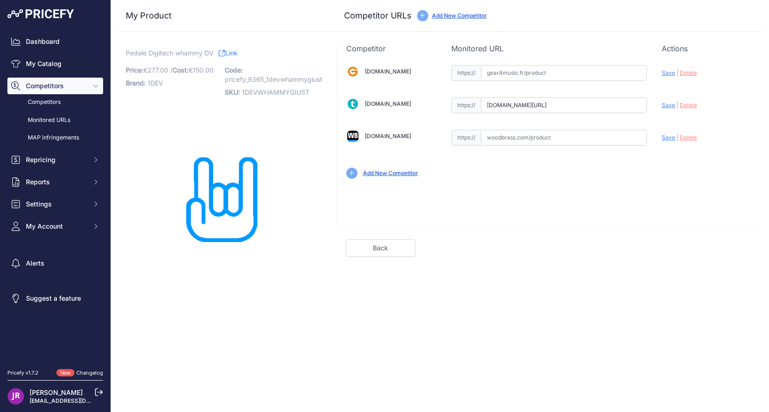
scroll to position [0, 29]
drag, startPoint x: 487, startPoint y: 105, endPoint x: 716, endPoint y: 111, distance: 229.8
click at [716, 111] on div "[DOMAIN_NAME] Valid Invalid" at bounding box center [549, 121] width 424 height 134
click at [667, 108] on span "Save" at bounding box center [667, 105] width 13 height 7
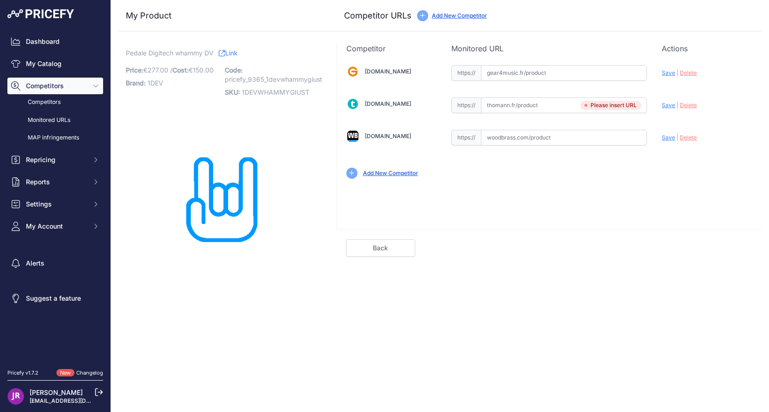
click at [649, 214] on div "[DOMAIN_NAME] Valid Invalid Save | Delete Valid" at bounding box center [549, 142] width 425 height 176
click at [385, 246] on link "Back" at bounding box center [380, 248] width 69 height 18
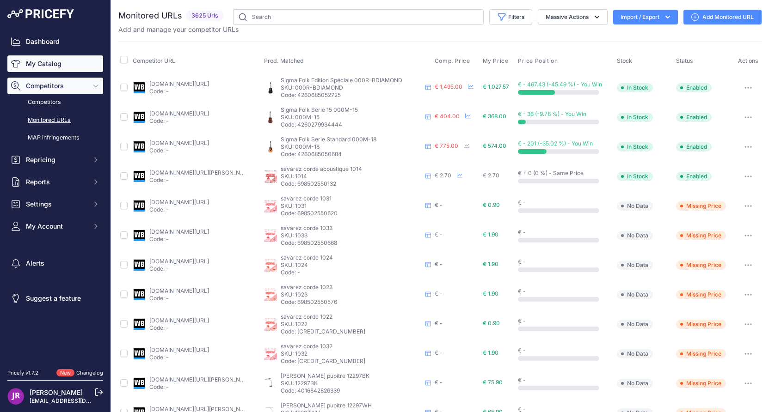
click at [60, 63] on link "My Catalog" at bounding box center [55, 63] width 96 height 17
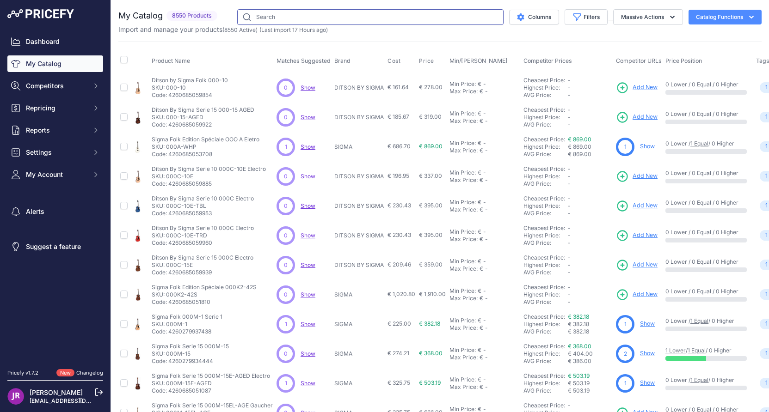
click at [248, 16] on input "text" at bounding box center [370, 17] width 266 height 16
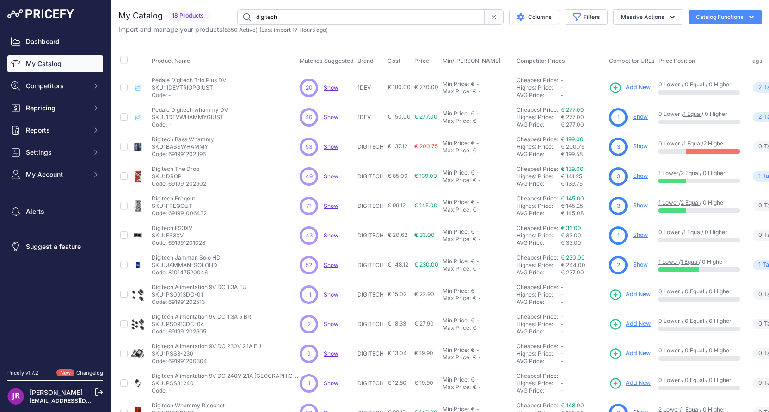
click at [262, 17] on input "digitech" at bounding box center [360, 17] width 247 height 16
type input "efnote"
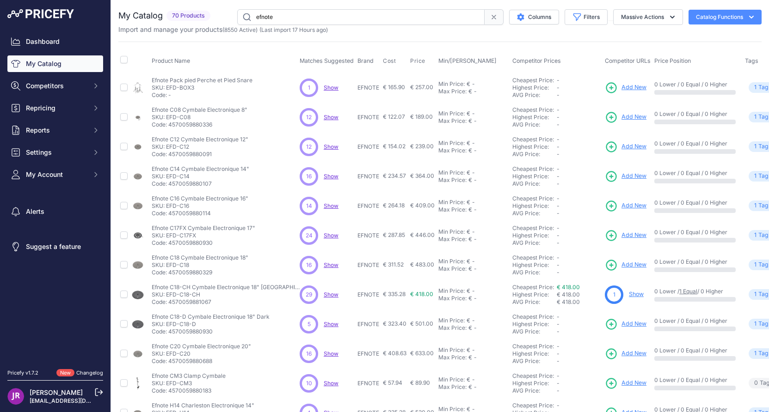
drag, startPoint x: 166, startPoint y: 88, endPoint x: 196, endPoint y: 89, distance: 29.1
click at [196, 89] on p "SKU: EFD-BOX3" at bounding box center [202, 87] width 101 height 7
copy p "EFD-BOX3"
drag, startPoint x: 167, startPoint y: 118, endPoint x: 190, endPoint y: 119, distance: 23.6
click at [190, 119] on p "SKU: EFD-C08" at bounding box center [200, 117] width 96 height 7
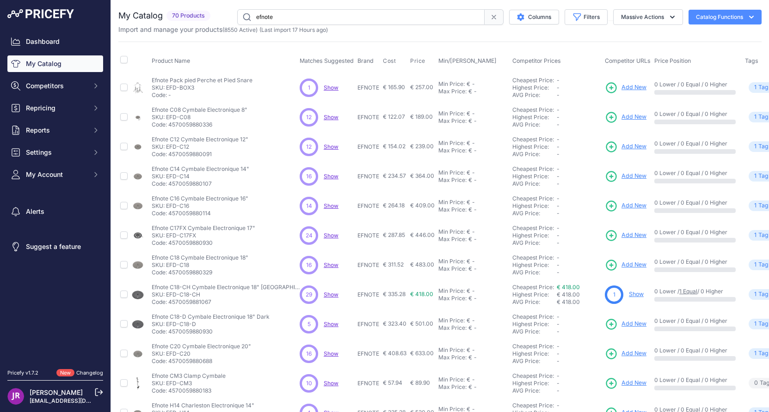
copy p "EFD-C08"
click at [605, 115] on icon at bounding box center [611, 117] width 13 height 13
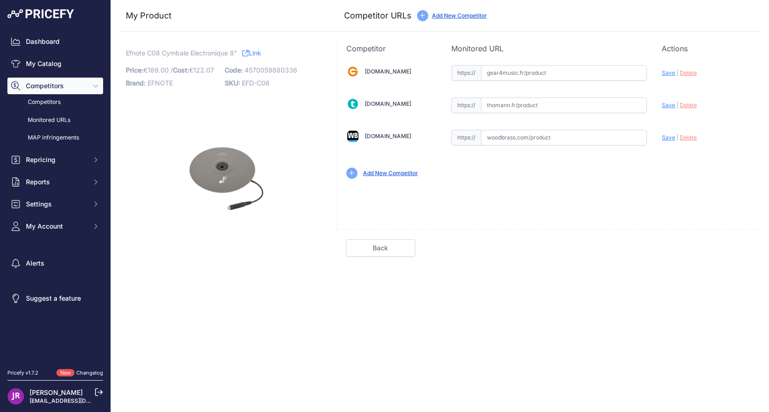
click at [501, 75] on input "text" at bounding box center [564, 73] width 166 height 16
paste input "[URL][DOMAIN_NAME]"
click at [667, 74] on span "Save" at bounding box center [667, 72] width 13 height 7
type input "[URL][DOMAIN_NAME]"
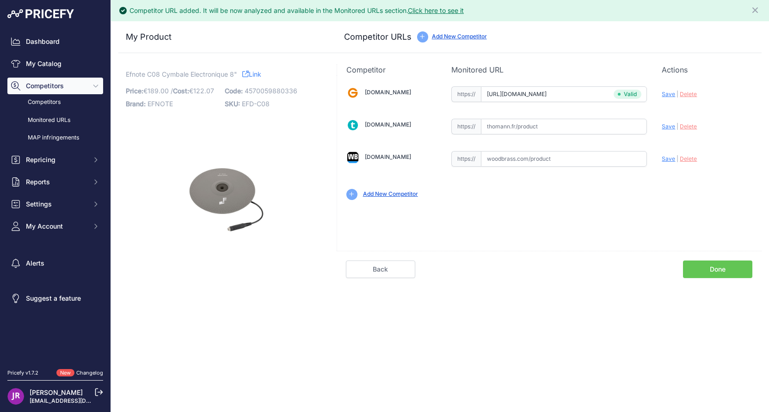
click at [714, 271] on link "Done" at bounding box center [717, 270] width 69 height 18
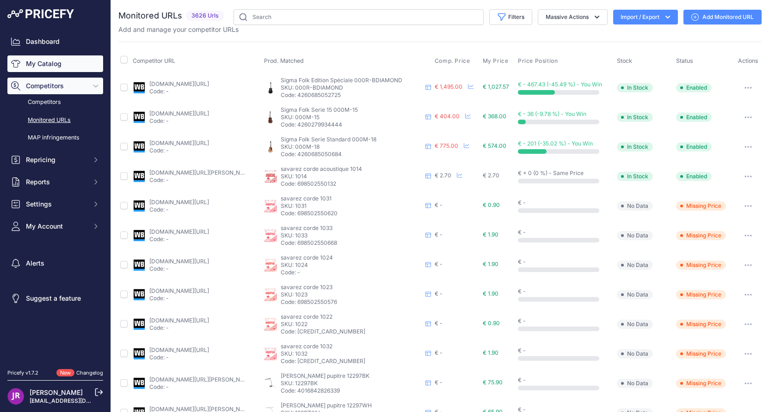
click at [49, 66] on link "My Catalog" at bounding box center [55, 63] width 96 height 17
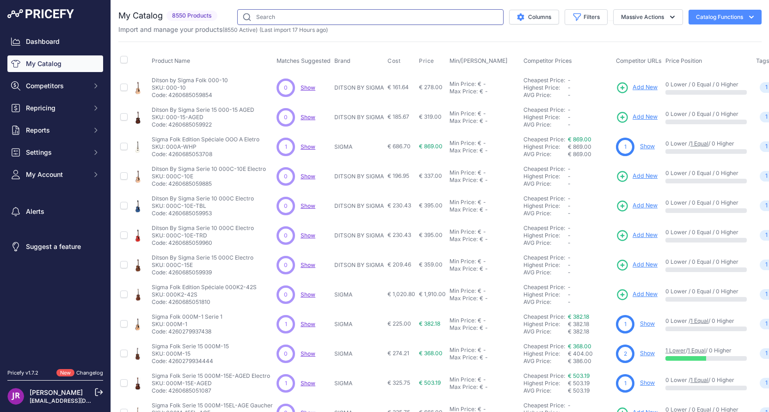
click at [257, 18] on input "text" at bounding box center [370, 17] width 266 height 16
type input "efnote"
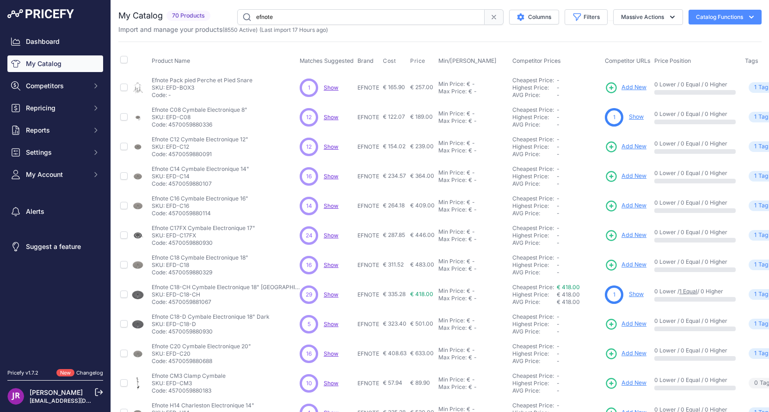
click at [629, 116] on link "Show" at bounding box center [636, 116] width 15 height 7
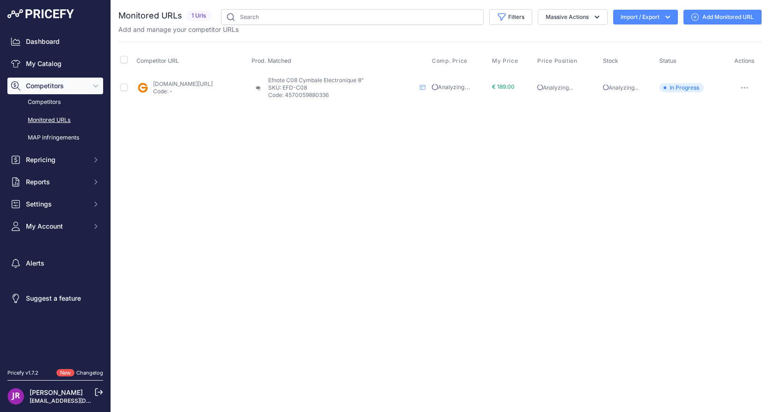
click at [749, 86] on button "button" at bounding box center [744, 87] width 18 height 13
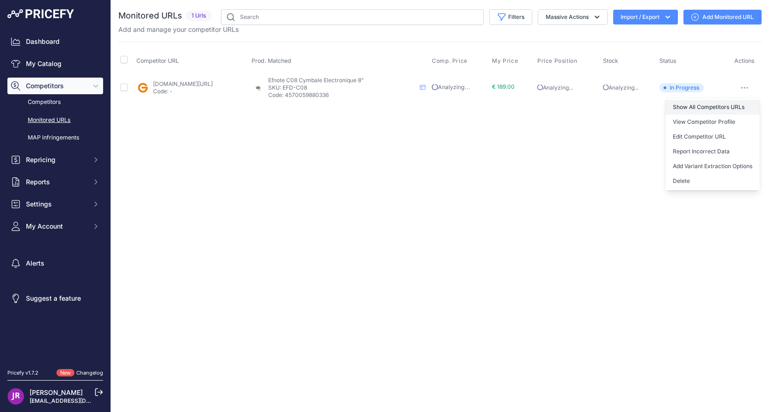
click at [732, 107] on link "Show All Competitors URLs" at bounding box center [712, 107] width 94 height 15
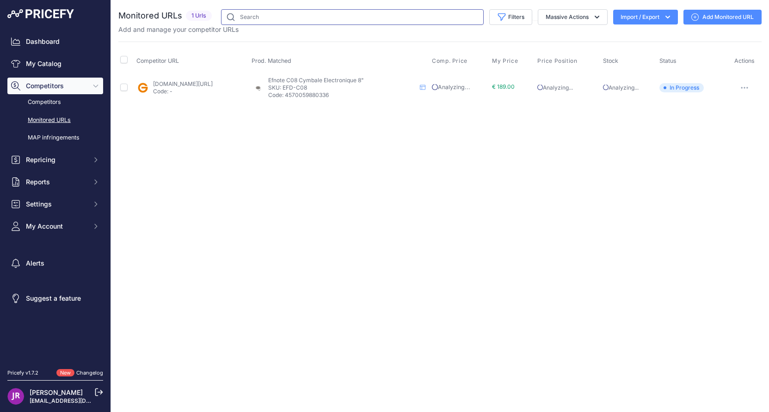
click at [259, 17] on input "text" at bounding box center [352, 17] width 263 height 16
type input "efnote"
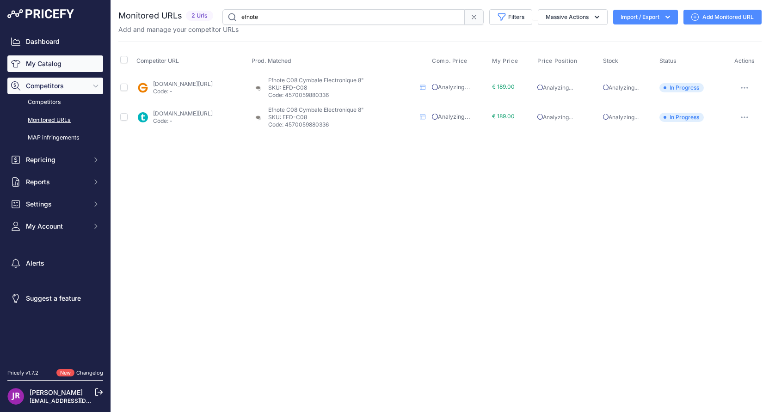
click at [29, 64] on link "My Catalog" at bounding box center [55, 63] width 96 height 17
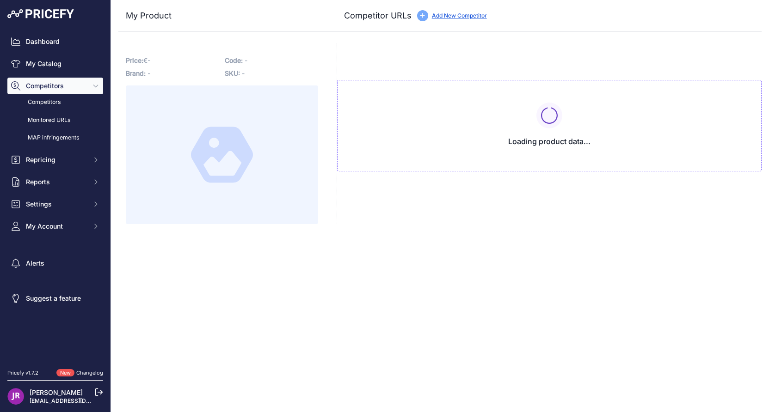
type input "[DOMAIN_NAME][URL]"
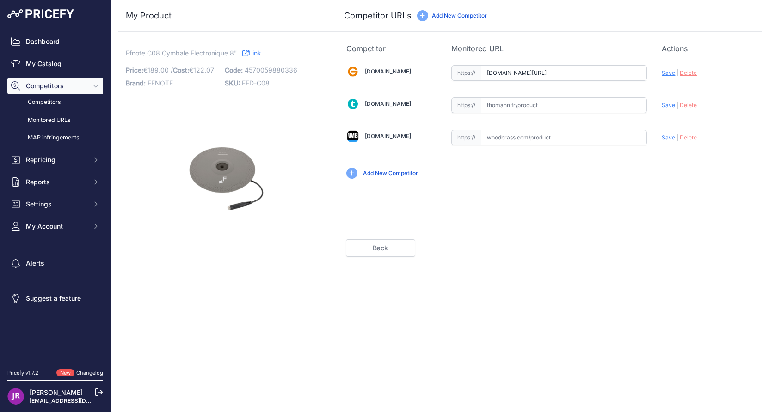
click at [502, 106] on input "text" at bounding box center [564, 106] width 166 height 16
paste input "[URL][DOMAIN_NAME]"
click at [670, 106] on span "Save" at bounding box center [667, 105] width 13 height 7
type input "[URL][DOMAIN_NAME]"
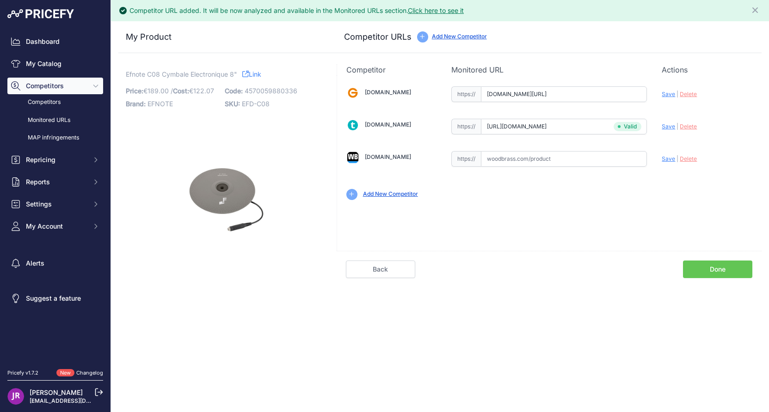
click at [710, 266] on link "Done" at bounding box center [717, 270] width 69 height 18
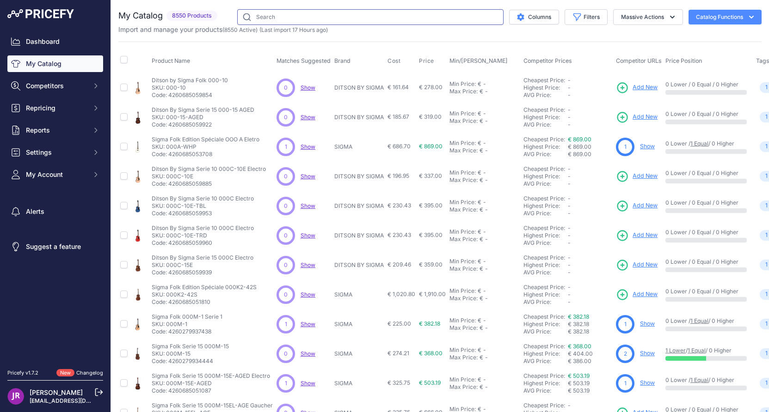
click at [252, 12] on input "text" at bounding box center [370, 17] width 266 height 16
type input "efnote"
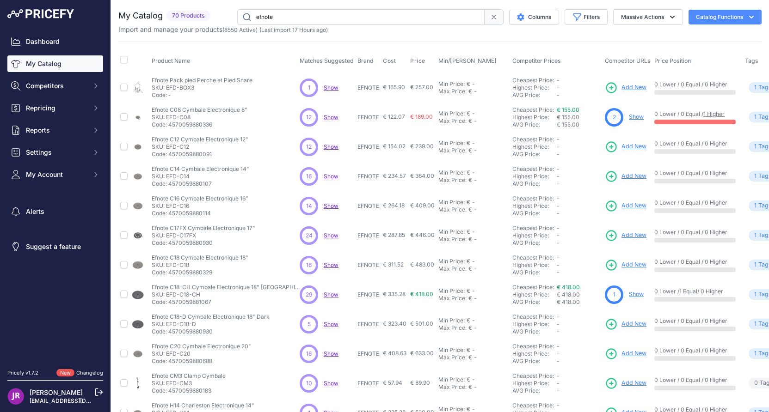
click at [629, 118] on link "Show" at bounding box center [636, 116] width 15 height 7
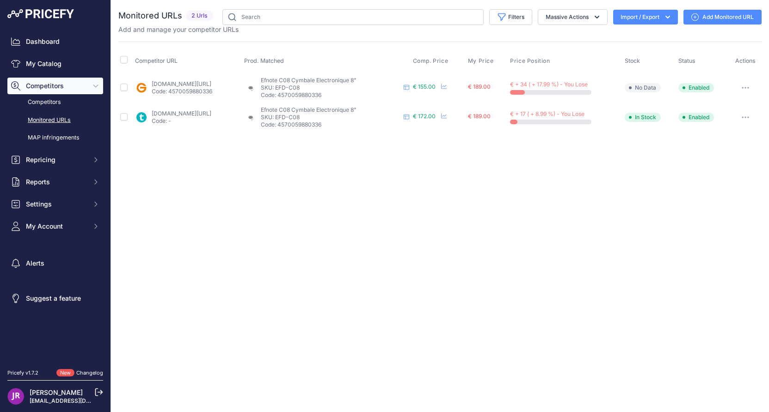
click at [746, 87] on icon "button" at bounding box center [745, 87] width 1 height 1
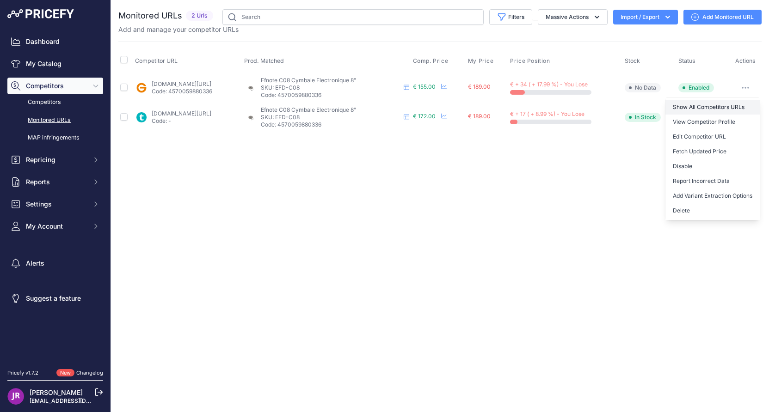
click at [708, 106] on link "Show All Competitors URLs" at bounding box center [712, 107] width 94 height 15
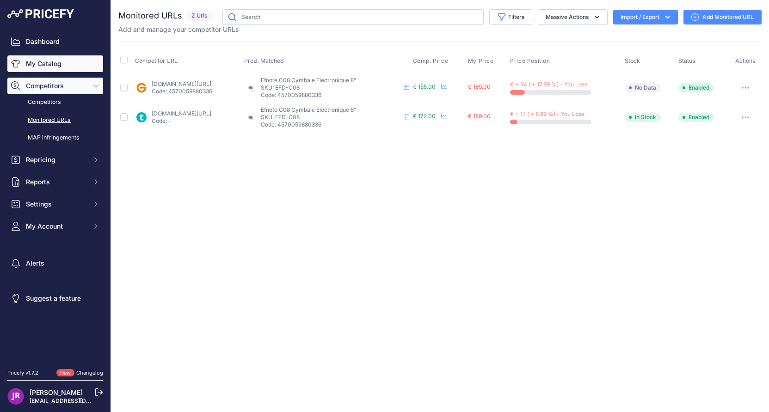
click at [49, 64] on link "My Catalog" at bounding box center [55, 63] width 96 height 17
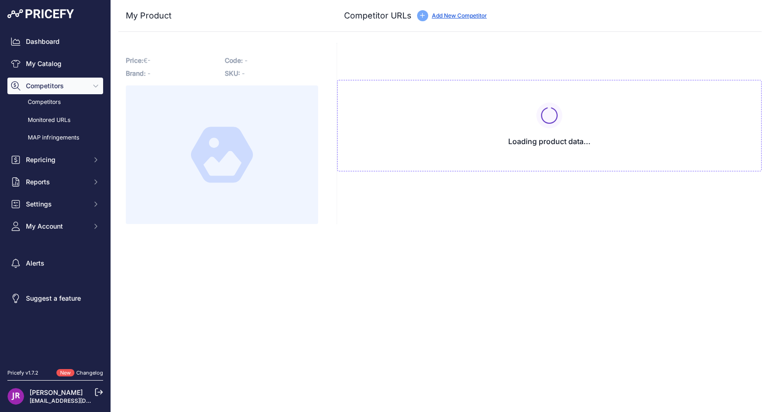
type input "[DOMAIN_NAME][URL]"
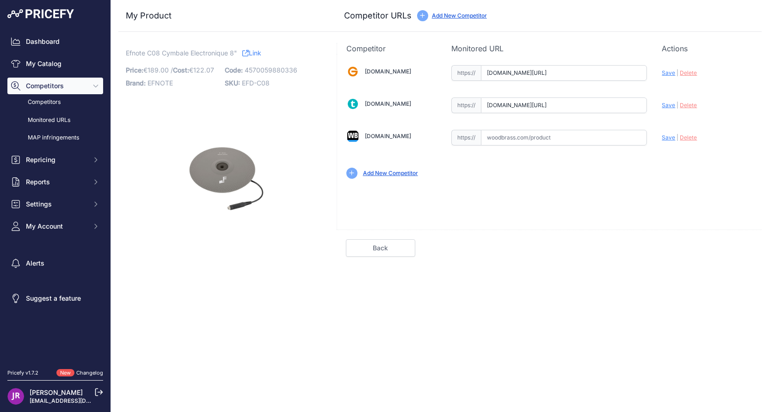
click at [500, 134] on input "text" at bounding box center [564, 138] width 166 height 16
paste input "[URL][DOMAIN_NAME]"
click at [667, 138] on span "Save" at bounding box center [667, 137] width 13 height 7
type input "[URL][DOMAIN_NAME]"
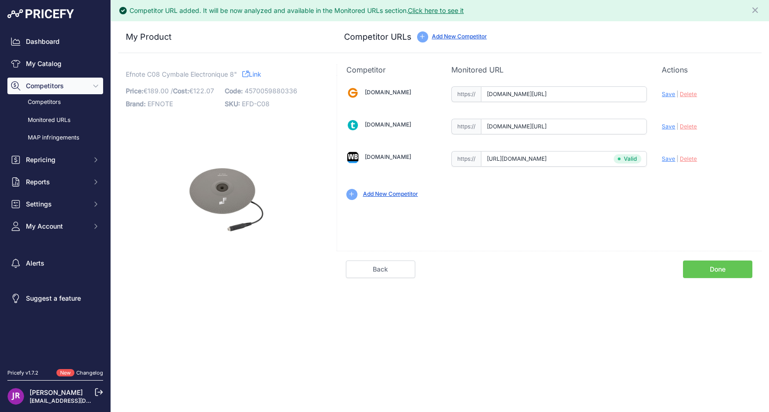
click at [721, 269] on link "Done" at bounding box center [717, 270] width 69 height 18
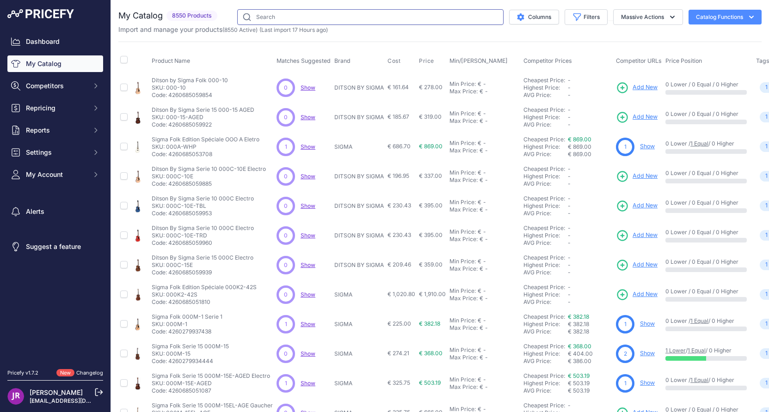
click at [279, 18] on input "text" at bounding box center [370, 17] width 266 height 16
type input "efnote"
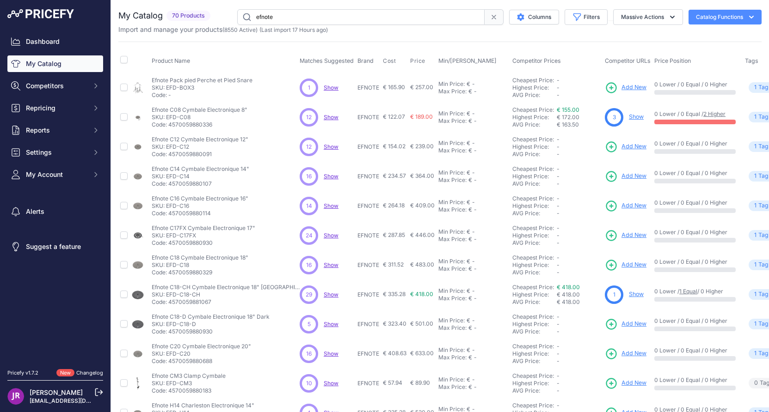
click at [621, 149] on span "Add New" at bounding box center [633, 146] width 25 height 9
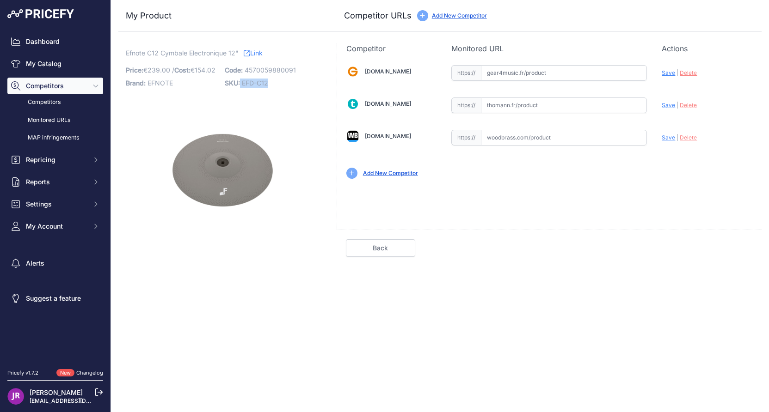
drag, startPoint x: 241, startPoint y: 83, endPoint x: 282, endPoint y: 85, distance: 41.2
click at [282, 85] on p "SKU: EFD-C12" at bounding box center [271, 83] width 93 height 13
copy p "EFD-C12"
click at [514, 75] on input "text" at bounding box center [564, 73] width 166 height 16
paste input "[URL][DOMAIN_NAME]"
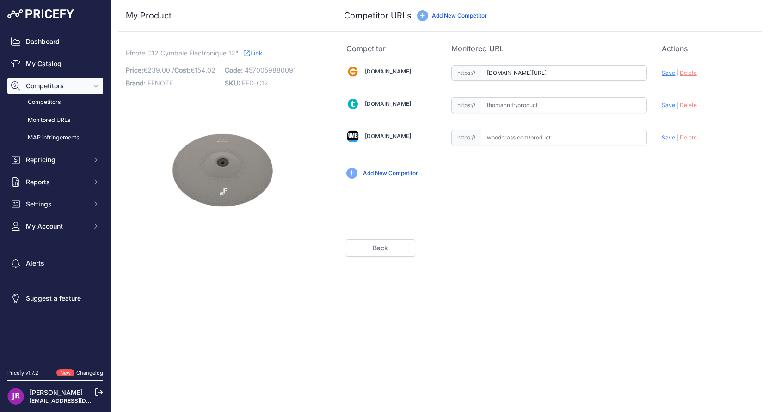
click at [667, 75] on span "Save" at bounding box center [667, 72] width 13 height 7
type input "[URL][DOMAIN_NAME]"
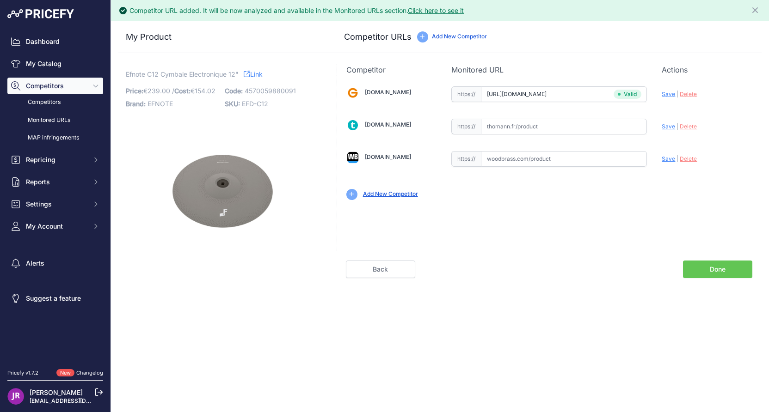
click at [718, 266] on link "Done" at bounding box center [717, 270] width 69 height 18
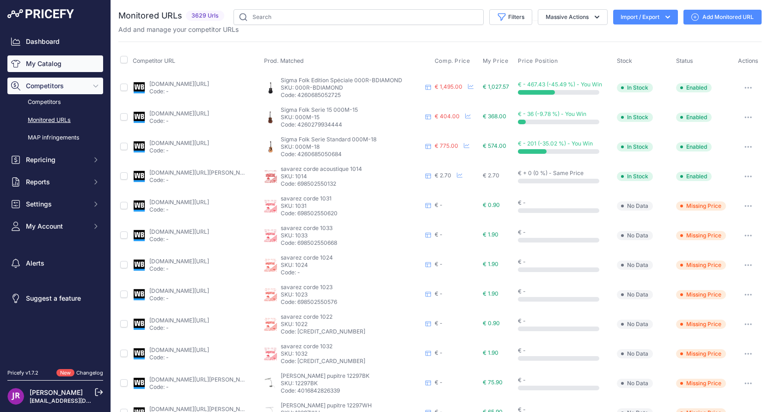
click at [55, 63] on link "My Catalog" at bounding box center [55, 63] width 96 height 17
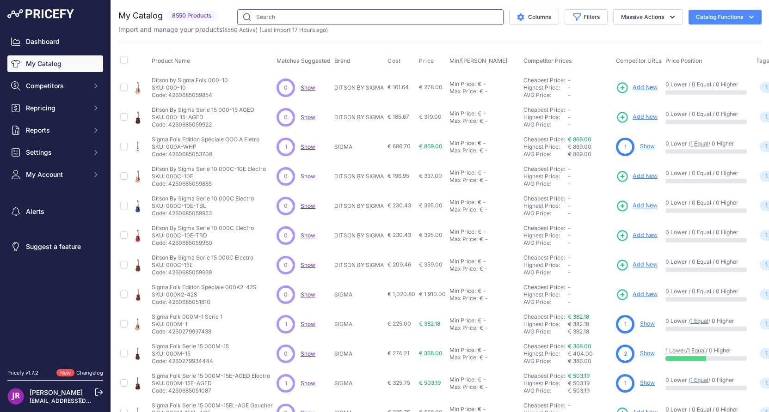
click at [268, 17] on input "text" at bounding box center [370, 17] width 266 height 16
type input "efnote"
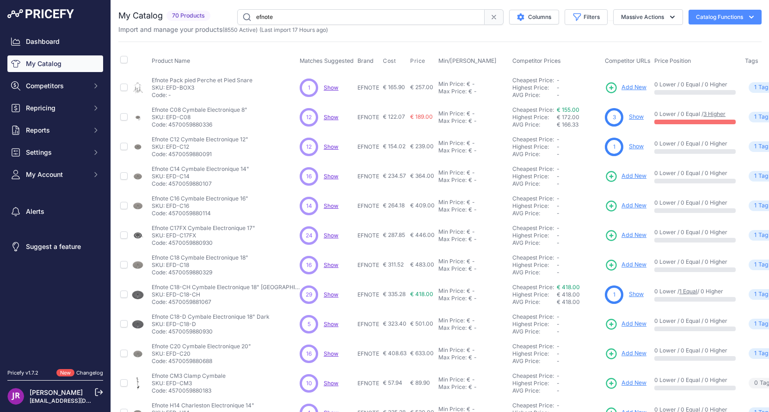
click at [629, 147] on link "Show" at bounding box center [636, 146] width 15 height 7
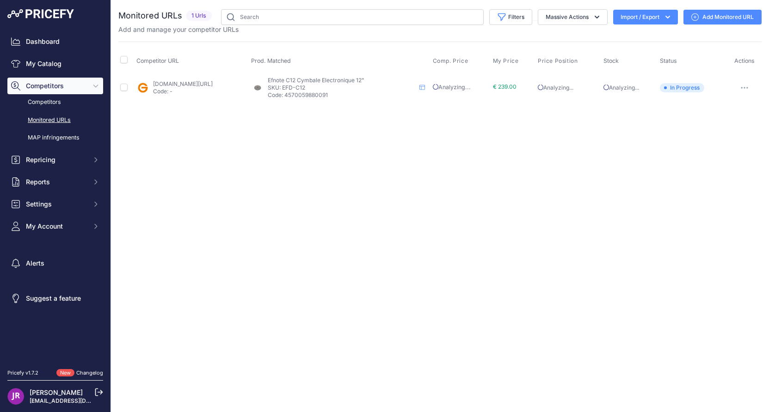
click at [742, 88] on icon "button" at bounding box center [741, 87] width 1 height 1
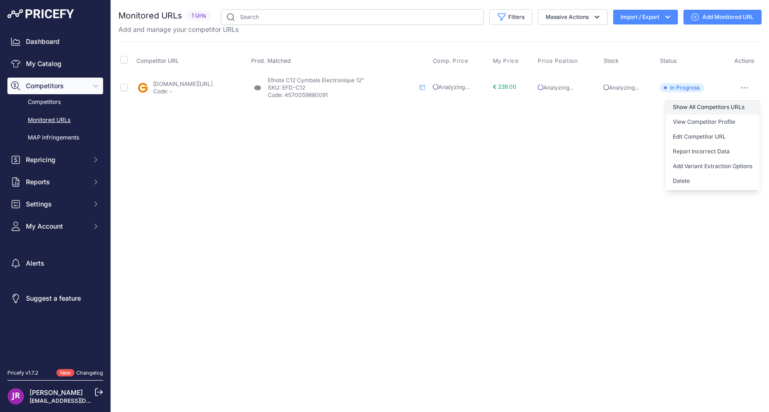
click at [702, 108] on link "Show All Competitors URLs" at bounding box center [712, 107] width 94 height 15
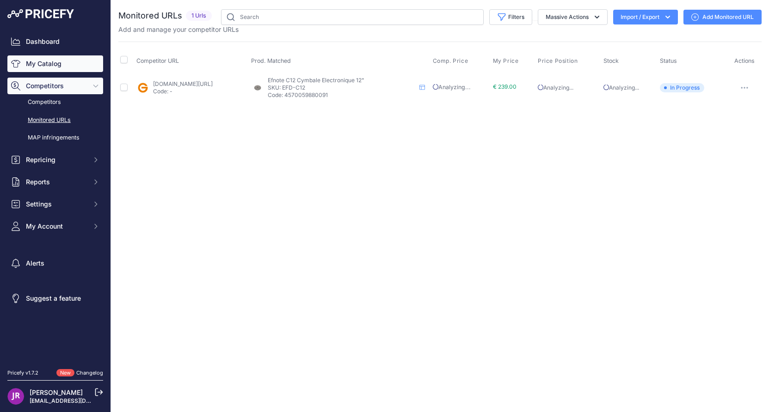
click at [49, 65] on link "My Catalog" at bounding box center [55, 63] width 96 height 17
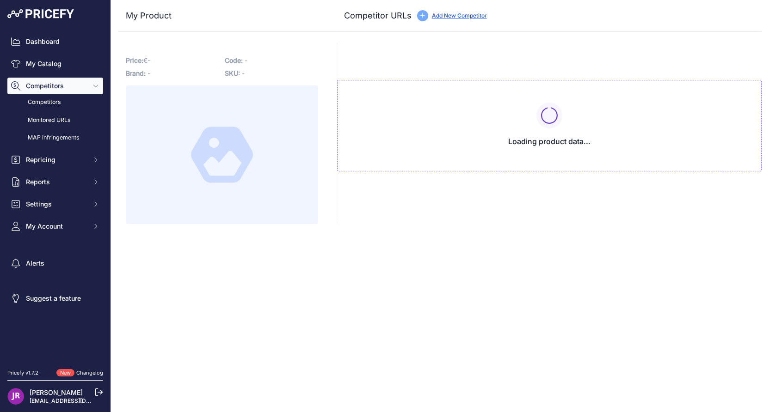
type input "[DOMAIN_NAME][URL]"
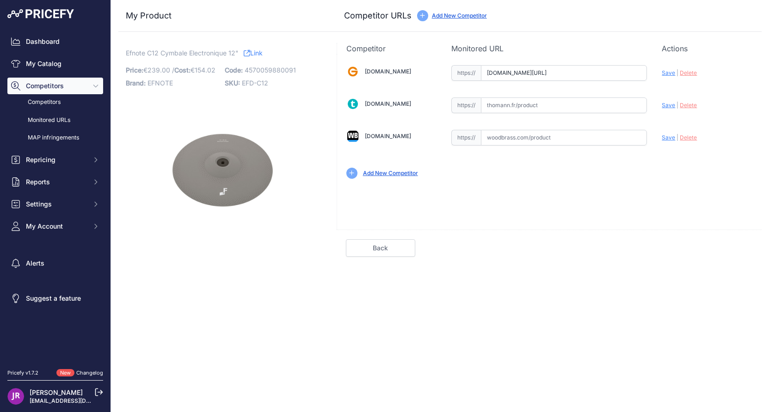
click at [497, 106] on input "text" at bounding box center [564, 106] width 166 height 16
paste input "https://www.thomann.fr/efnote_efd_c12_12_crash_cymbal.htm"
click at [668, 104] on span "Save" at bounding box center [667, 105] width 13 height 7
type input "https://www.thomann.fr/efnote_efd_c12_12_crash_cymbal.htm?prirule_jdsnikfkfjsd=…"
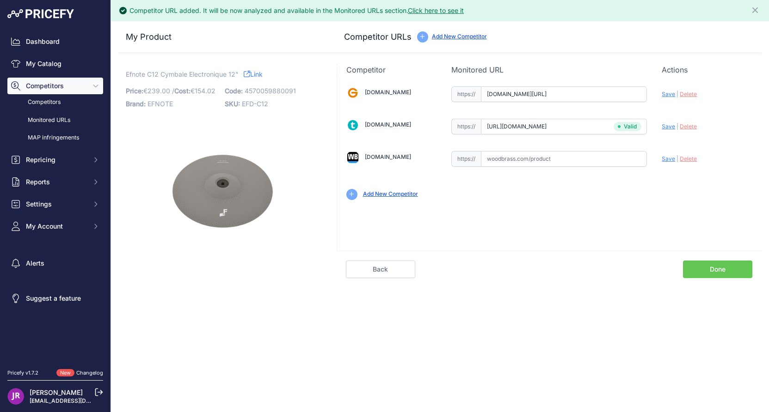
click at [715, 271] on link "Done" at bounding box center [717, 270] width 69 height 18
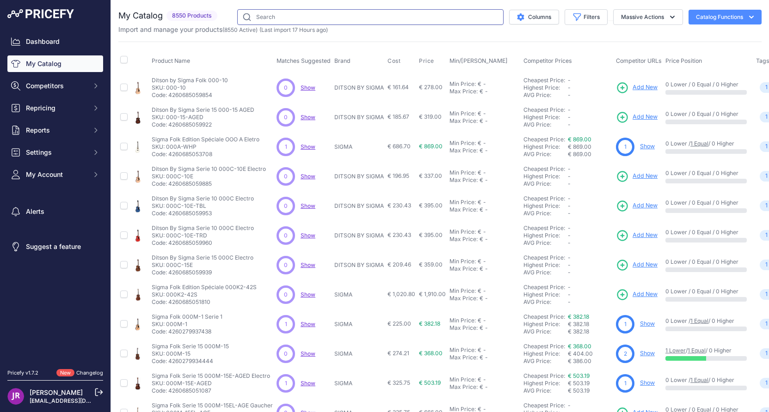
click at [256, 17] on input "text" at bounding box center [370, 17] width 266 height 16
type input "efnote"
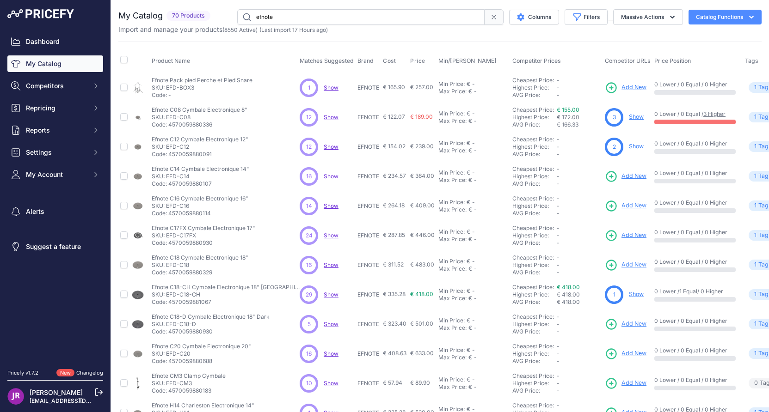
click at [629, 146] on link "Show" at bounding box center [636, 146] width 15 height 7
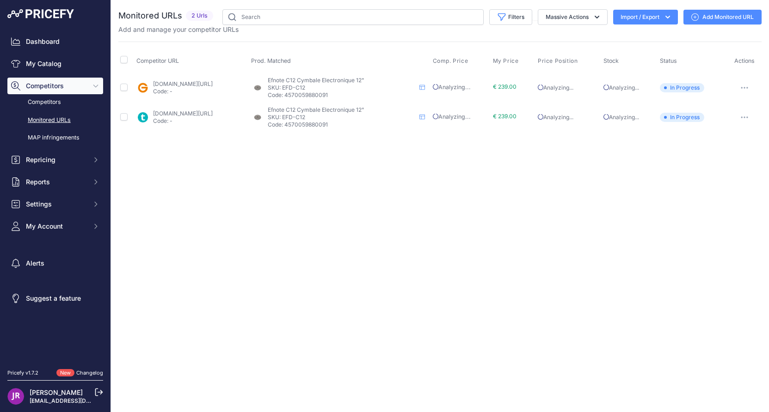
click at [748, 84] on button "button" at bounding box center [744, 87] width 18 height 13
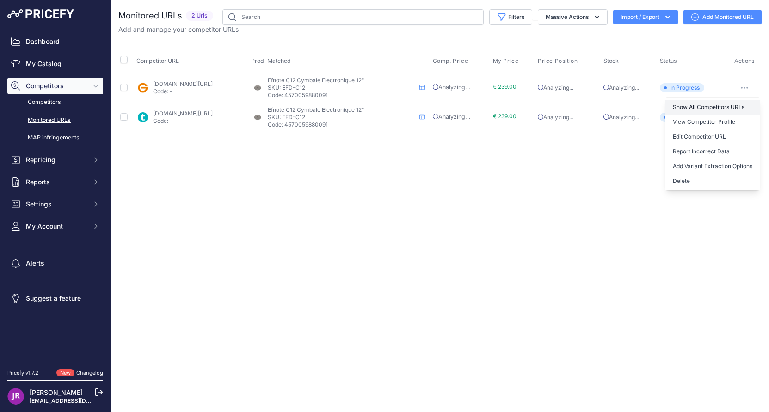
click at [716, 107] on link "Show All Competitors URLs" at bounding box center [712, 107] width 94 height 15
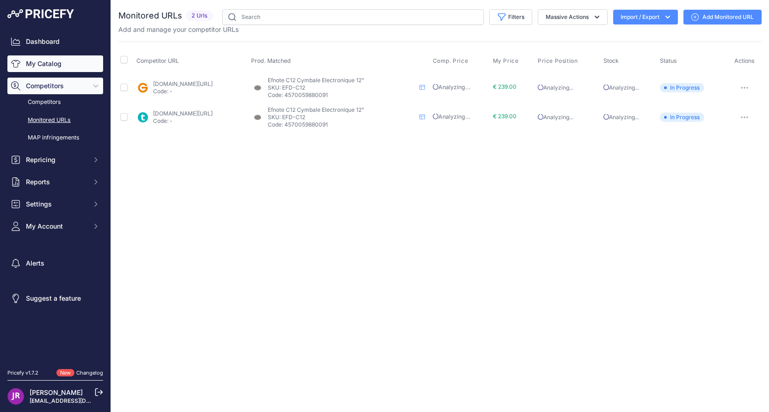
click at [38, 62] on link "My Catalog" at bounding box center [55, 63] width 96 height 17
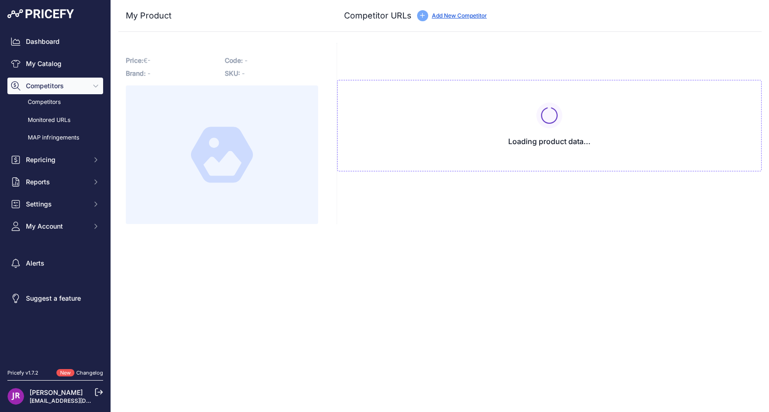
type input "[DOMAIN_NAME][URL]"
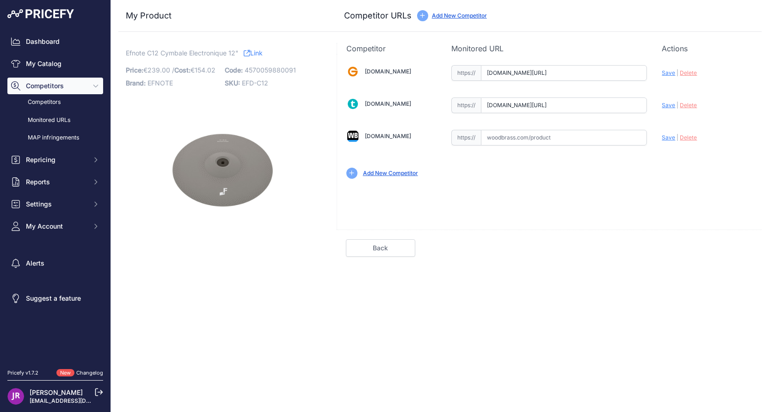
click at [505, 138] on input "text" at bounding box center [564, 138] width 166 height 16
paste input "[URL][DOMAIN_NAME]"
click at [670, 139] on span "Save" at bounding box center [667, 137] width 13 height 7
type input "https://www.woodbrass.com/pads-accessoires-efnote-cymbale-standard-12-p373001.h…"
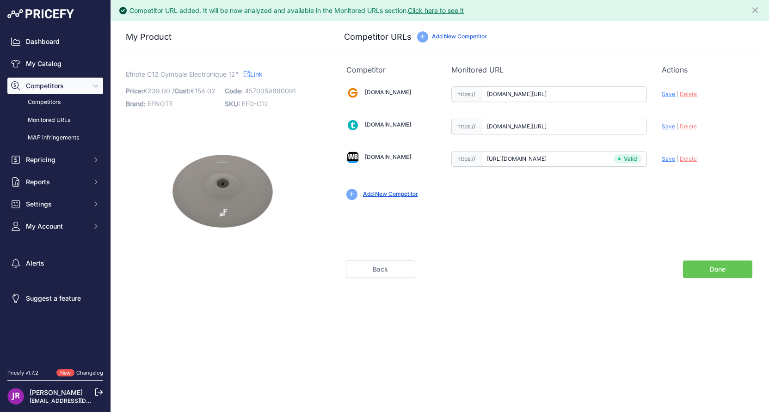
click at [718, 269] on link "Done" at bounding box center [717, 270] width 69 height 18
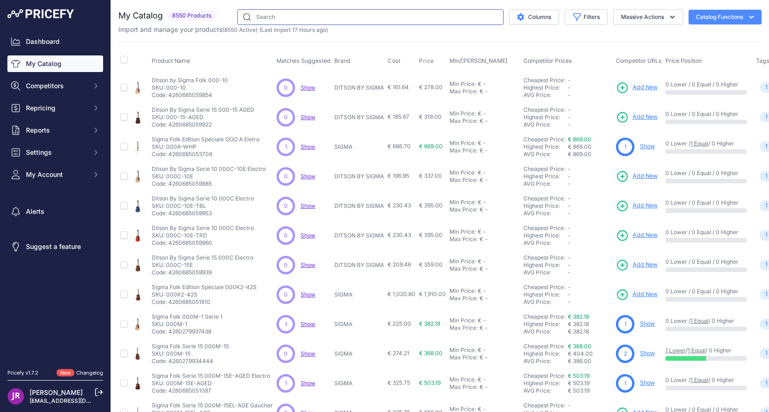
click at [248, 17] on input "text" at bounding box center [370, 17] width 266 height 16
type input "efnote"
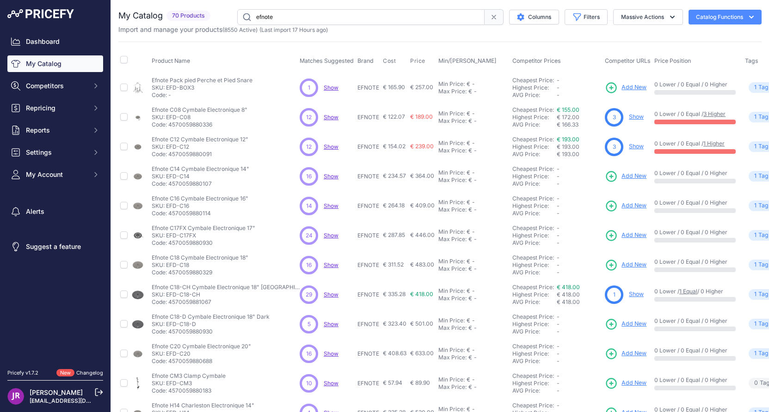
click at [605, 178] on icon at bounding box center [611, 176] width 13 height 13
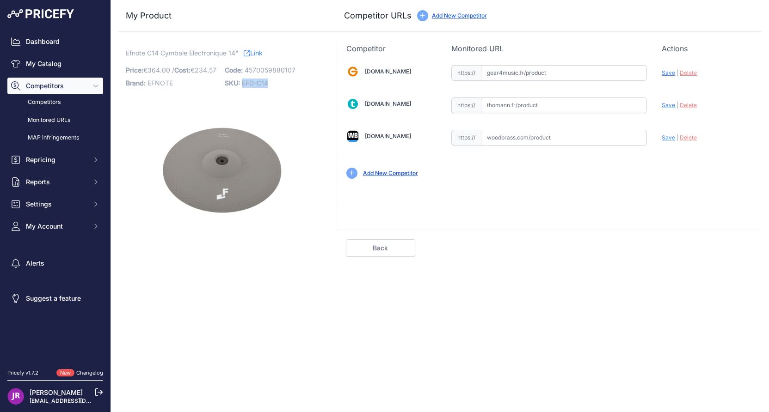
drag, startPoint x: 284, startPoint y: 83, endPoint x: 243, endPoint y: 84, distance: 41.6
click at [243, 84] on p "SKU: EFD-C14" at bounding box center [271, 83] width 93 height 13
copy span "EFD-C14"
click at [519, 72] on input "text" at bounding box center [564, 73] width 166 height 16
paste input "https://www.gear4music.fr/fr/Batterie-and-Percussion/Ef-Note-EFD-C14-14-Crash-C…"
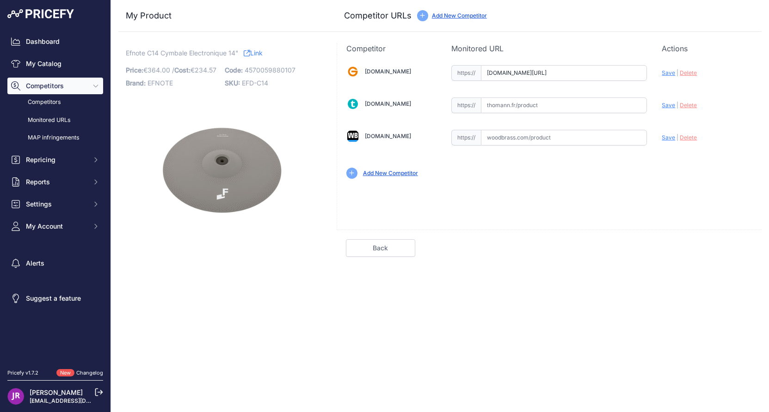
click at [670, 74] on span "Save" at bounding box center [667, 72] width 13 height 7
type input "https://www.gear4music.fr/fr/Batterie-and-Percussion/Ef-Note-EFD-C14-14-Crash-C…"
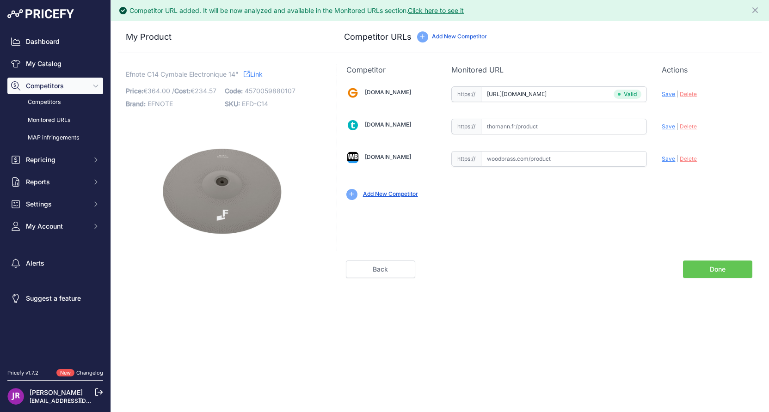
click at [720, 271] on link "Done" at bounding box center [717, 270] width 69 height 18
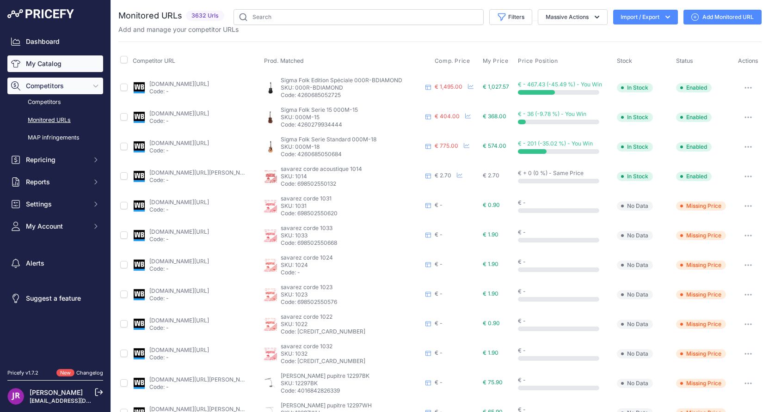
click at [78, 67] on link "My Catalog" at bounding box center [55, 63] width 96 height 17
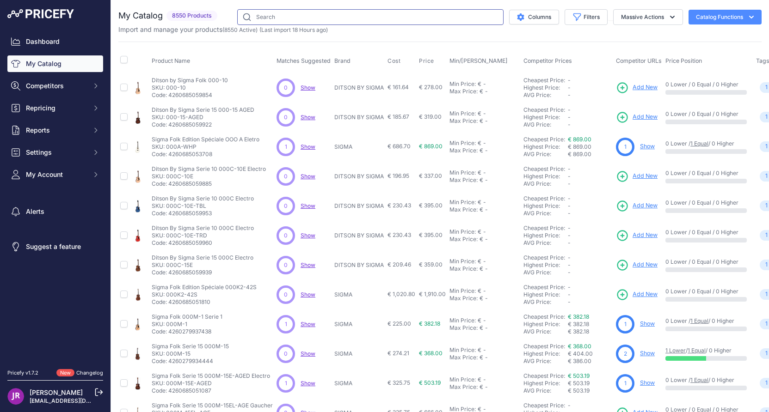
click at [269, 21] on input "text" at bounding box center [370, 17] width 266 height 16
type input "efnote"
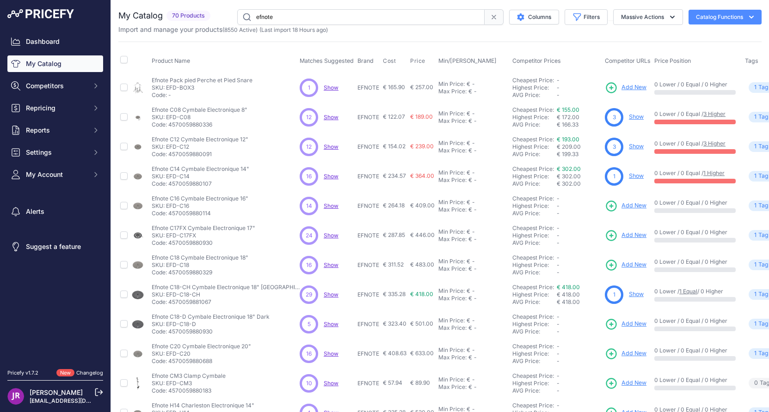
click at [629, 177] on link "Show" at bounding box center [636, 175] width 15 height 7
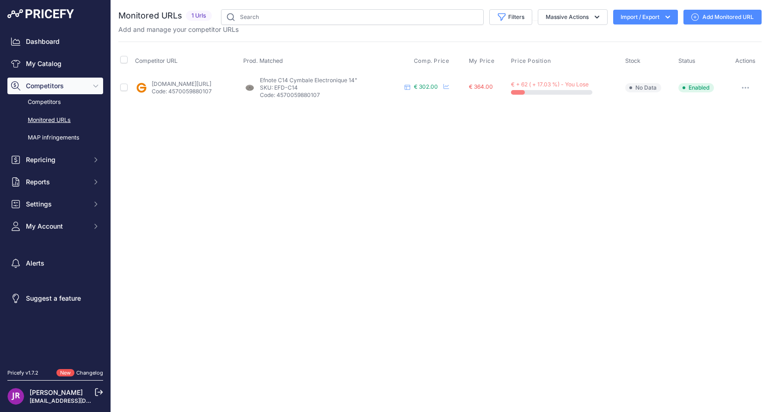
click at [749, 87] on icon "button" at bounding box center [744, 88] width 7 height 2
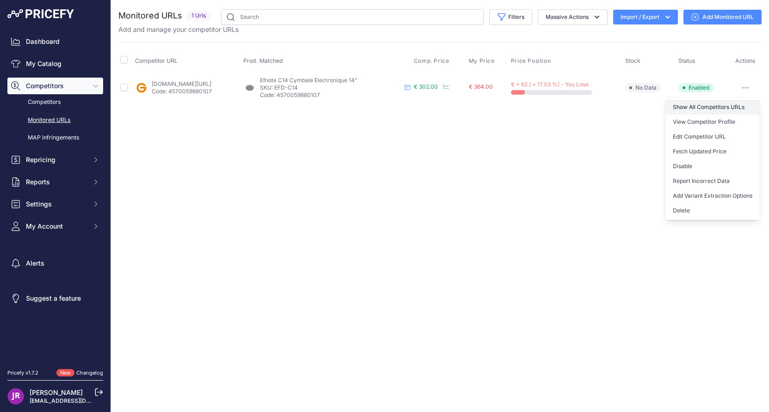
click at [716, 109] on link "Show All Competitors URLs" at bounding box center [712, 107] width 94 height 15
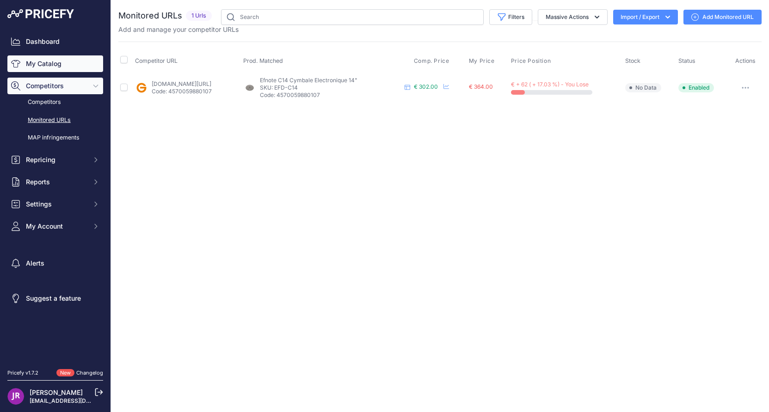
click at [58, 63] on link "My Catalog" at bounding box center [55, 63] width 96 height 17
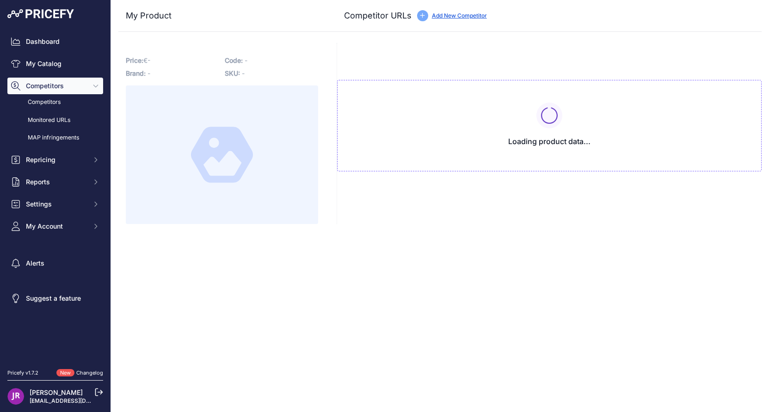
type input "[DOMAIN_NAME][URL]"
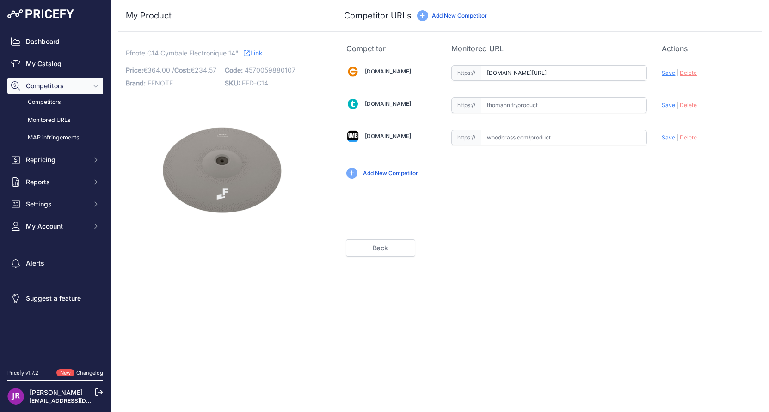
click at [509, 109] on input "text" at bounding box center [564, 106] width 166 height 16
paste input "https://www.thomann.fr/efnote_efd_c14_14_crash_cymbal.htm"
click at [667, 107] on span "Save" at bounding box center [667, 105] width 13 height 7
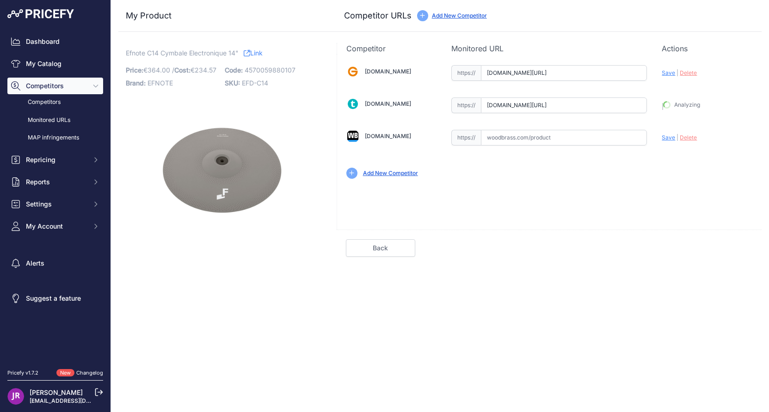
type input "https://www.thomann.fr/efnote_efd_c14_14_crash_cymbal.htm?prirule_jdsnikfkfjsd=…"
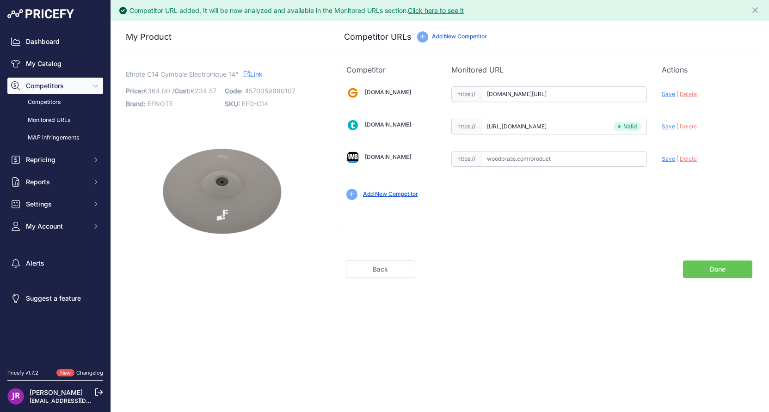
click at [722, 271] on link "Done" at bounding box center [717, 270] width 69 height 18
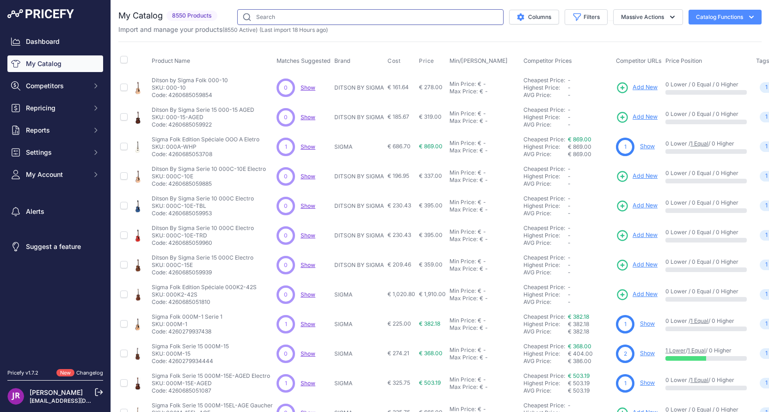
click at [268, 15] on input "text" at bounding box center [370, 17] width 266 height 16
type input "efnote"
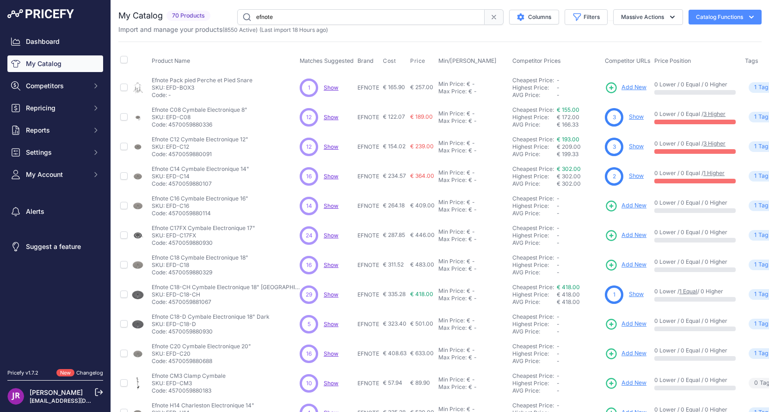
click at [629, 176] on link "Show" at bounding box center [636, 175] width 15 height 7
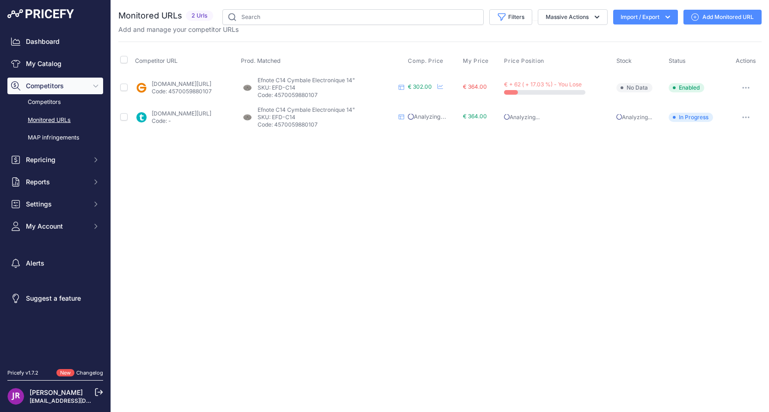
click at [744, 87] on icon "button" at bounding box center [745, 88] width 7 height 2
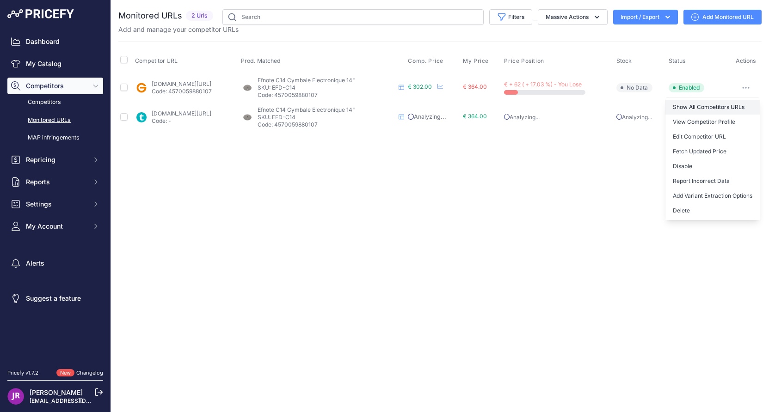
click at [699, 109] on link "Show All Competitors URLs" at bounding box center [712, 107] width 94 height 15
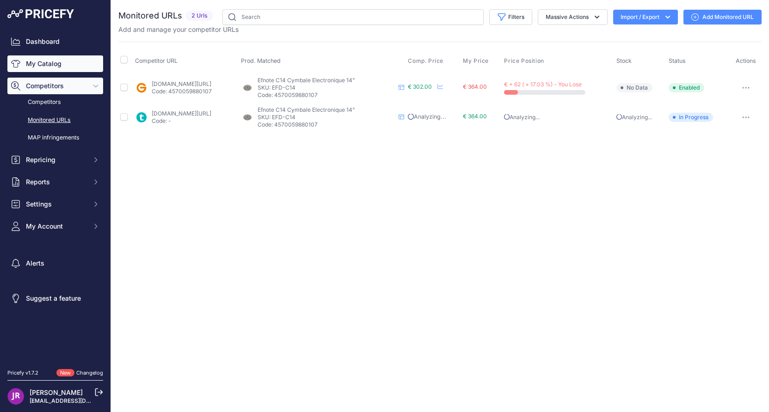
click at [53, 61] on link "My Catalog" at bounding box center [55, 63] width 96 height 17
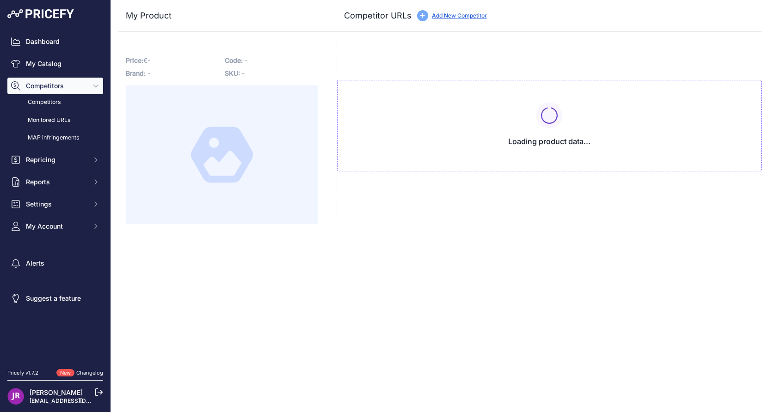
type input "[DOMAIN_NAME][URL]"
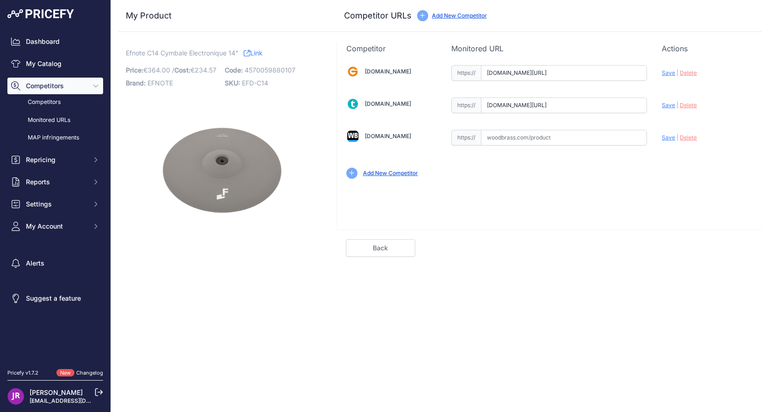
click at [521, 138] on input "text" at bounding box center [564, 138] width 166 height 16
paste input "[URL][DOMAIN_NAME]"
click at [665, 138] on span "Save" at bounding box center [667, 137] width 13 height 7
type input "[URL][DOMAIN_NAME]"
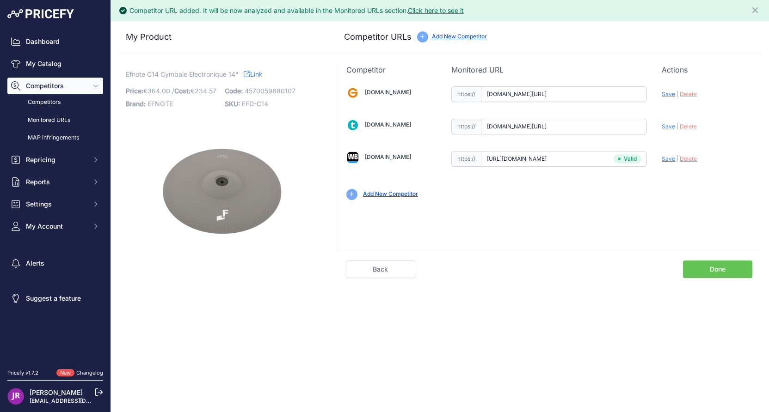
click at [716, 270] on link "Done" at bounding box center [717, 270] width 69 height 18
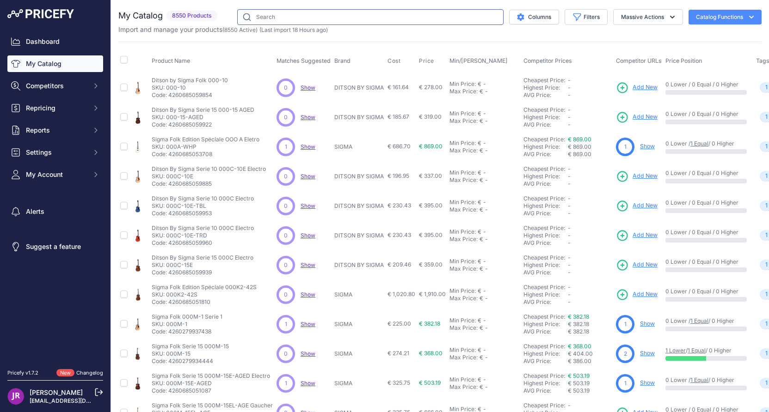
click at [263, 18] on input "text" at bounding box center [370, 17] width 266 height 16
type input "efnote"
